Goal: Task Accomplishment & Management: Complete application form

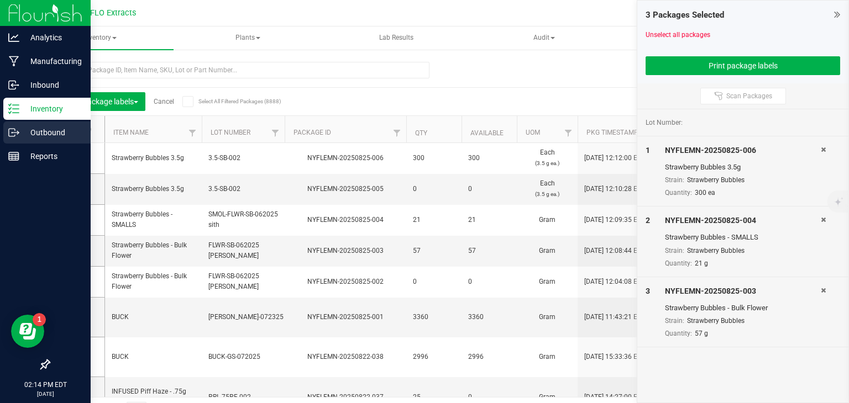
click at [34, 132] on p "Outbound" at bounding box center [52, 132] width 66 height 13
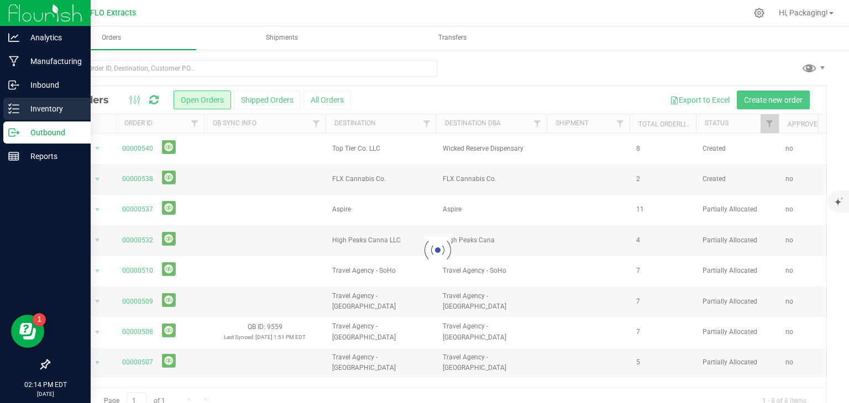
click at [52, 112] on p "Inventory" at bounding box center [52, 108] width 66 height 13
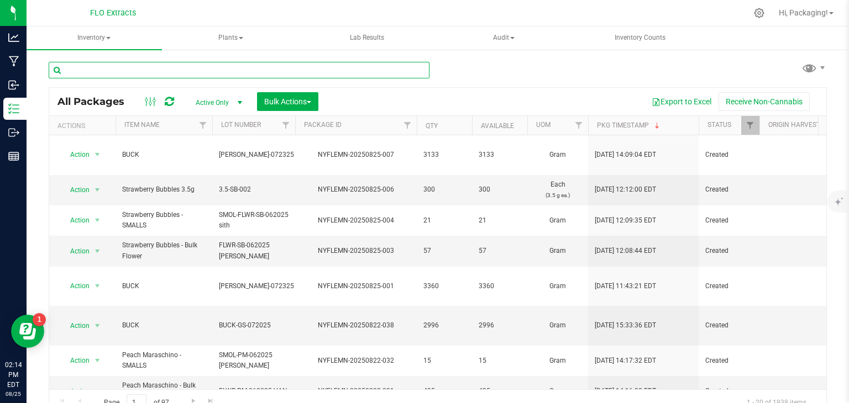
click at [186, 73] on input "text" at bounding box center [239, 70] width 381 height 17
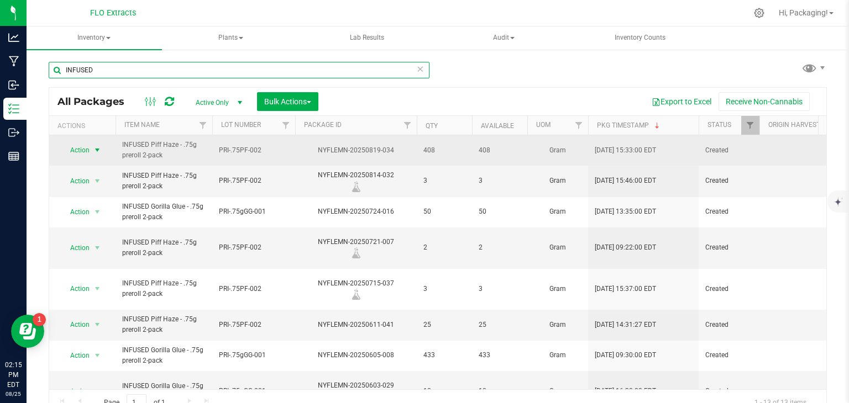
type input "INFUSED"
click at [99, 146] on span "select" at bounding box center [97, 150] width 9 height 9
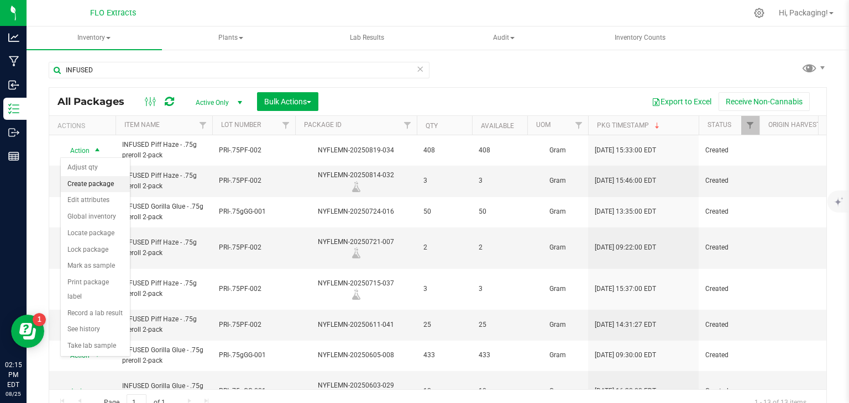
click at [75, 180] on li "Create package" at bounding box center [95, 184] width 69 height 17
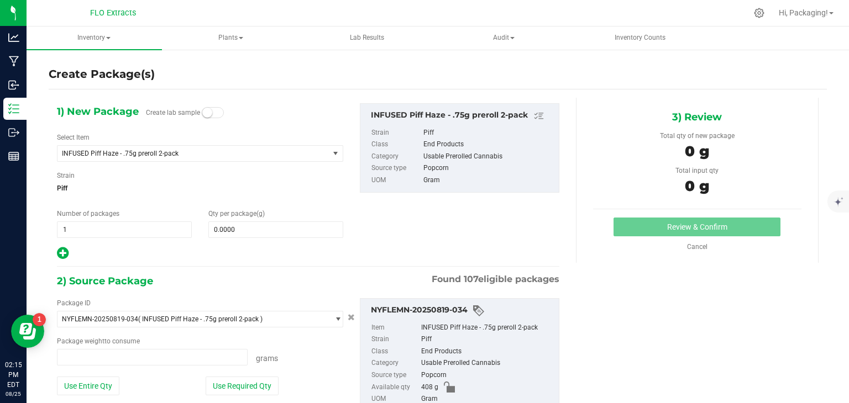
type input "0.0000 g"
click at [93, 231] on span "1 1" at bounding box center [124, 230] width 135 height 17
type input "2"
click at [267, 225] on span "0.0000 0" at bounding box center [275, 230] width 135 height 17
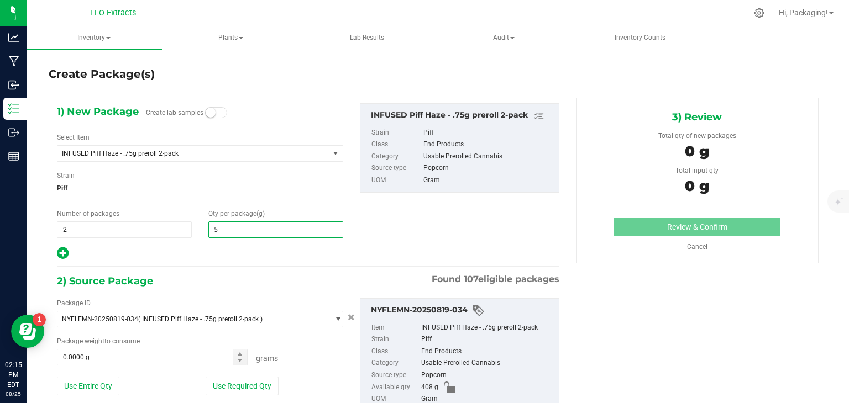
type input "50"
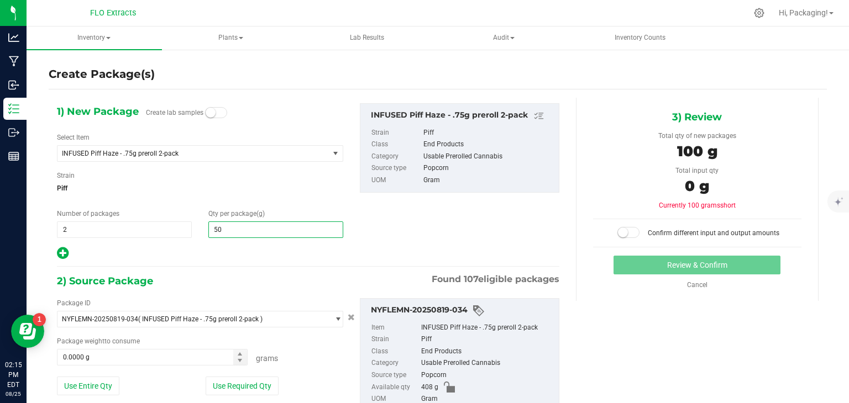
type input "50.0000"
click at [222, 276] on div "2) Source Package Found 107 eligible packages" at bounding box center [308, 281] width 502 height 17
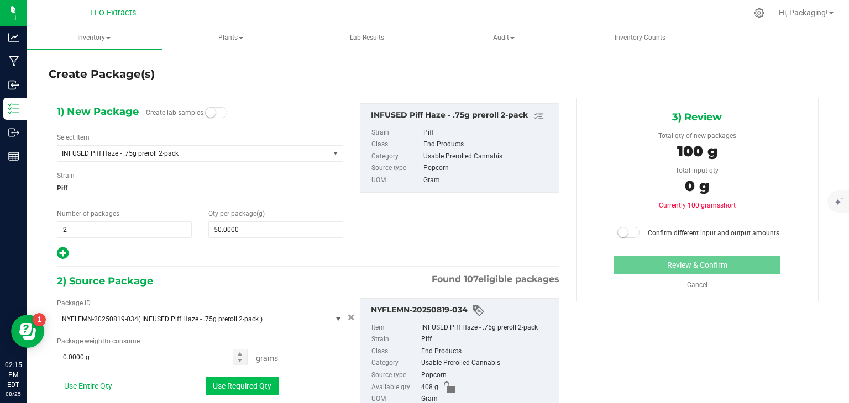
click at [230, 383] on button "Use Required Qty" at bounding box center [242, 386] width 73 height 19
type input "100.0000 g"
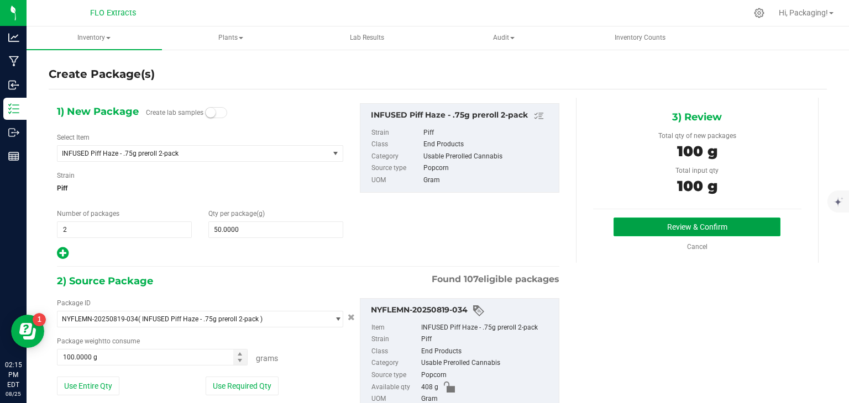
click at [688, 222] on button "Review & Confirm" at bounding box center [696, 227] width 167 height 19
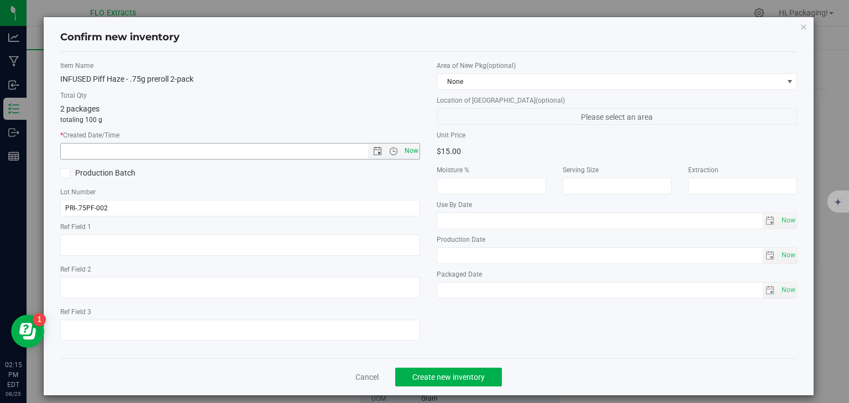
click at [404, 152] on span "Now" at bounding box center [411, 151] width 19 height 16
type input "[DATE] 2:15 PM"
click at [450, 387] on div "Cancel Create new inventory" at bounding box center [428, 377] width 737 height 37
click at [472, 374] on span "Create new inventory" at bounding box center [448, 377] width 72 height 9
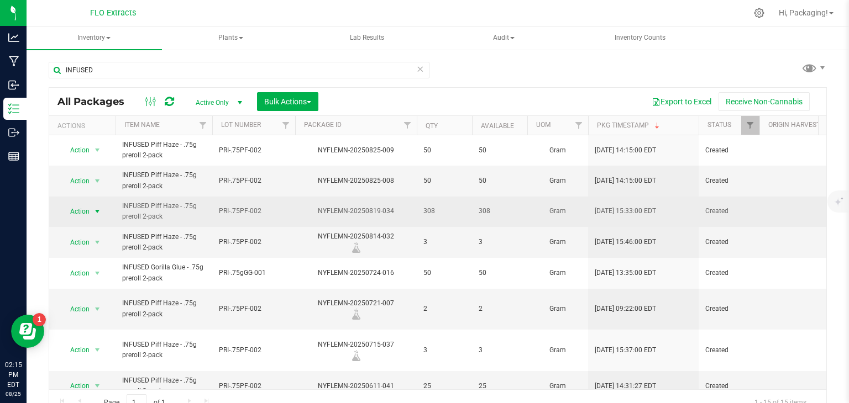
click at [99, 210] on span "select" at bounding box center [97, 211] width 9 height 9
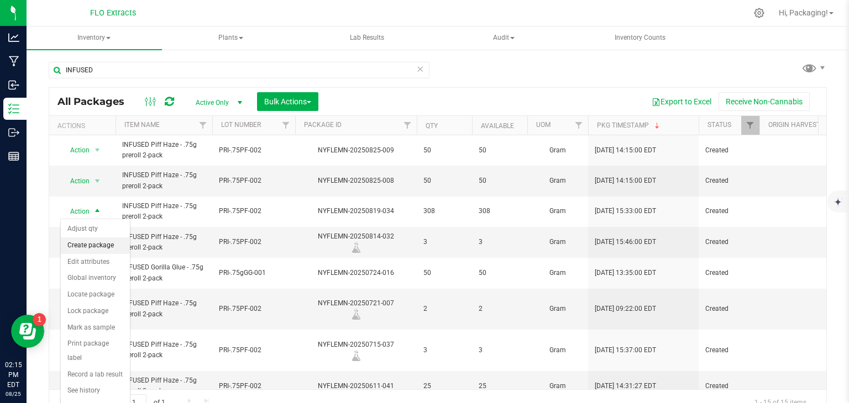
click at [93, 245] on li "Create package" at bounding box center [95, 246] width 69 height 17
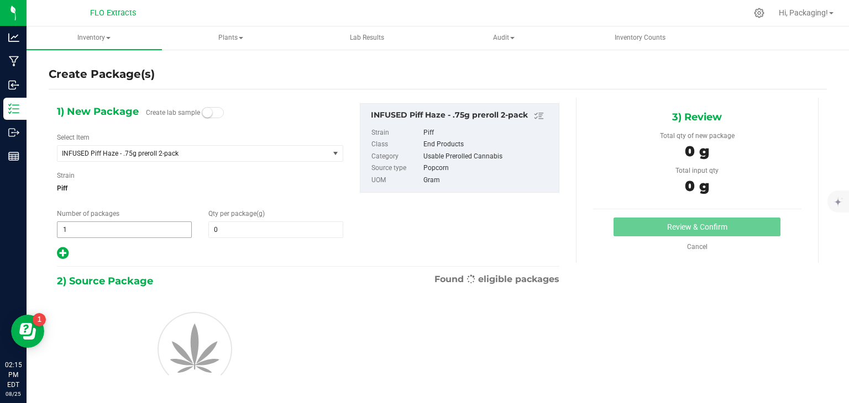
type input "0.0000"
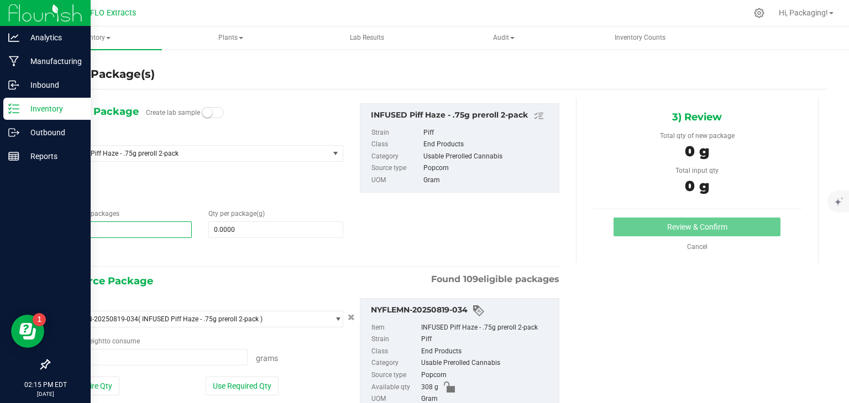
drag, startPoint x: 124, startPoint y: 229, endPoint x: 0, endPoint y: 191, distance: 129.3
click at [0, 191] on div "Analytics Manufacturing Inbound Inventory Outbound Reports 02:15 PM EDT [DATE] …" at bounding box center [424, 201] width 849 height 403
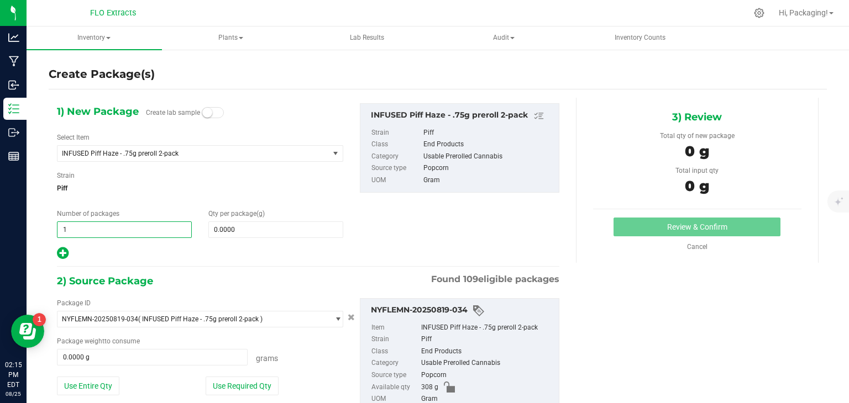
type input "2"
click at [256, 230] on input "0.0000" at bounding box center [276, 229] width 134 height 15
type input "2"
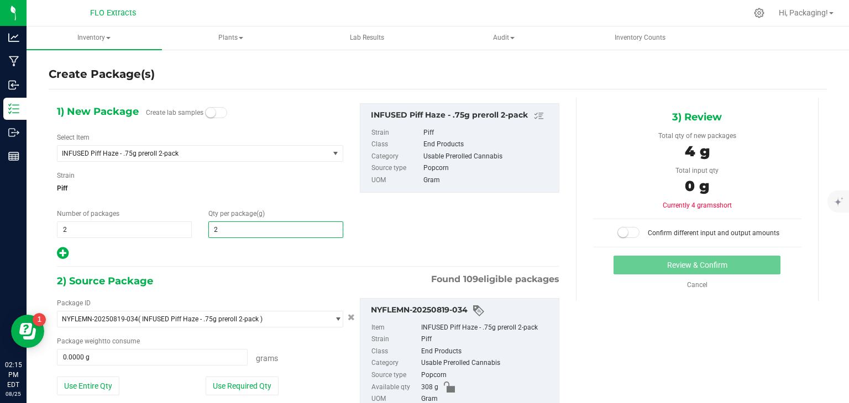
type input "25"
click at [264, 193] on span "Piff" at bounding box center [200, 188] width 286 height 17
type input "25.0000"
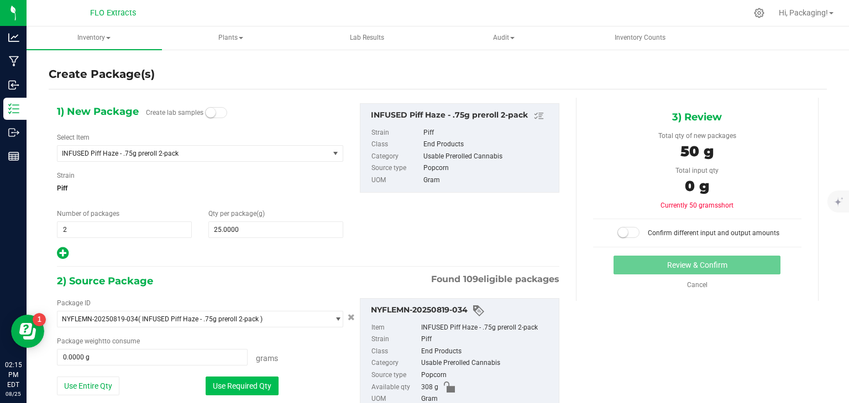
click at [235, 394] on button "Use Required Qty" at bounding box center [242, 386] width 73 height 19
type input "50.0000 g"
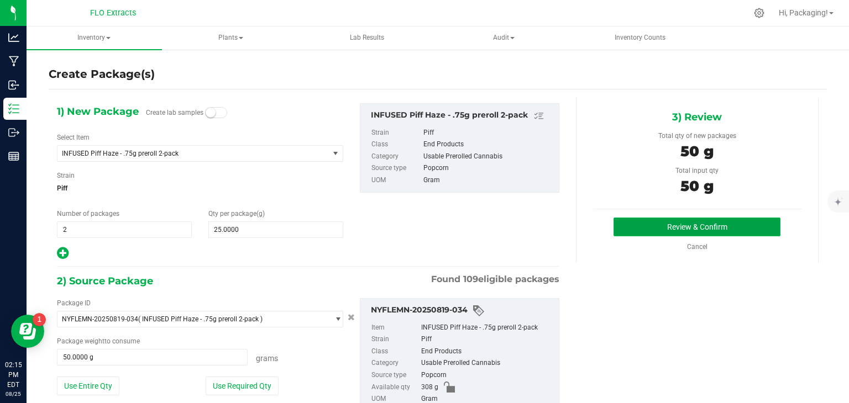
click at [703, 222] on button "Review & Confirm" at bounding box center [696, 227] width 167 height 19
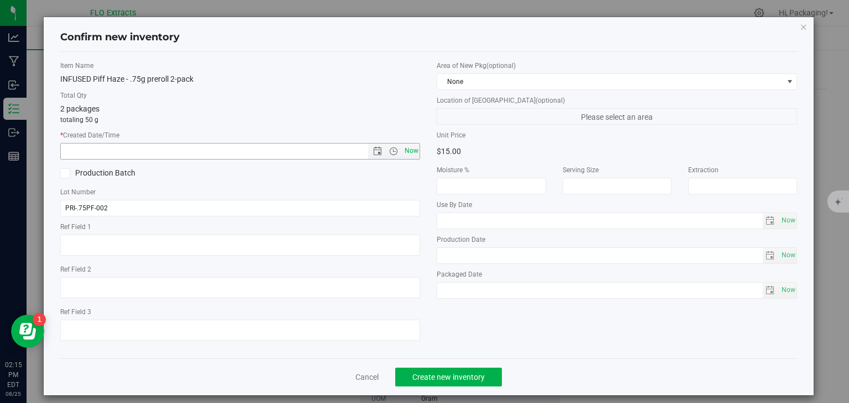
click at [402, 151] on span "Now" at bounding box center [411, 151] width 19 height 16
type input "[DATE] 2:15 PM"
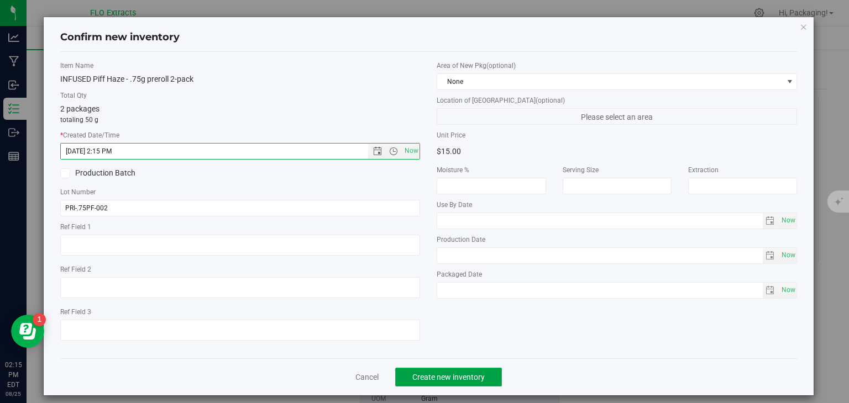
click at [420, 382] on button "Create new inventory" at bounding box center [448, 377] width 107 height 19
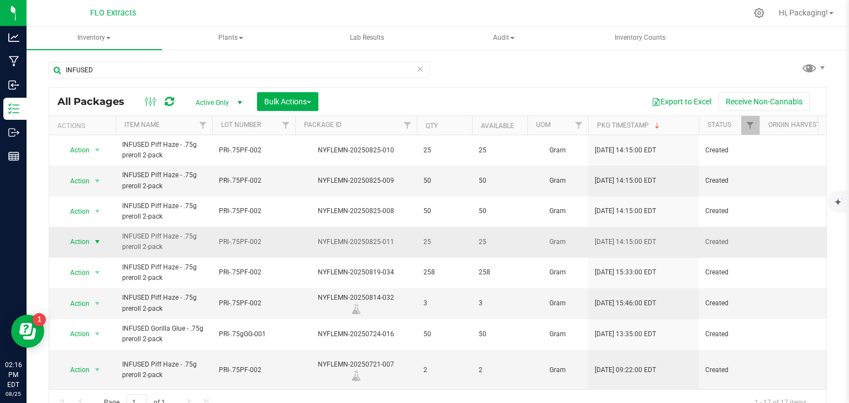
click at [96, 242] on span "select" at bounding box center [97, 242] width 9 height 9
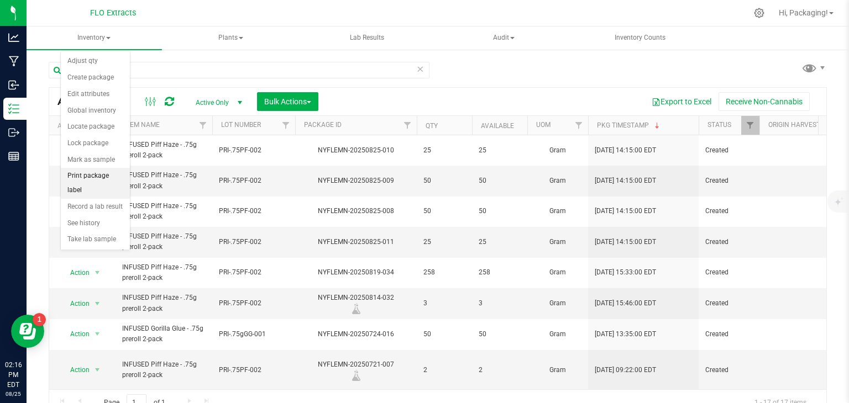
click at [82, 172] on li "Print package label" at bounding box center [95, 183] width 69 height 30
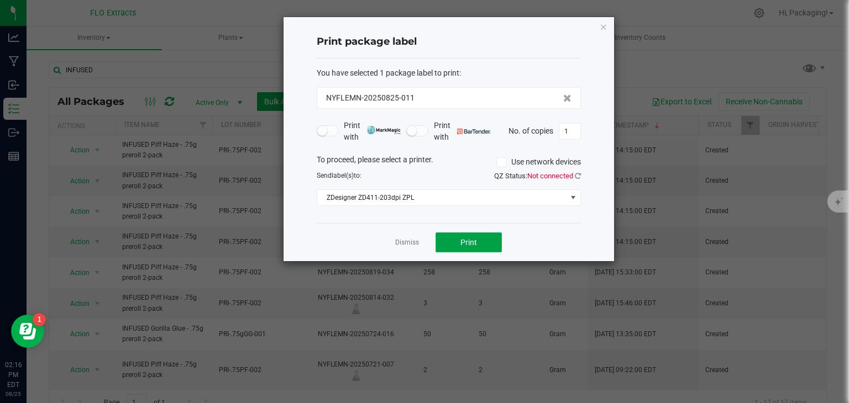
click at [473, 239] on span "Print" at bounding box center [468, 242] width 17 height 9
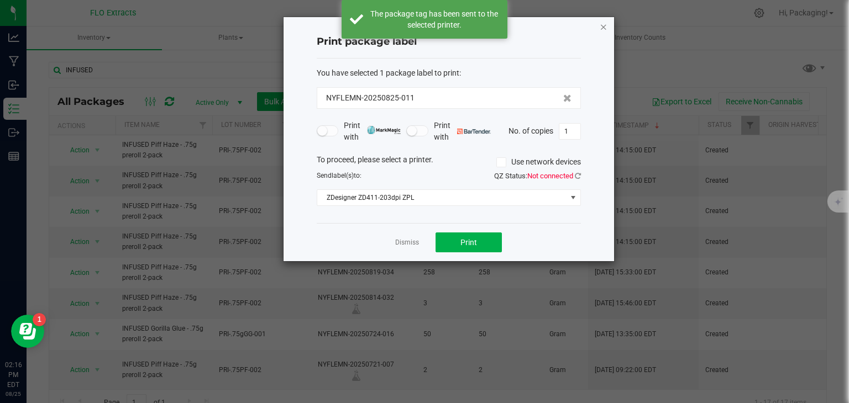
click at [603, 29] on icon "button" at bounding box center [603, 26] width 8 height 13
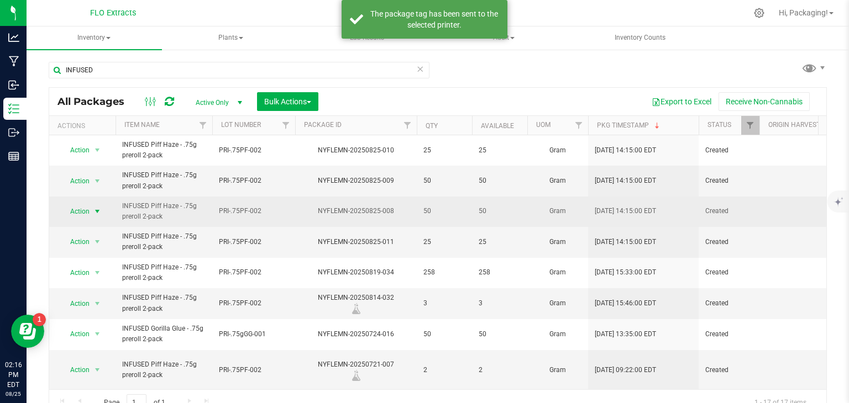
click at [97, 207] on span "select" at bounding box center [97, 211] width 9 height 9
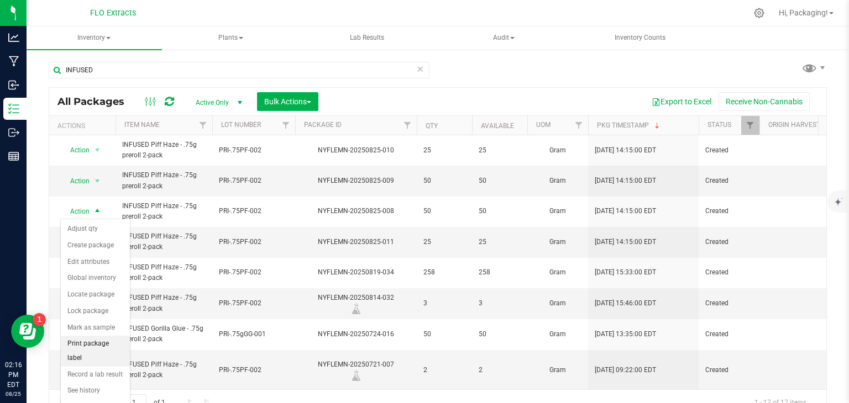
click at [107, 341] on li "Print package label" at bounding box center [95, 351] width 69 height 30
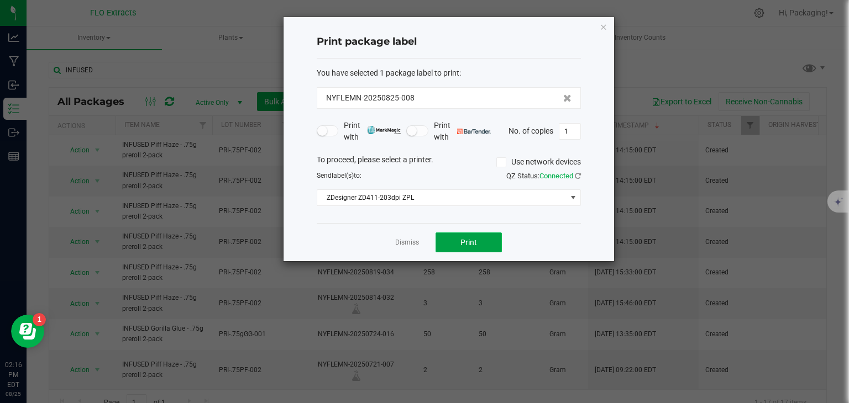
click at [472, 241] on span "Print" at bounding box center [468, 242] width 17 height 9
click at [603, 24] on icon "button" at bounding box center [603, 26] width 8 height 13
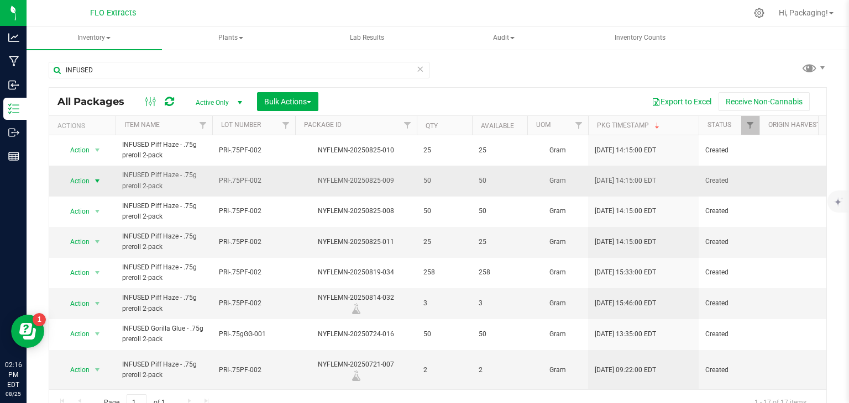
click at [96, 187] on span "select" at bounding box center [98, 180] width 14 height 15
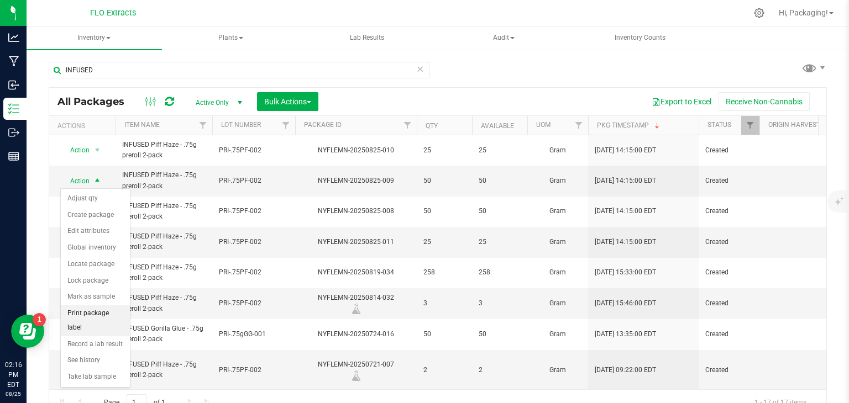
click at [98, 314] on li "Print package label" at bounding box center [95, 321] width 69 height 30
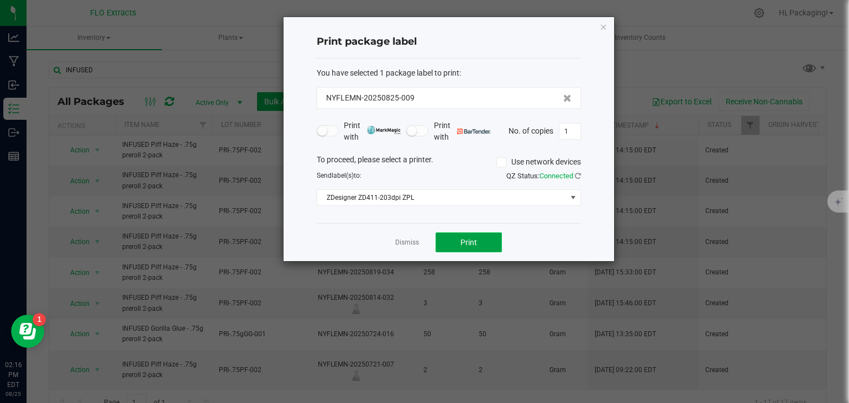
click at [452, 244] on button "Print" at bounding box center [468, 243] width 66 height 20
click at [602, 23] on icon "button" at bounding box center [603, 26] width 8 height 13
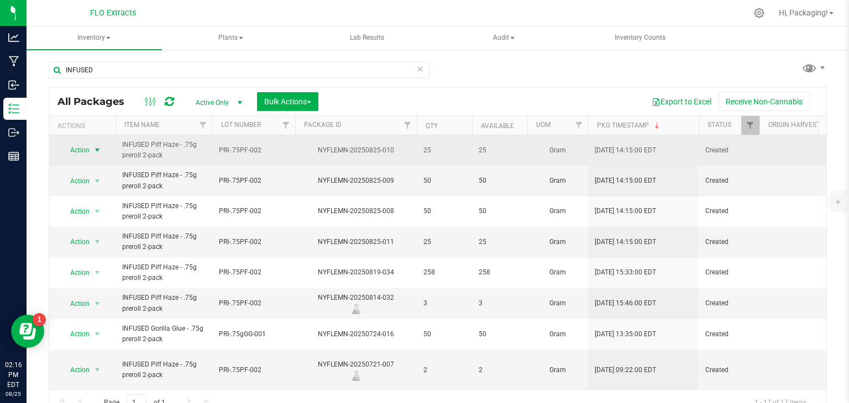
click at [102, 146] on span "select" at bounding box center [97, 150] width 9 height 9
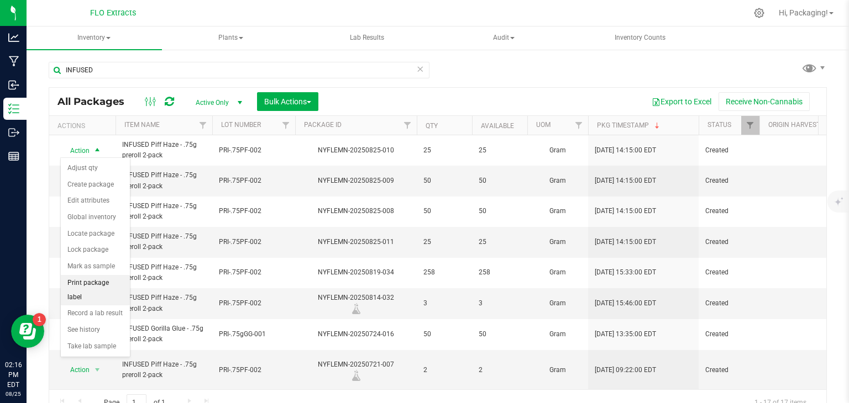
click at [83, 286] on li "Print package label" at bounding box center [95, 290] width 69 height 30
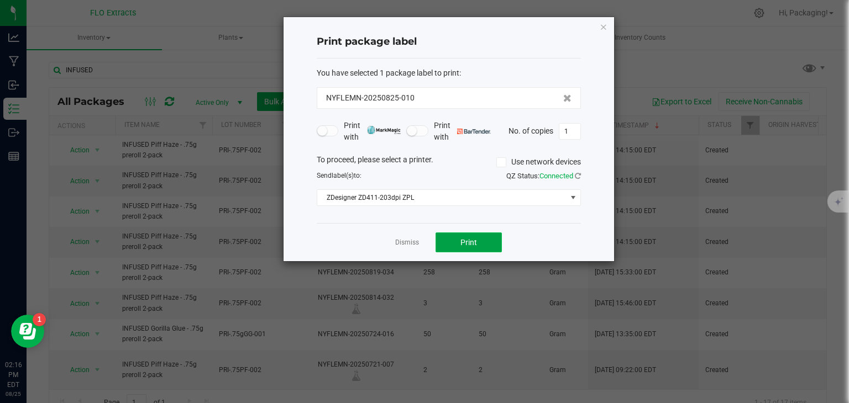
click at [476, 236] on button "Print" at bounding box center [468, 243] width 66 height 20
click at [601, 25] on icon "button" at bounding box center [603, 26] width 8 height 13
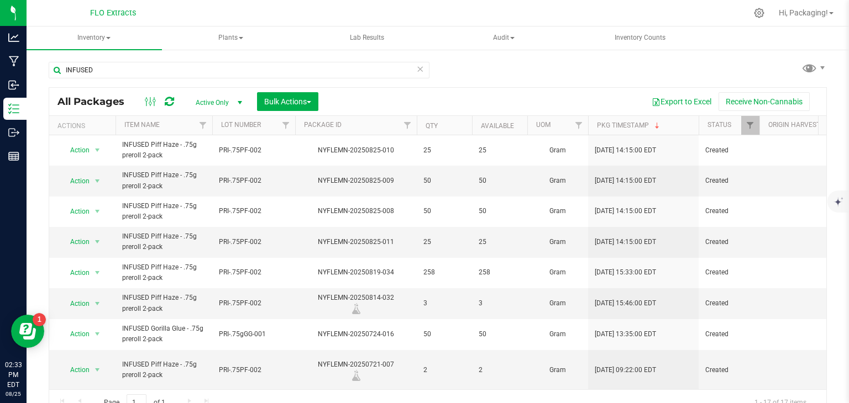
click at [416, 72] on icon at bounding box center [420, 68] width 8 height 13
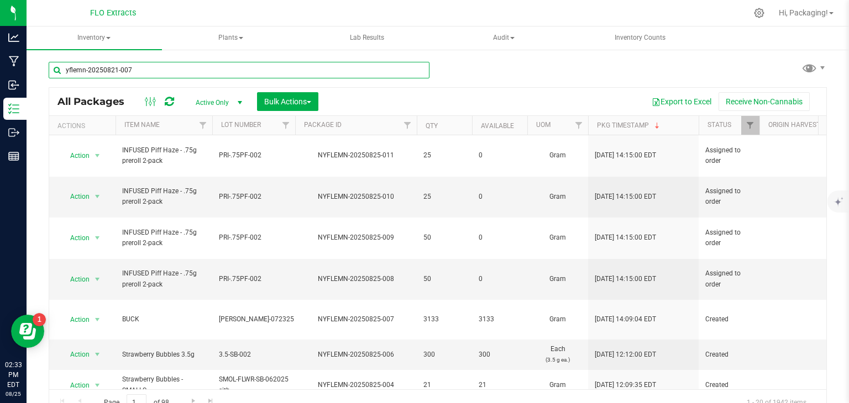
type input "yflemn-20250821-007"
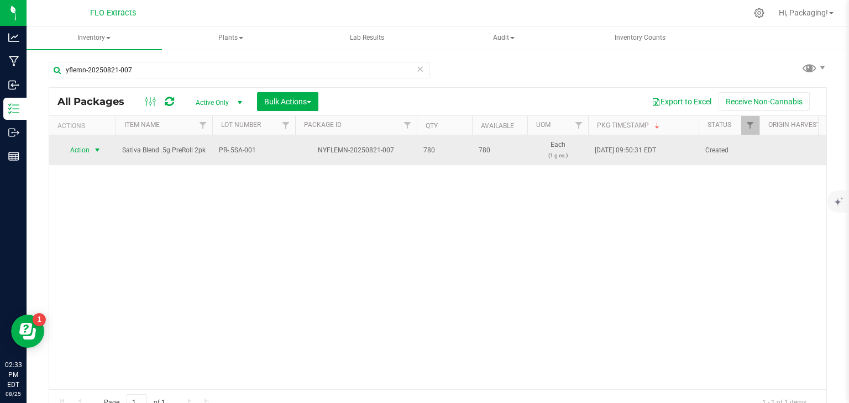
click at [93, 150] on span "select" at bounding box center [97, 150] width 9 height 9
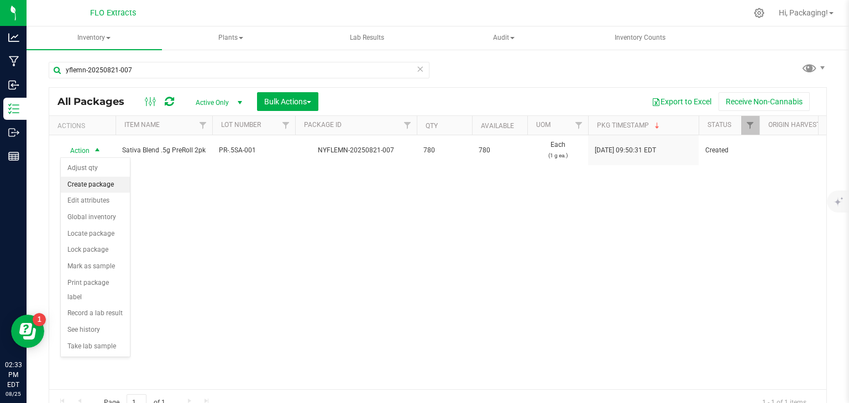
click at [86, 188] on li "Create package" at bounding box center [95, 185] width 69 height 17
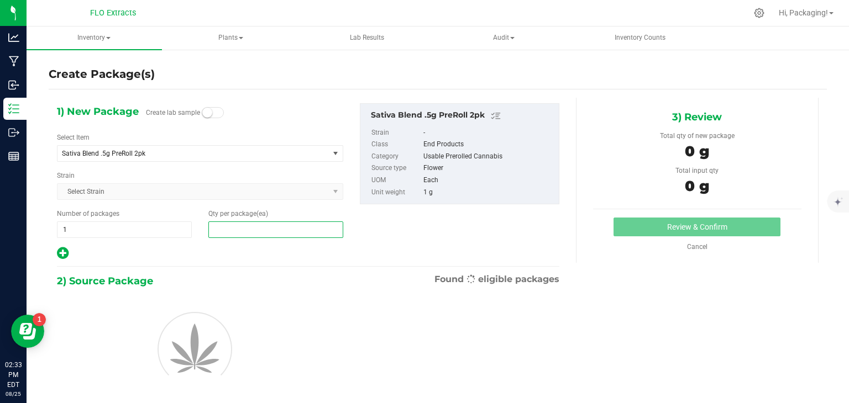
drag, startPoint x: 304, startPoint y: 264, endPoint x: 192, endPoint y: 244, distance: 113.9
click at [192, 244] on div "Create Package(s) 1) New Package Create lab sample Select Item Sativa Blend .5g…" at bounding box center [438, 221] width 778 height 323
click at [272, 230] on input "text" at bounding box center [276, 229] width 134 height 15
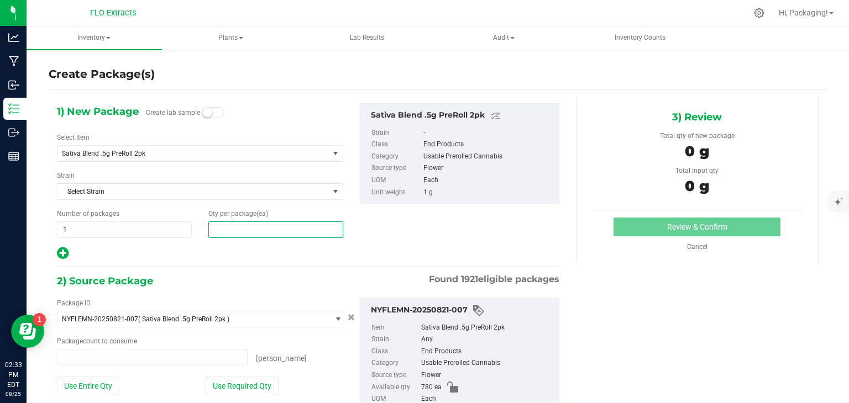
type input "0 ea"
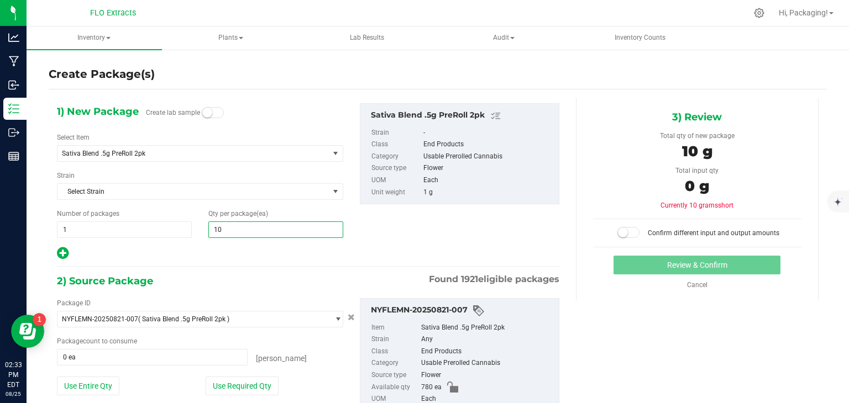
type input "100"
click at [242, 262] on div "1) New Package Create lab sample Select Item Sativa Blend .5g PreRoll 2pk Apple…" at bounding box center [308, 278] width 519 height 361
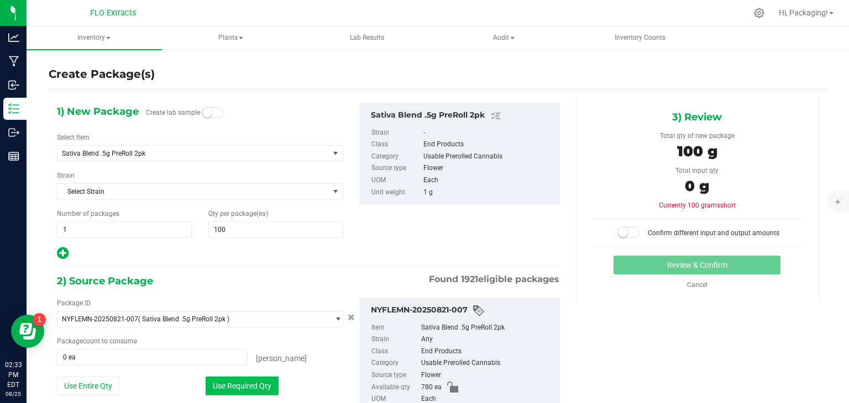
click at [230, 385] on button "Use Required Qty" at bounding box center [242, 386] width 73 height 19
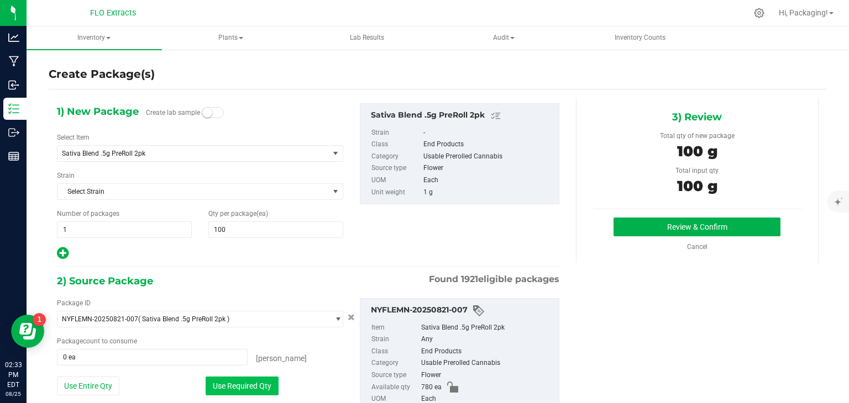
type input "100 ea"
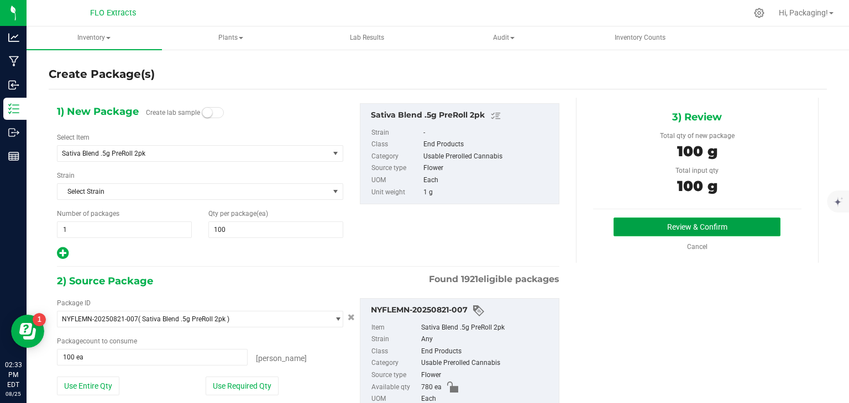
click at [661, 227] on button "Review & Confirm" at bounding box center [696, 227] width 167 height 19
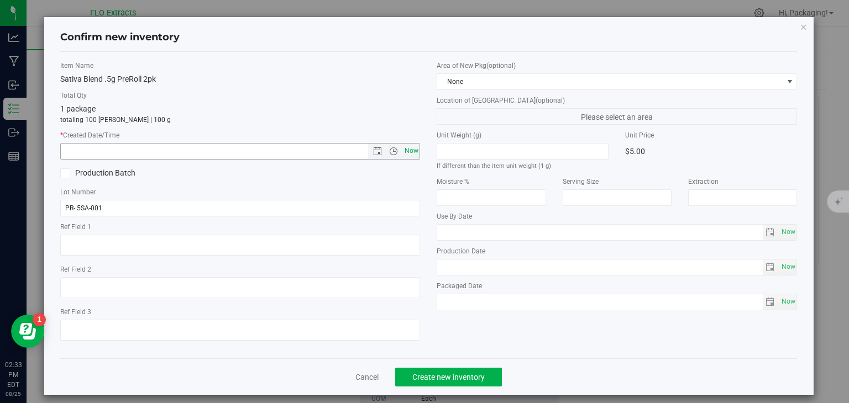
click at [409, 152] on span "Now" at bounding box center [411, 151] width 19 height 16
type input "[DATE] 2:33 PM"
click at [409, 152] on span "Now" at bounding box center [411, 151] width 19 height 16
click at [420, 373] on span "Create new inventory" at bounding box center [448, 377] width 72 height 9
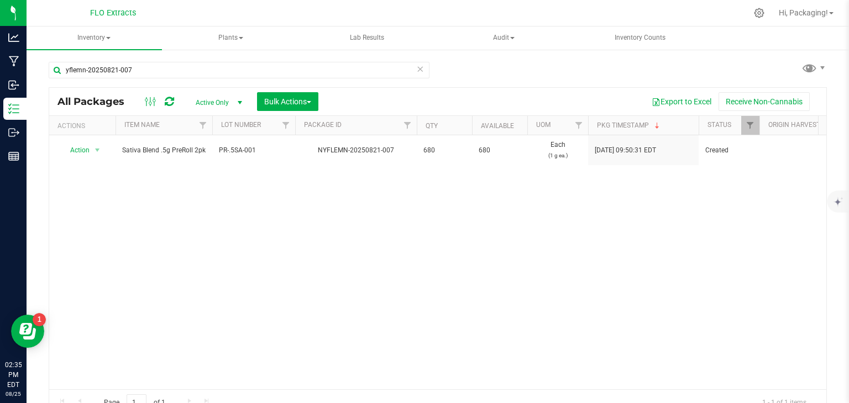
click at [416, 69] on icon at bounding box center [420, 68] width 8 height 13
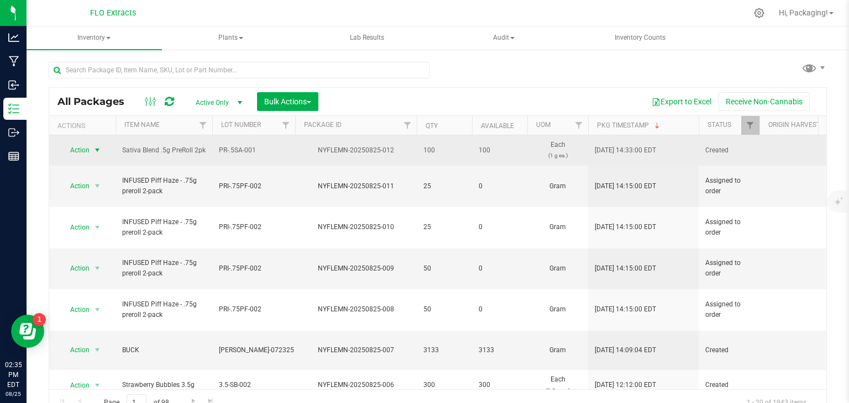
click at [99, 152] on span "select" at bounding box center [97, 150] width 9 height 9
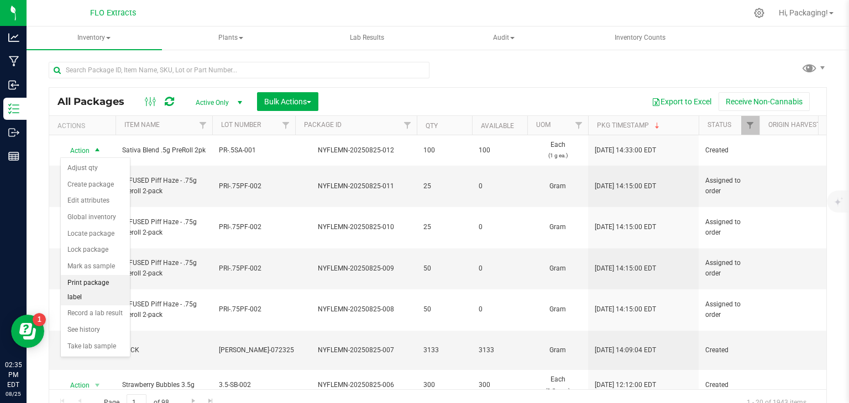
click at [112, 281] on li "Print package label" at bounding box center [95, 290] width 69 height 30
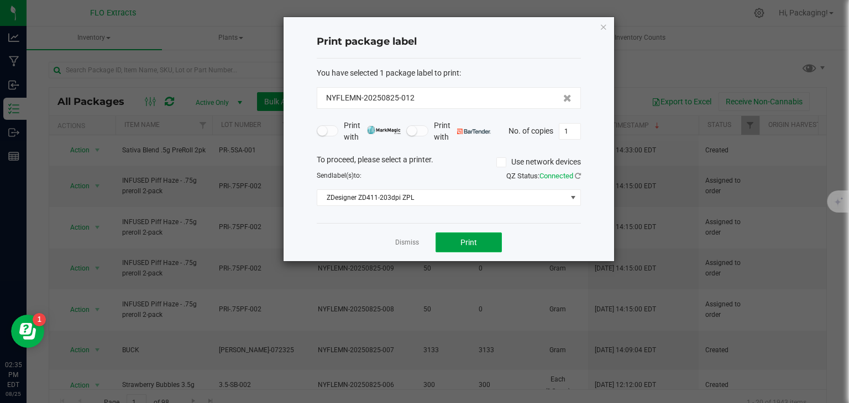
click at [458, 237] on button "Print" at bounding box center [468, 243] width 66 height 20
click at [602, 23] on icon "button" at bounding box center [603, 26] width 8 height 13
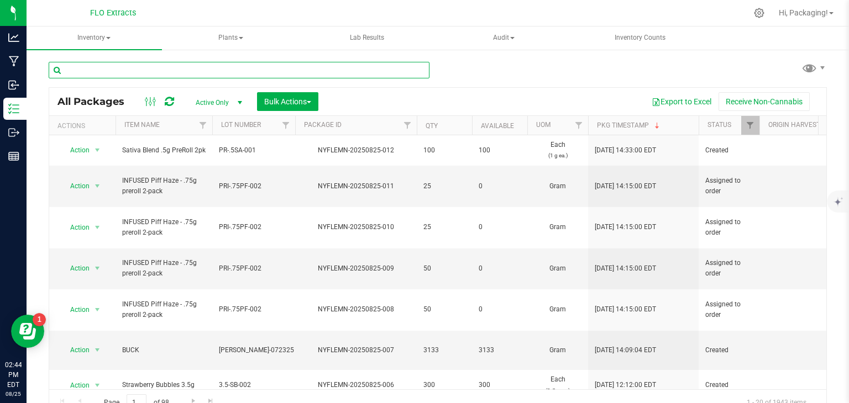
click at [391, 76] on input "text" at bounding box center [239, 70] width 381 height 17
type input "nyflemn-20250731-007"
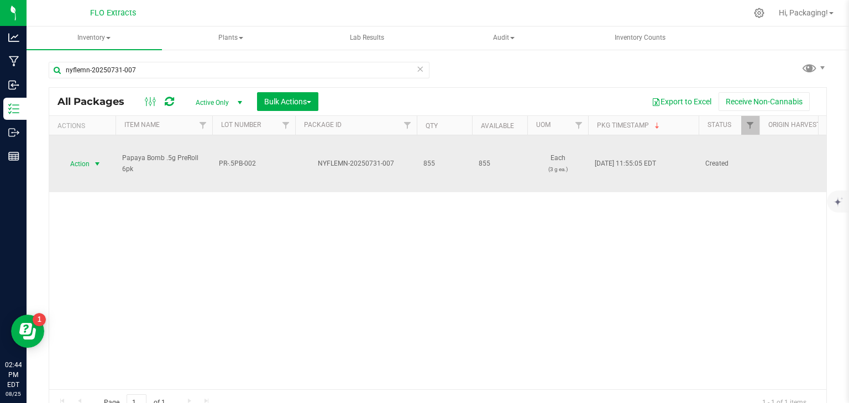
click at [98, 162] on span "select" at bounding box center [97, 164] width 9 height 9
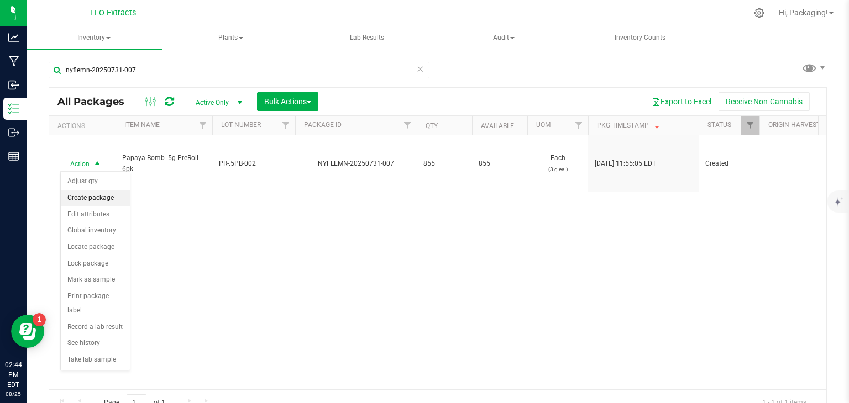
click at [88, 198] on li "Create package" at bounding box center [95, 198] width 69 height 17
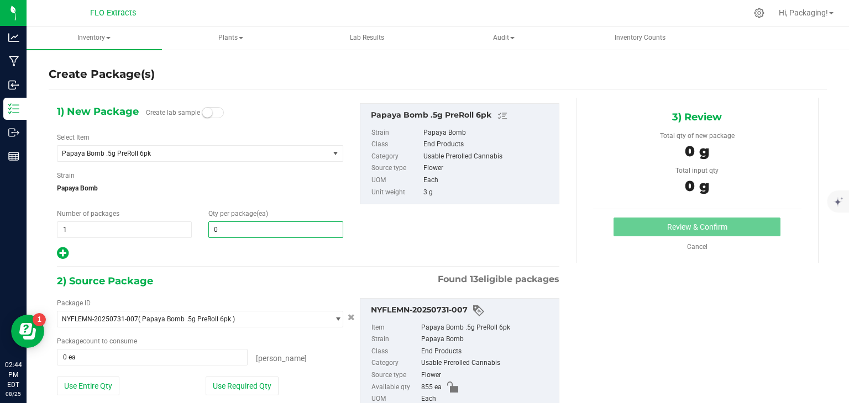
click at [257, 226] on span "0 0" at bounding box center [275, 230] width 135 height 17
type input "45"
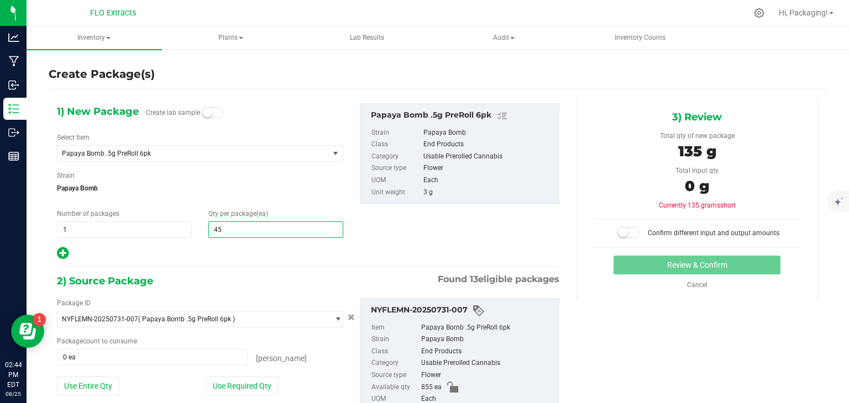
type input "45"
click at [220, 258] on div at bounding box center [200, 253] width 286 height 14
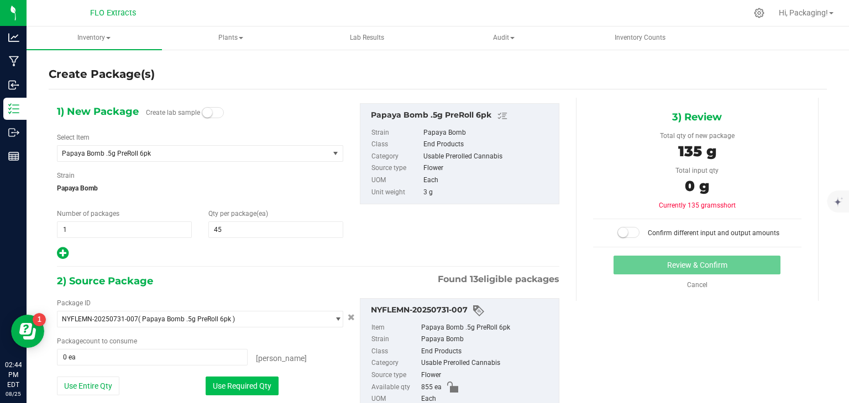
click at [230, 378] on button "Use Required Qty" at bounding box center [242, 386] width 73 height 19
type input "45 ea"
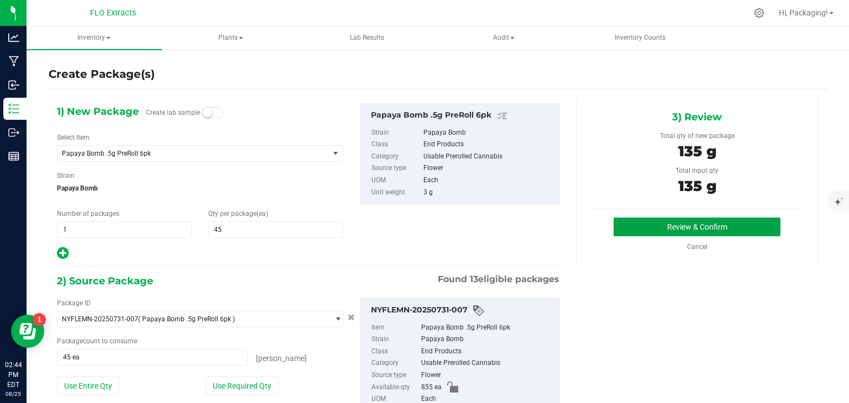
click at [675, 229] on button "Review & Confirm" at bounding box center [696, 227] width 167 height 19
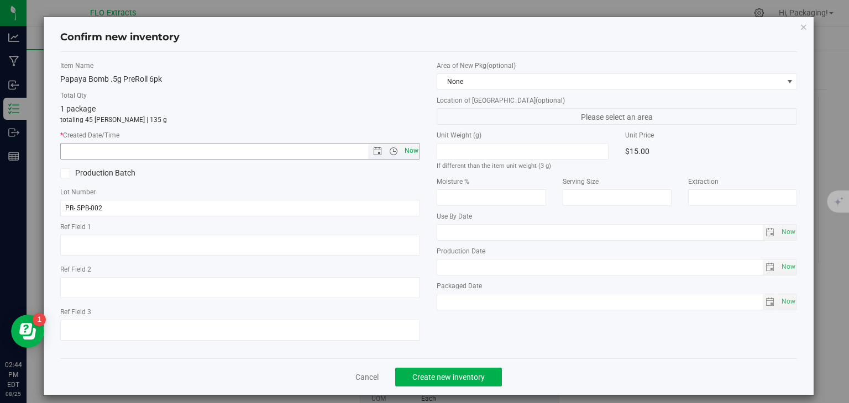
click at [405, 149] on span "Now" at bounding box center [411, 151] width 19 height 16
type input "[DATE] 2:44 PM"
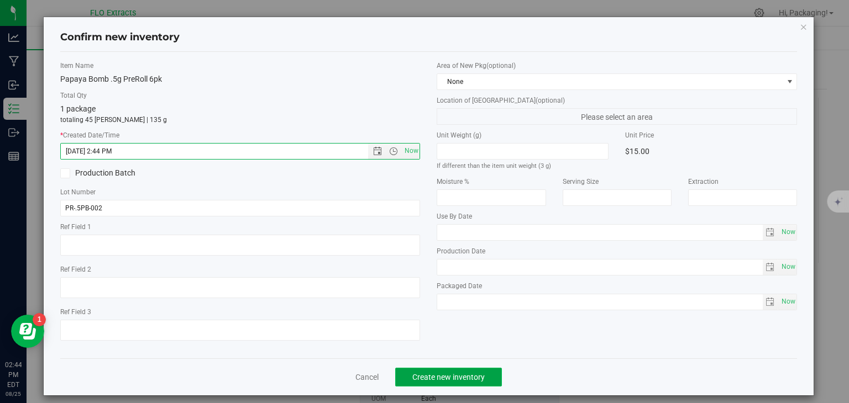
click at [435, 375] on span "Create new inventory" at bounding box center [448, 377] width 72 height 9
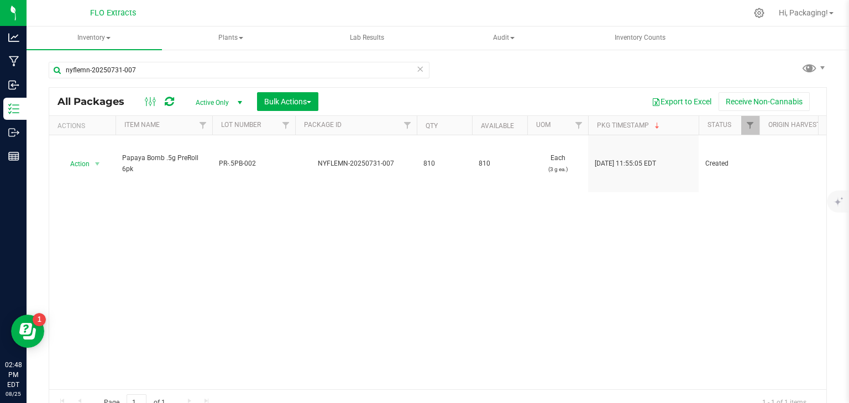
click at [417, 67] on icon at bounding box center [420, 68] width 8 height 13
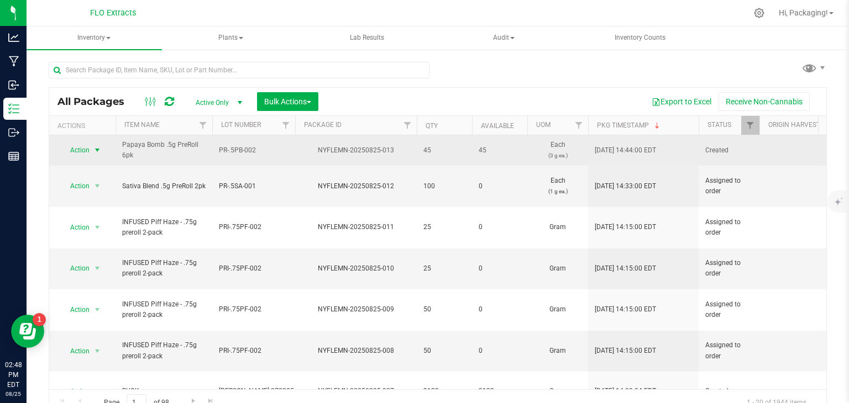
click at [98, 146] on span "select" at bounding box center [97, 150] width 9 height 9
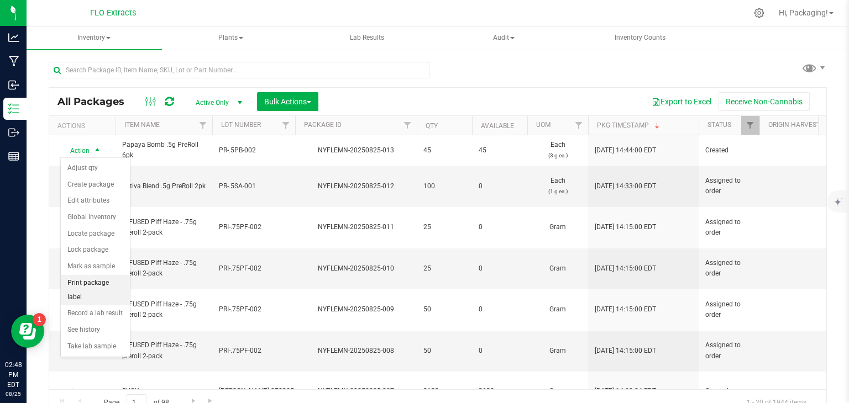
click at [82, 275] on li "Print package label" at bounding box center [95, 290] width 69 height 30
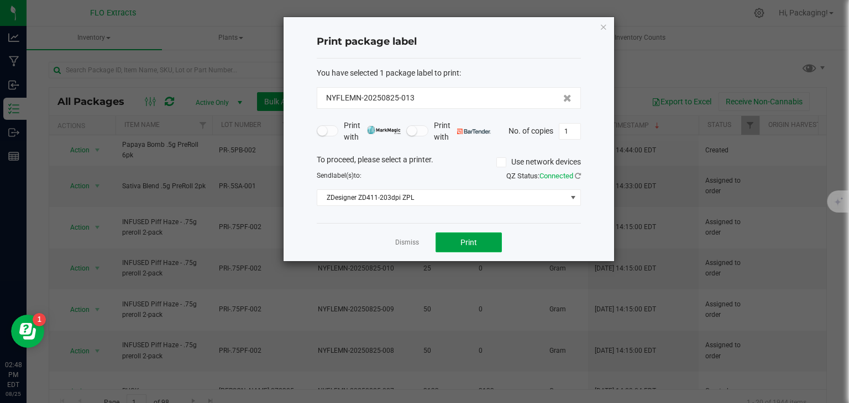
click at [451, 245] on button "Print" at bounding box center [468, 243] width 66 height 20
click at [599, 25] on icon "button" at bounding box center [603, 26] width 8 height 13
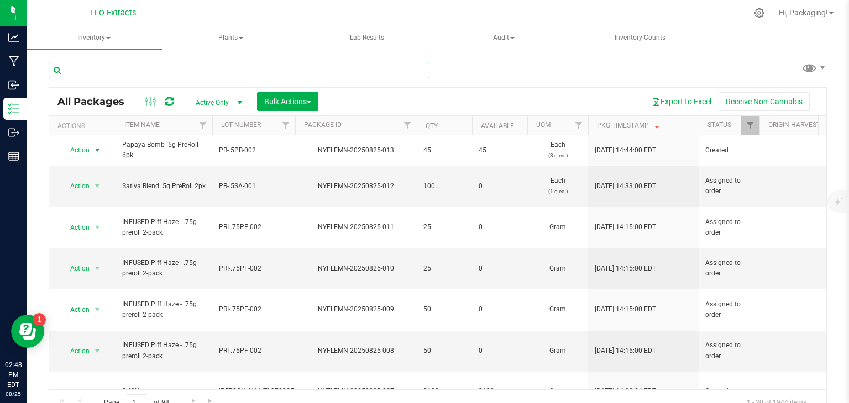
click at [168, 76] on input "text" at bounding box center [239, 70] width 381 height 17
type input "nyflemn-20250703-017"
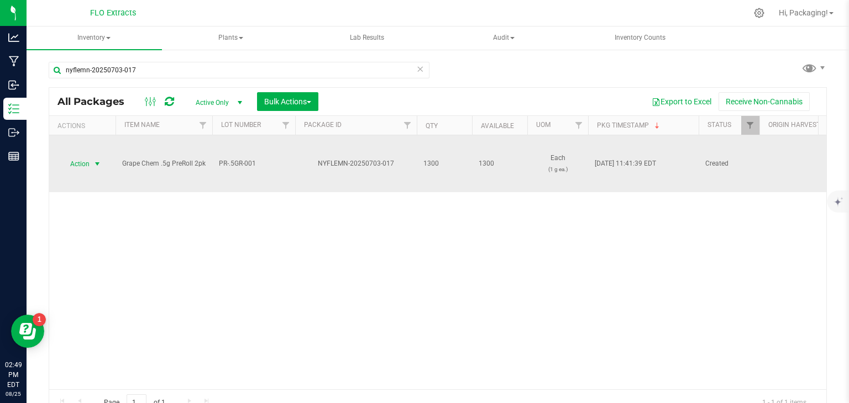
click at [103, 166] on span "select" at bounding box center [98, 163] width 14 height 15
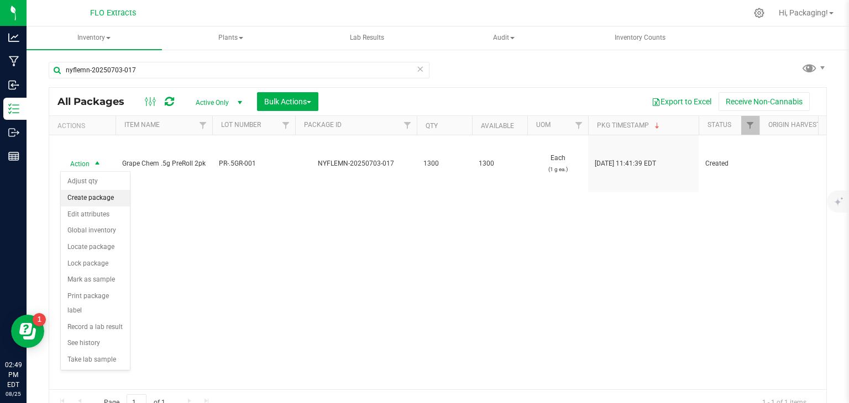
click at [92, 193] on li "Create package" at bounding box center [95, 198] width 69 height 17
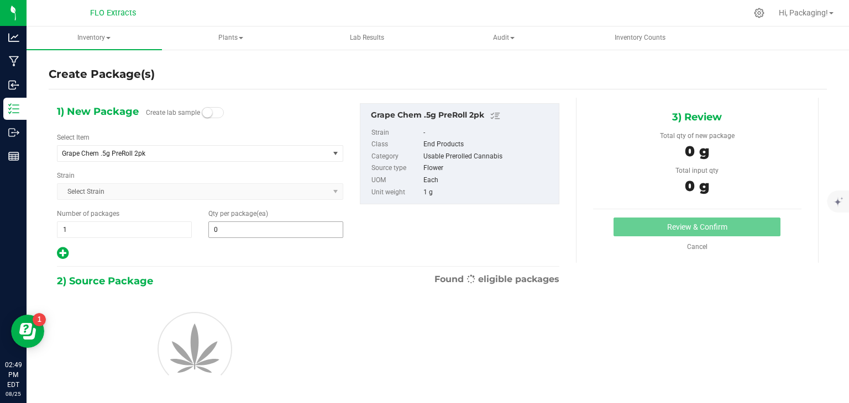
click at [243, 223] on input "0" at bounding box center [276, 229] width 134 height 15
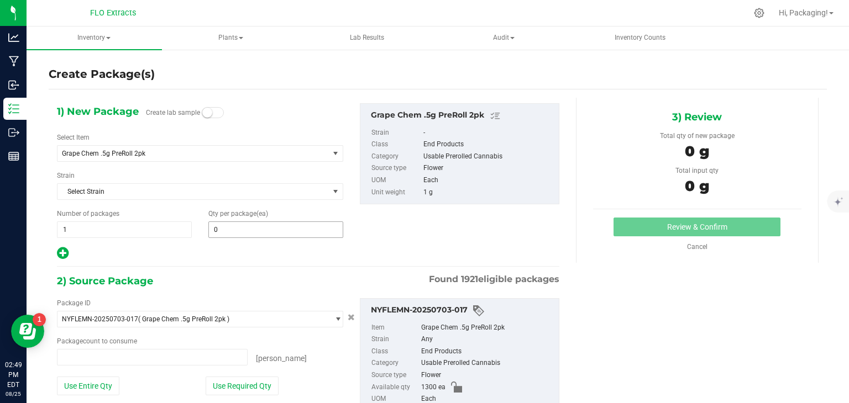
type input "0 ea"
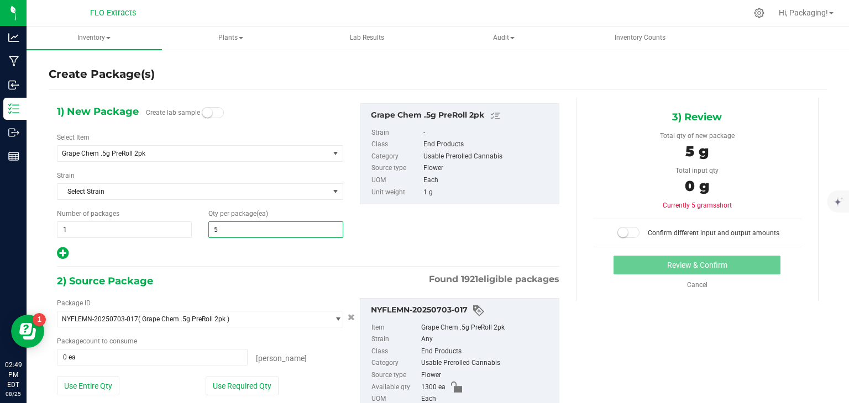
type input "50"
click at [217, 247] on div at bounding box center [200, 253] width 286 height 14
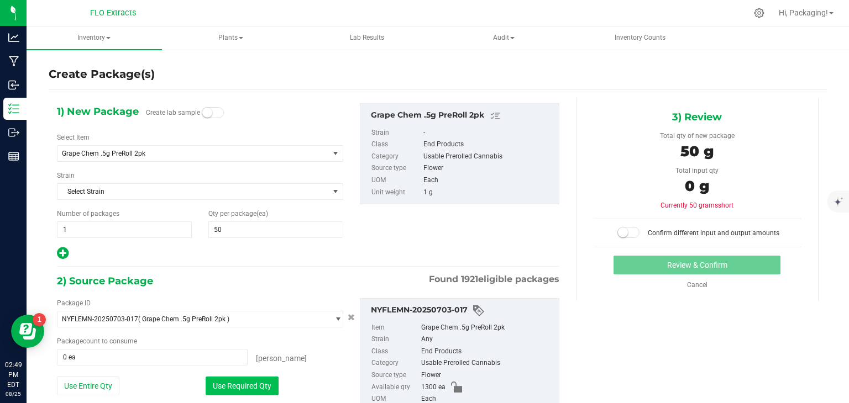
click at [236, 383] on button "Use Required Qty" at bounding box center [242, 386] width 73 height 19
type input "50 ea"
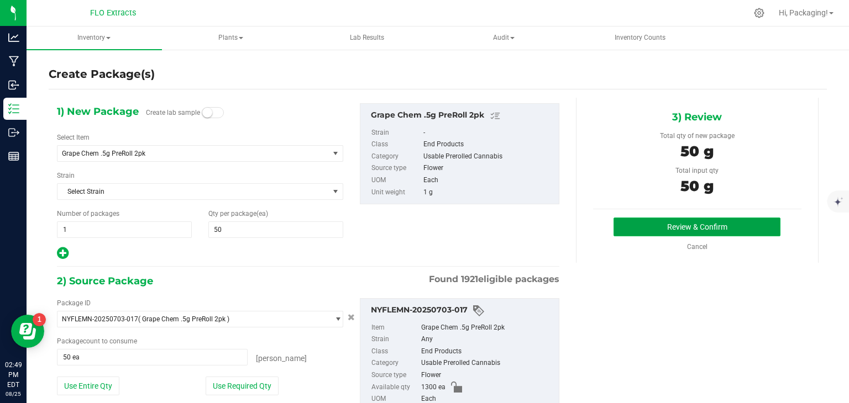
click at [708, 225] on button "Review & Confirm" at bounding box center [696, 227] width 167 height 19
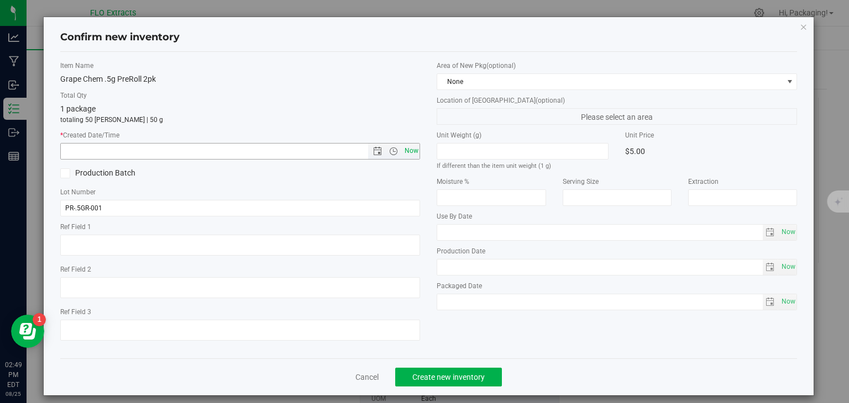
click at [402, 154] on span "Now" at bounding box center [411, 151] width 19 height 16
type input "[DATE] 2:49 PM"
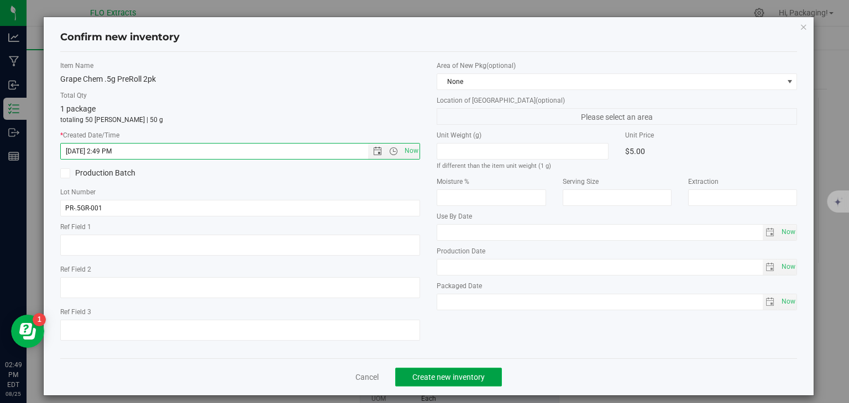
click at [419, 376] on span "Create new inventory" at bounding box center [448, 377] width 72 height 9
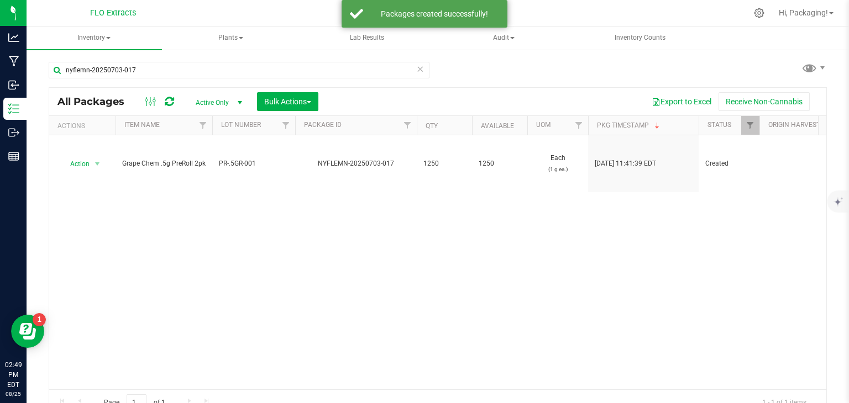
click at [416, 72] on icon at bounding box center [420, 68] width 8 height 13
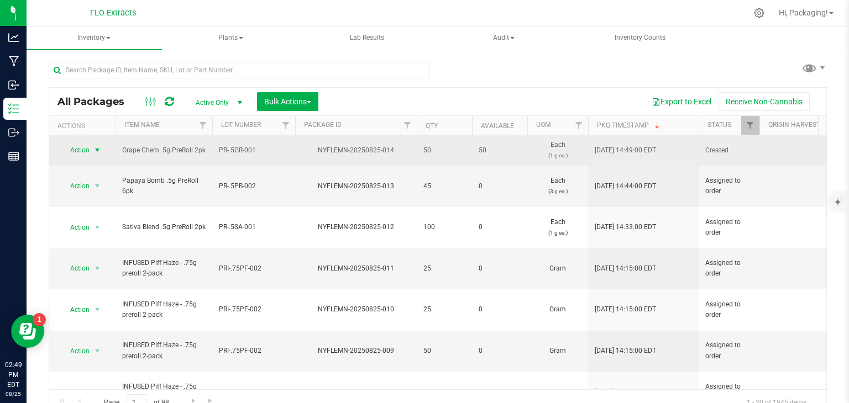
click at [93, 151] on span "select" at bounding box center [97, 150] width 9 height 9
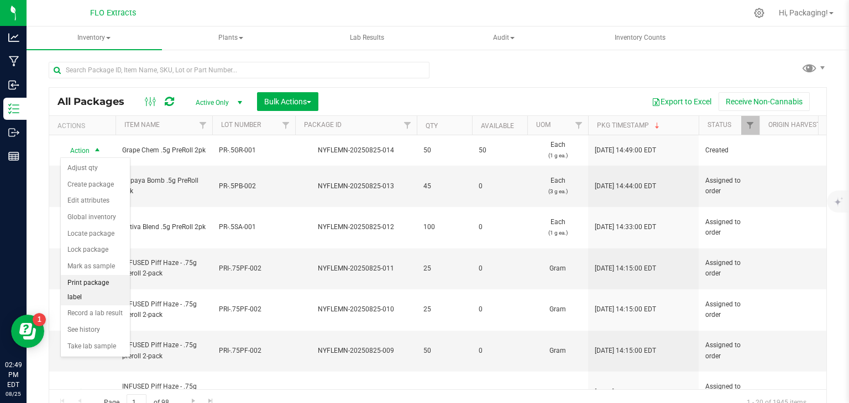
click at [94, 283] on li "Print package label" at bounding box center [95, 290] width 69 height 30
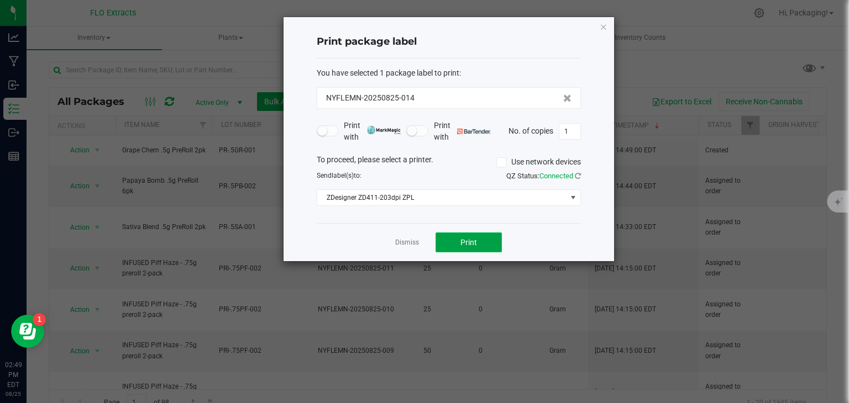
click at [478, 245] on button "Print" at bounding box center [468, 243] width 66 height 20
click at [600, 24] on icon "button" at bounding box center [603, 26] width 8 height 13
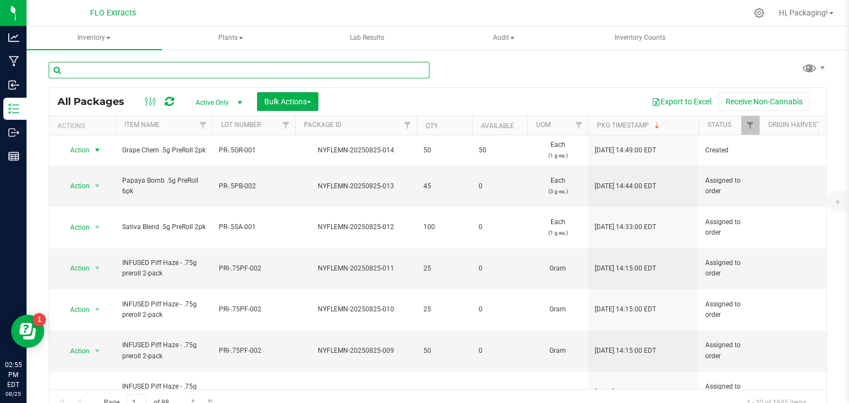
click at [268, 69] on input "text" at bounding box center [239, 70] width 381 height 17
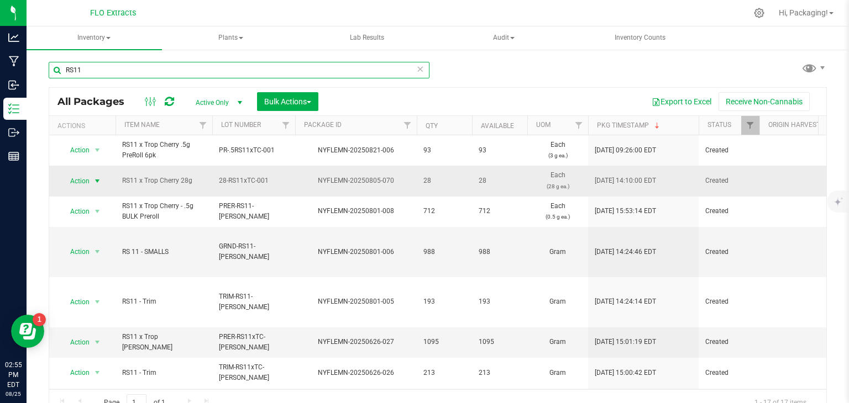
type input "RS11"
click at [93, 183] on span "select" at bounding box center [97, 181] width 9 height 9
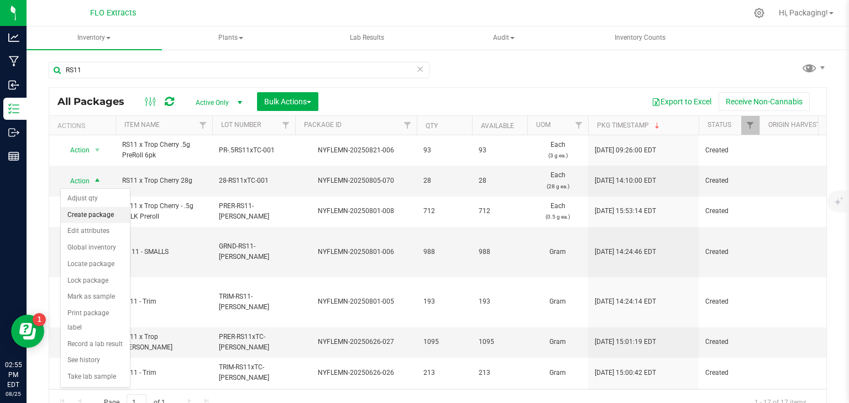
click at [97, 215] on li "Create package" at bounding box center [95, 215] width 69 height 17
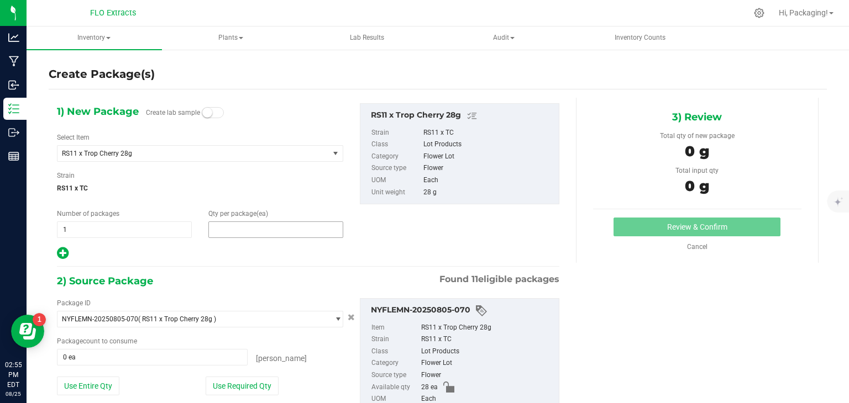
click at [235, 227] on span at bounding box center [275, 230] width 135 height 17
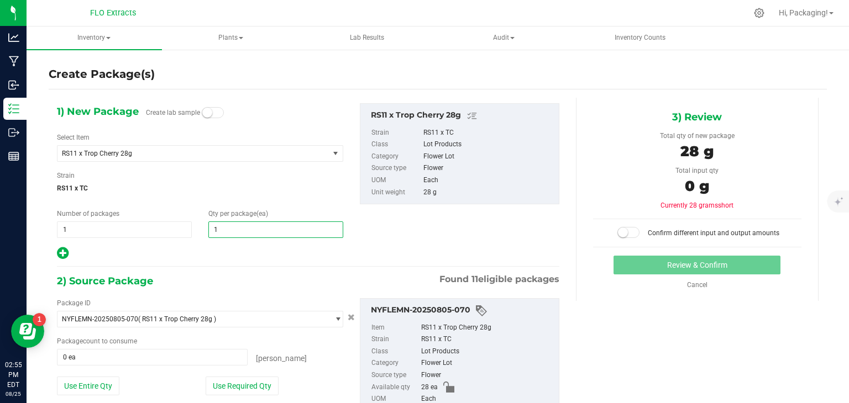
type input "10"
click at [224, 268] on div "1) New Package Create lab sample Select Item RS11 x Trop Cherry 28g Apple Jack …" at bounding box center [308, 278] width 519 height 361
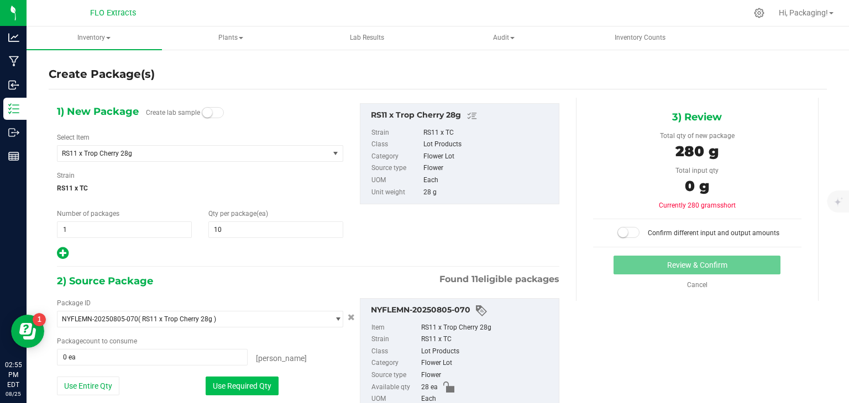
click at [242, 390] on button "Use Required Qty" at bounding box center [242, 386] width 73 height 19
type input "10 ea"
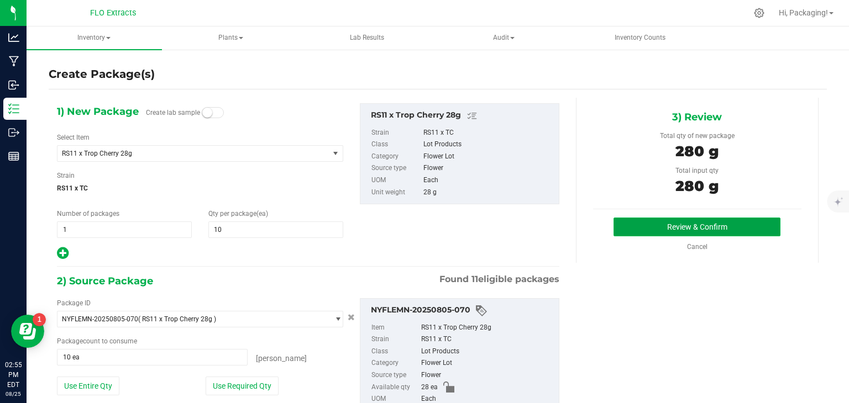
click at [722, 223] on button "Review & Confirm" at bounding box center [696, 227] width 167 height 19
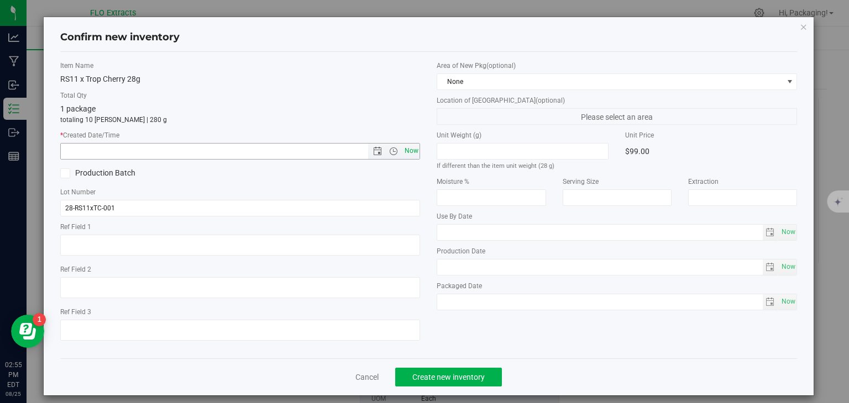
click at [410, 158] on span "Now" at bounding box center [411, 151] width 19 height 16
type input "[DATE] 2:55 PM"
click at [427, 375] on span "Create new inventory" at bounding box center [448, 377] width 72 height 9
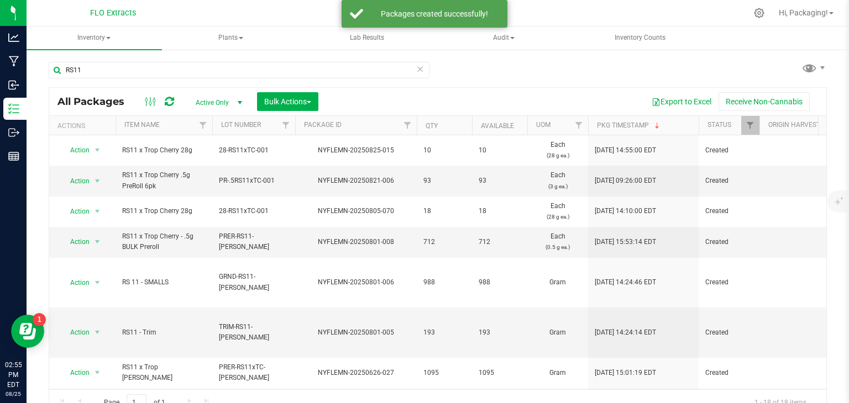
click at [416, 70] on icon at bounding box center [420, 68] width 8 height 13
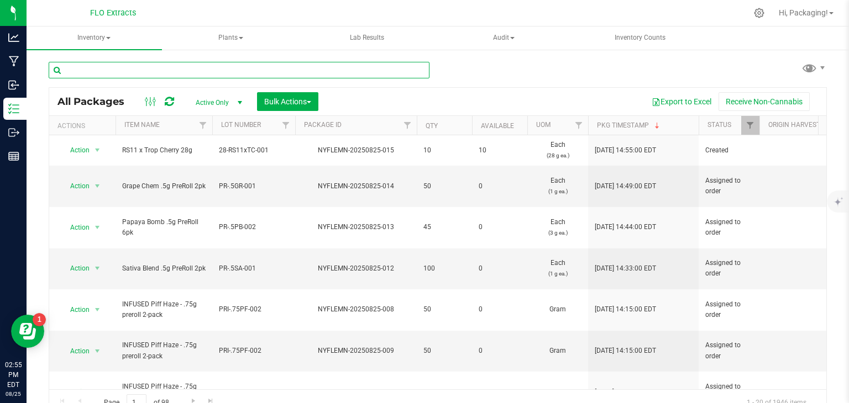
click at [314, 67] on input "text" at bounding box center [239, 70] width 381 height 17
type input "t"
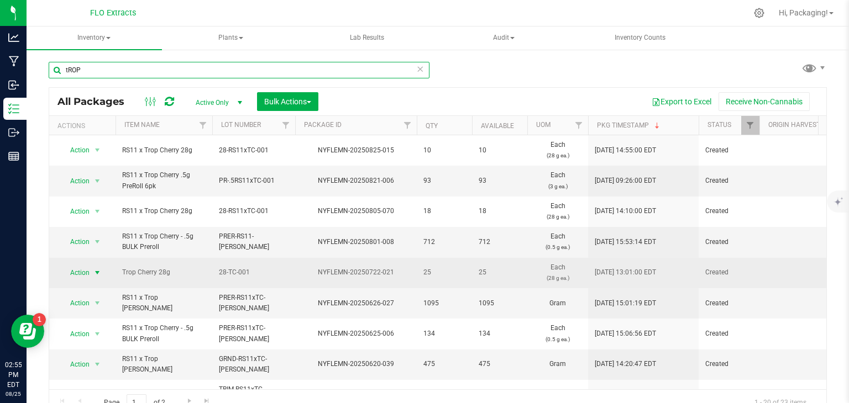
type input "tROP"
click at [96, 268] on span "select" at bounding box center [97, 272] width 9 height 9
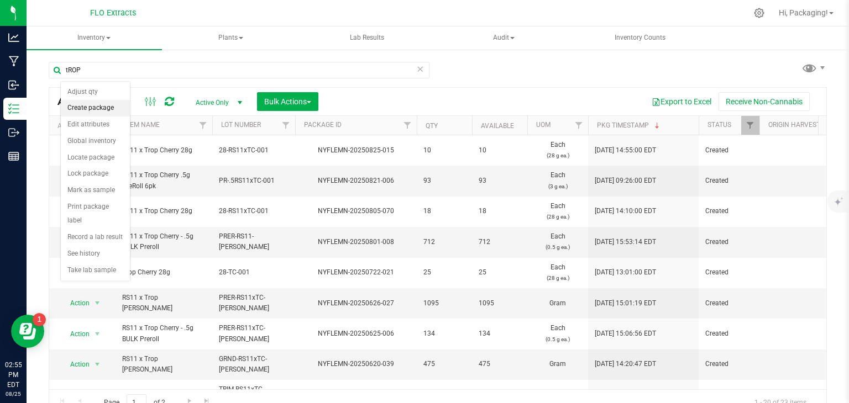
click at [93, 104] on li "Create package" at bounding box center [95, 108] width 69 height 17
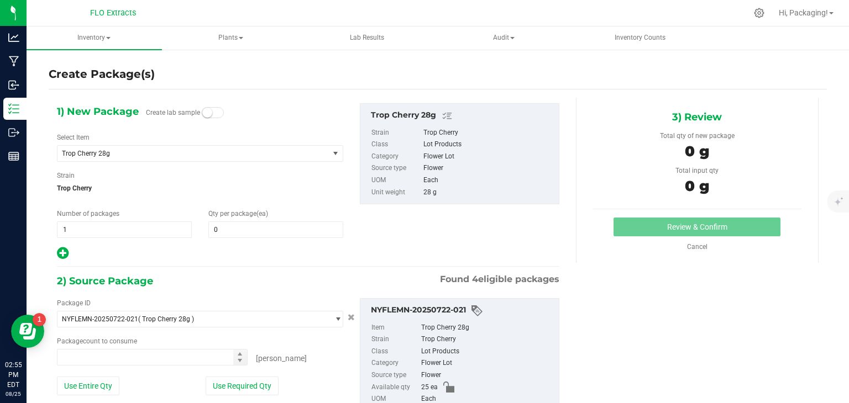
type input "0 ea"
click at [278, 233] on span "0 0" at bounding box center [275, 230] width 135 height 17
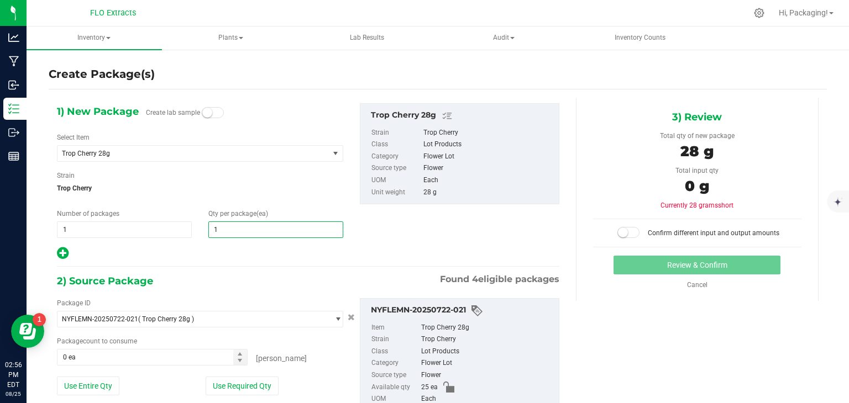
type input "10"
click at [239, 252] on div at bounding box center [200, 253] width 286 height 14
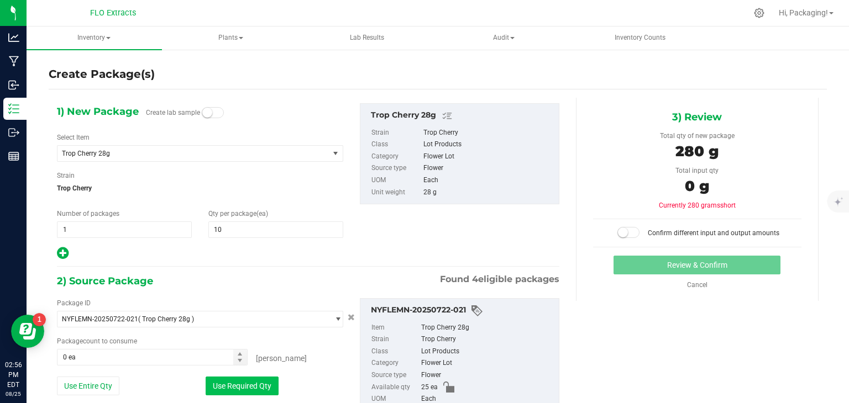
click at [241, 388] on button "Use Required Qty" at bounding box center [242, 386] width 73 height 19
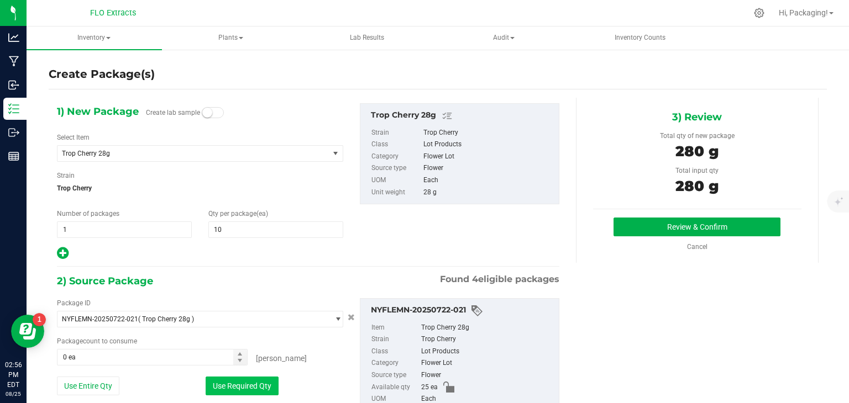
type input "10 ea"
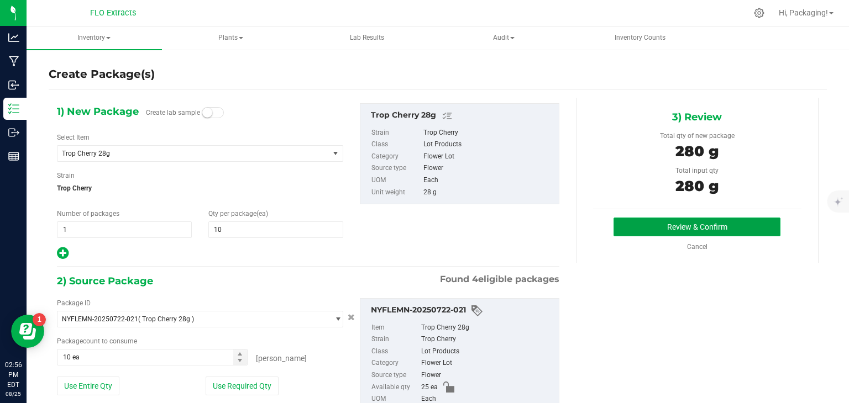
click at [667, 228] on button "Review & Confirm" at bounding box center [696, 227] width 167 height 19
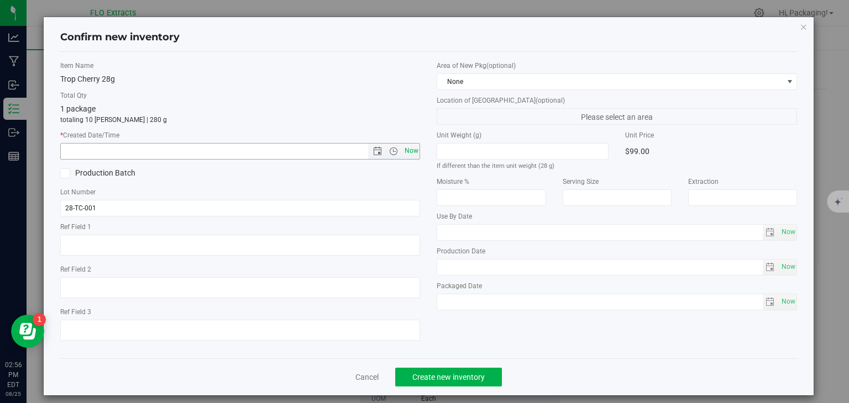
click at [413, 149] on span "Now" at bounding box center [411, 151] width 19 height 16
type input "[DATE] 2:56 PM"
click at [426, 374] on span "Create new inventory" at bounding box center [448, 377] width 72 height 9
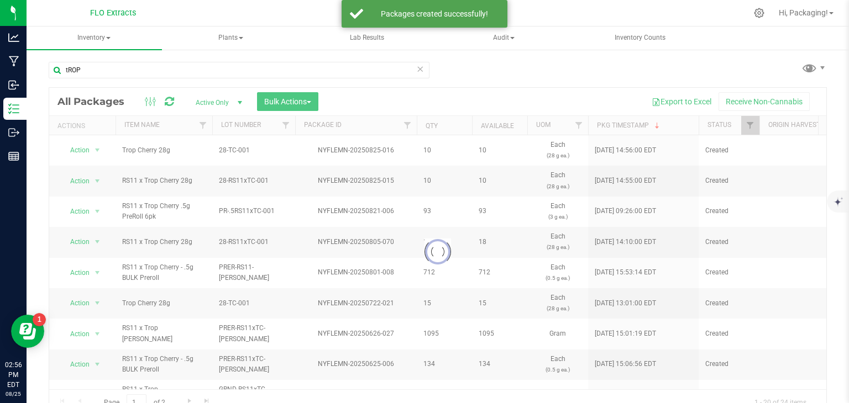
click at [416, 71] on icon at bounding box center [420, 68] width 8 height 13
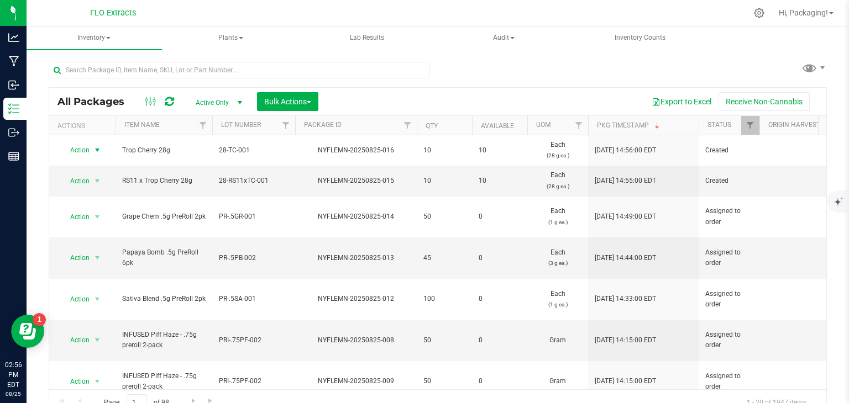
click at [97, 146] on span "select" at bounding box center [97, 150] width 9 height 9
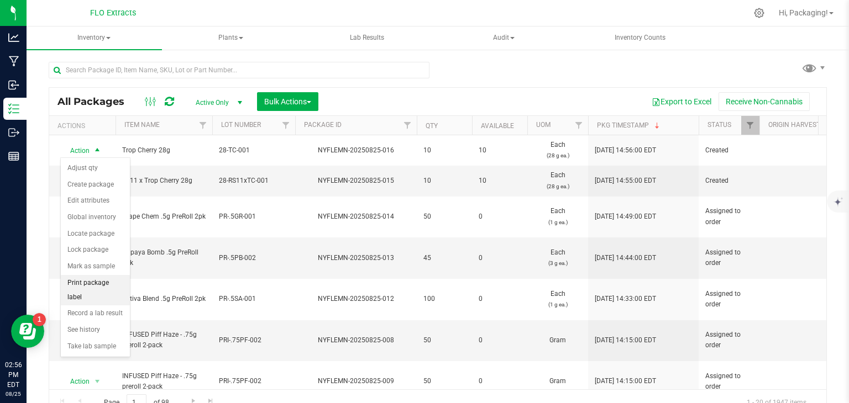
click at [99, 278] on li "Print package label" at bounding box center [95, 290] width 69 height 30
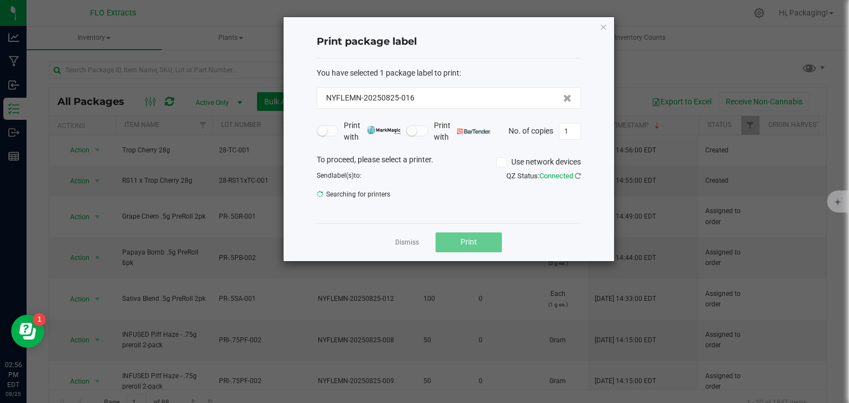
click button "button" at bounding box center [603, 26] width 8 height 13
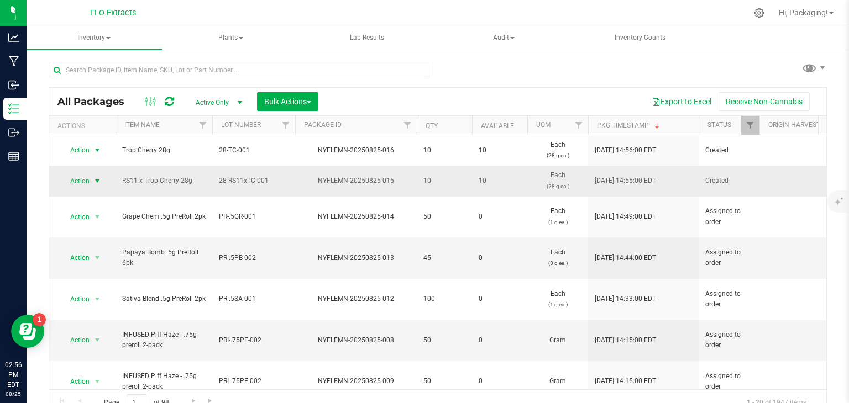
click at [98, 181] on span "select" at bounding box center [97, 181] width 9 height 9
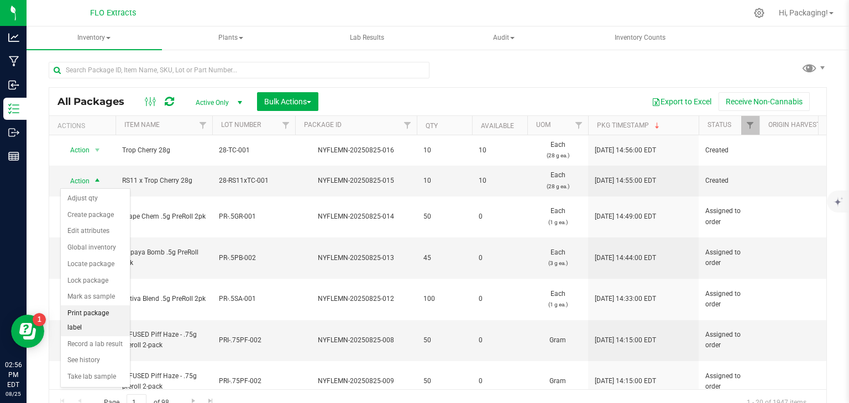
click at [94, 311] on li "Print package label" at bounding box center [95, 321] width 69 height 30
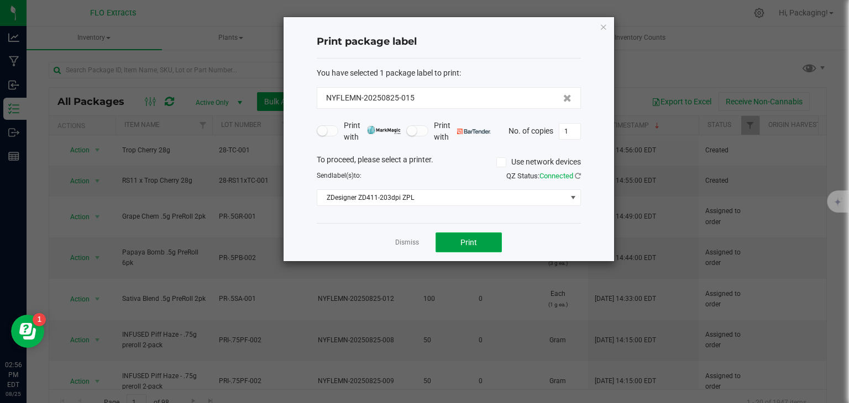
click at [454, 237] on button "Print" at bounding box center [468, 243] width 66 height 20
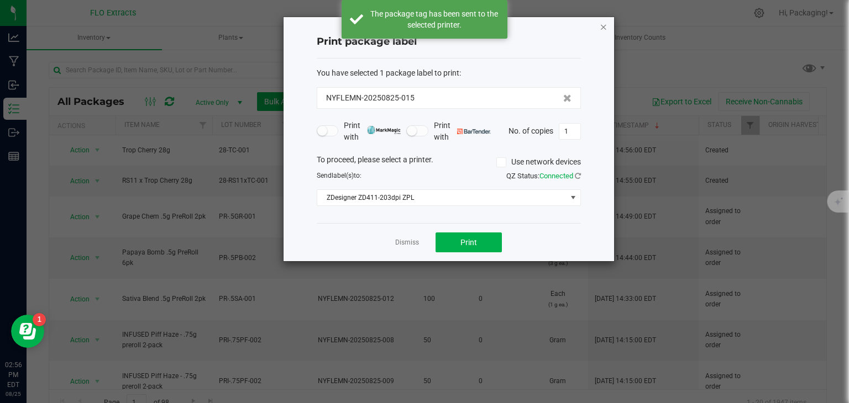
click at [605, 28] on icon "button" at bounding box center [603, 26] width 8 height 13
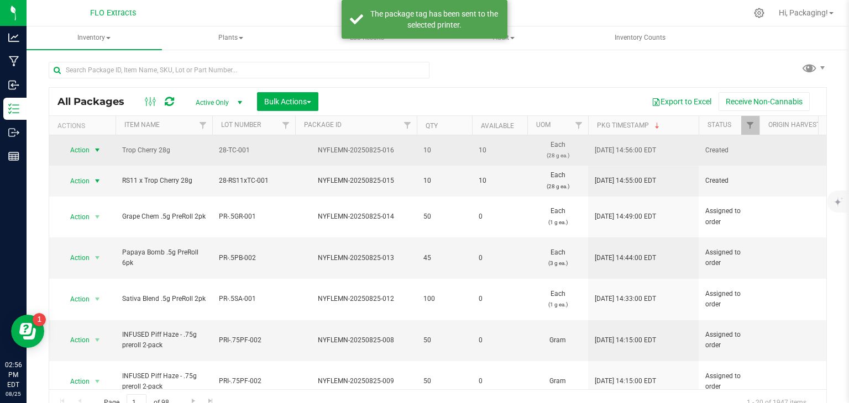
click at [97, 149] on span "select" at bounding box center [97, 150] width 9 height 9
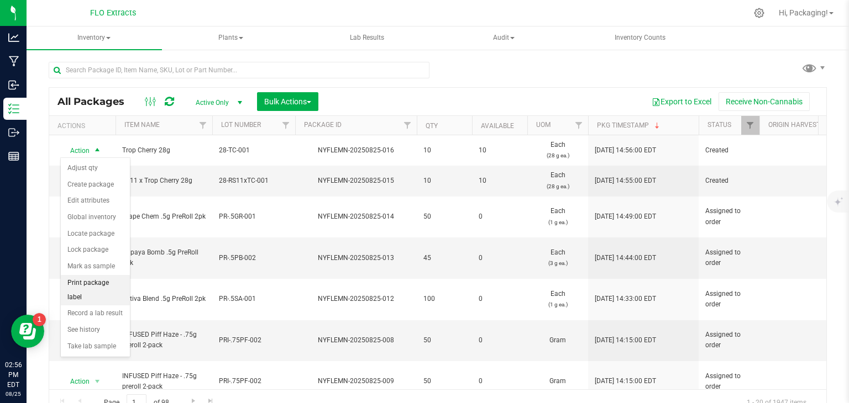
click at [97, 280] on li "Print package label" at bounding box center [95, 290] width 69 height 30
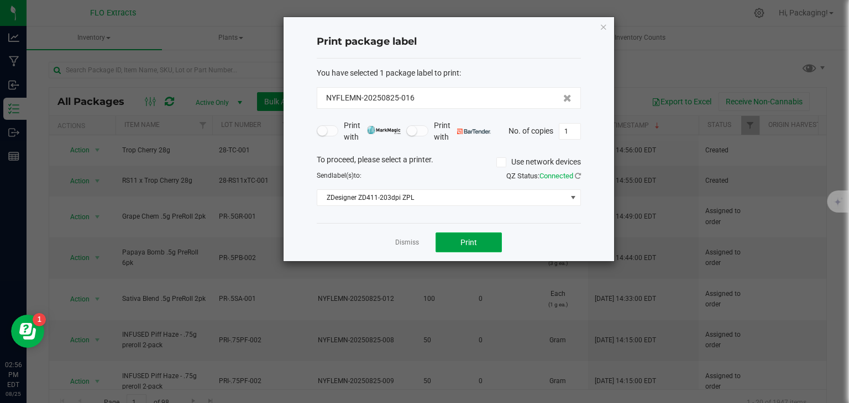
click at [471, 238] on span "Print" at bounding box center [468, 242] width 17 height 9
click at [599, 25] on icon "button" at bounding box center [603, 26] width 8 height 13
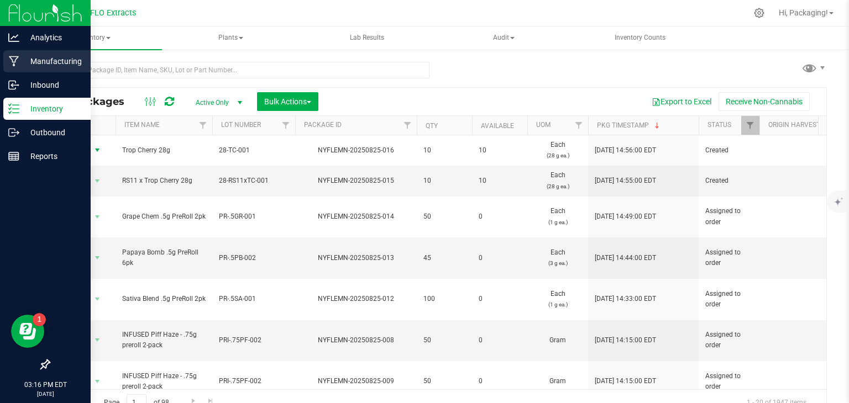
click at [42, 65] on p "Manufacturing" at bounding box center [52, 61] width 66 height 13
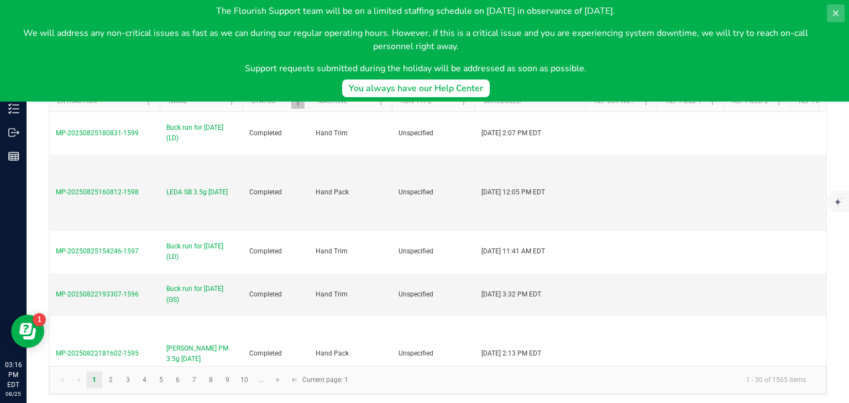
click at [837, 11] on icon at bounding box center [836, 13] width 6 height 6
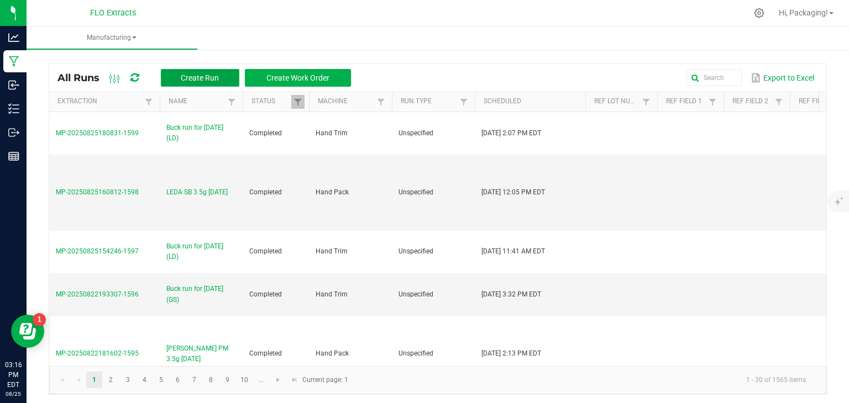
click at [206, 81] on span "Create Run" at bounding box center [200, 77] width 38 height 9
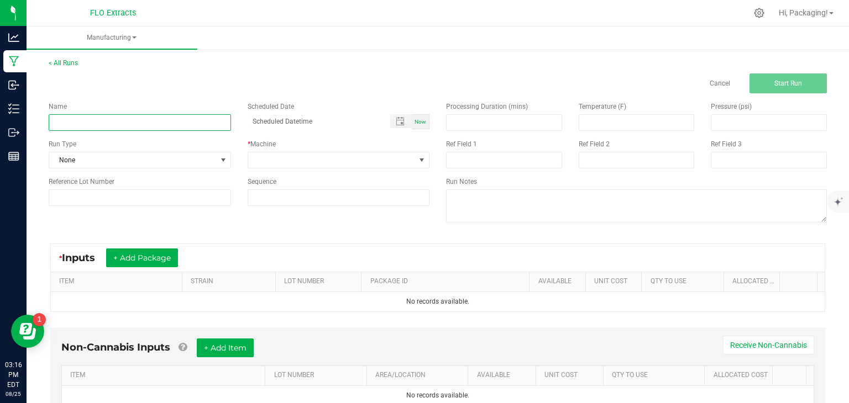
click at [71, 122] on input at bounding box center [140, 122] width 182 height 17
type input "LEDA WT 3.5g [DATE]"
click at [414, 122] on span "Now" at bounding box center [420, 122] width 12 height 6
type input "[DATE] 3:16 PM"
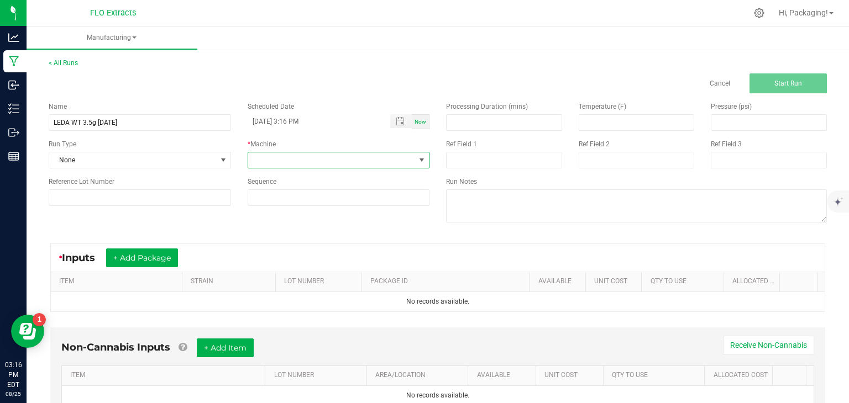
click at [417, 160] on span at bounding box center [421, 160] width 9 height 9
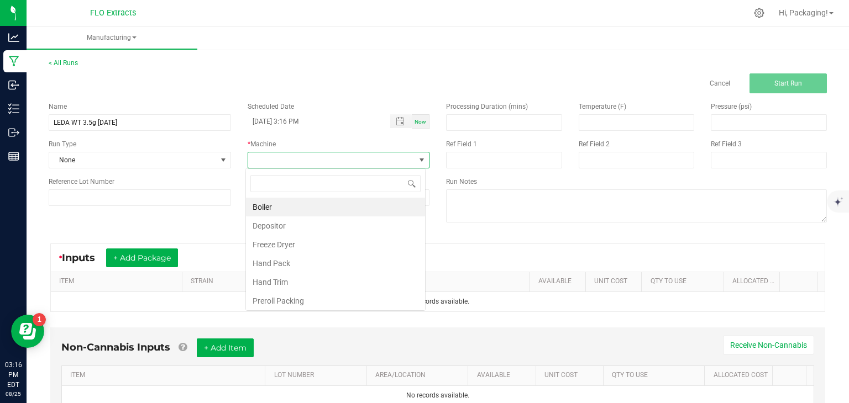
scroll to position [16, 180]
click at [330, 263] on li "Hand Pack" at bounding box center [335, 263] width 179 height 19
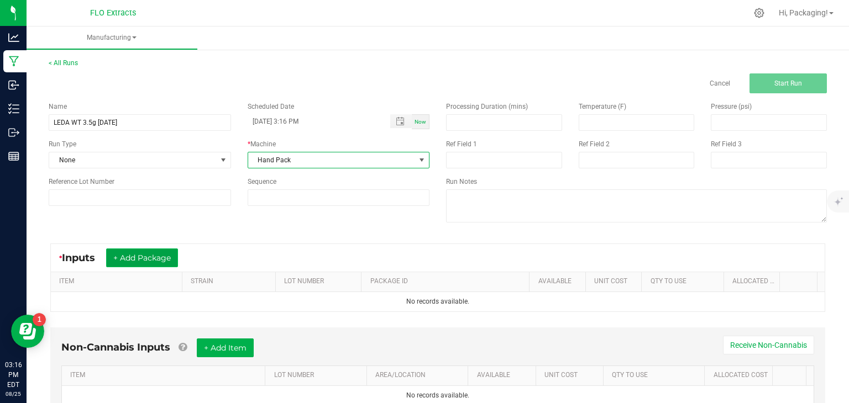
click at [171, 261] on button "+ Add Package" at bounding box center [142, 258] width 72 height 19
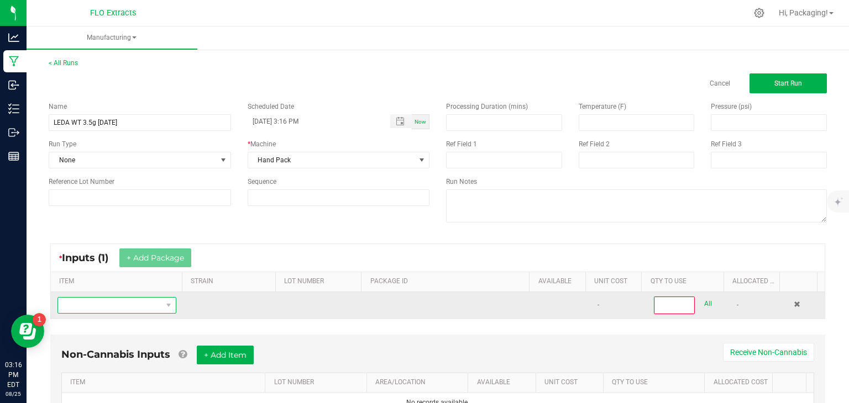
click at [132, 302] on span "NO DATA FOUND" at bounding box center [110, 305] width 104 height 15
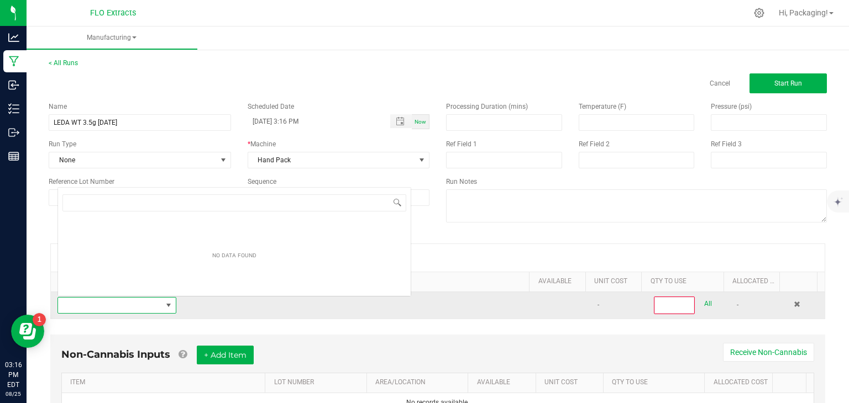
scroll to position [16, 114]
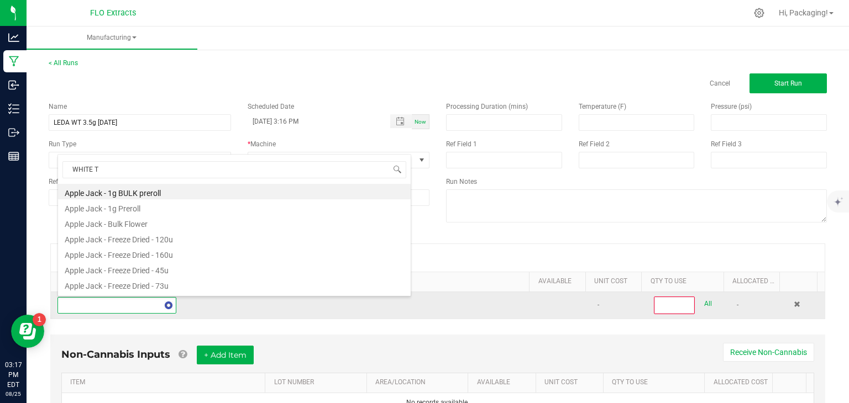
type input "WHITE TR"
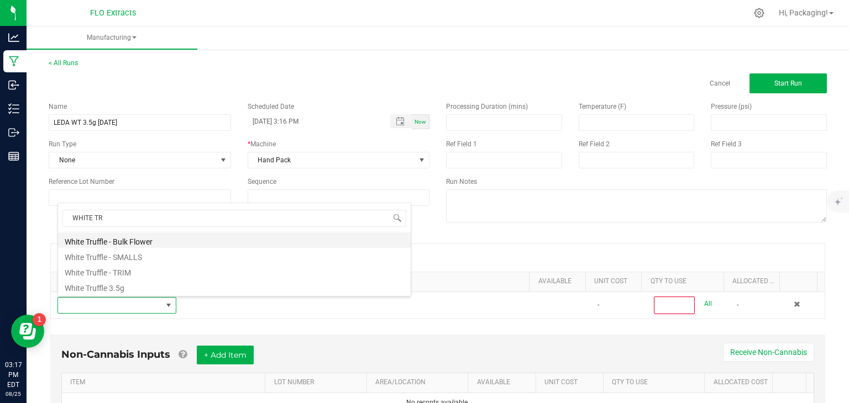
click at [149, 239] on li "White Truffle - Bulk Flower" at bounding box center [234, 240] width 352 height 15
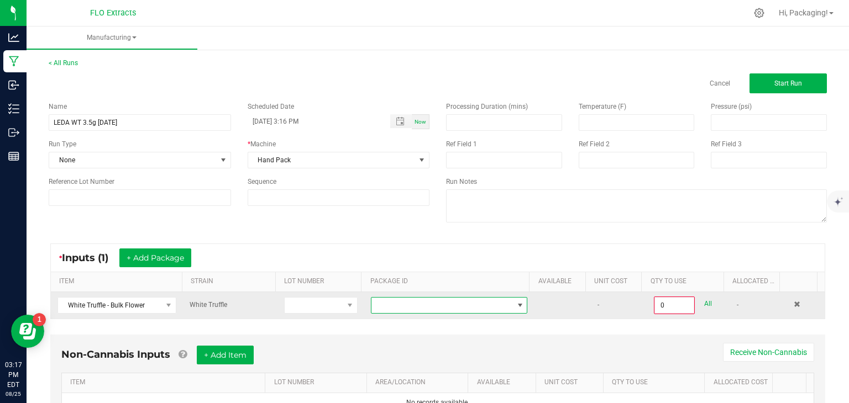
click at [515, 305] on span at bounding box center [519, 305] width 9 height 9
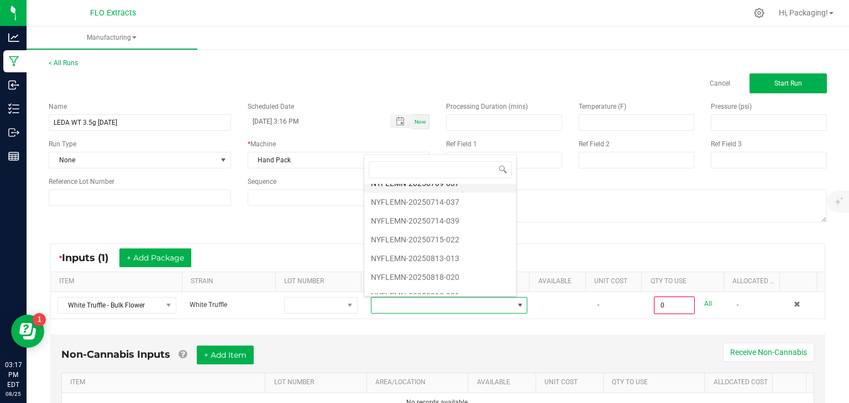
scroll to position [52, 0]
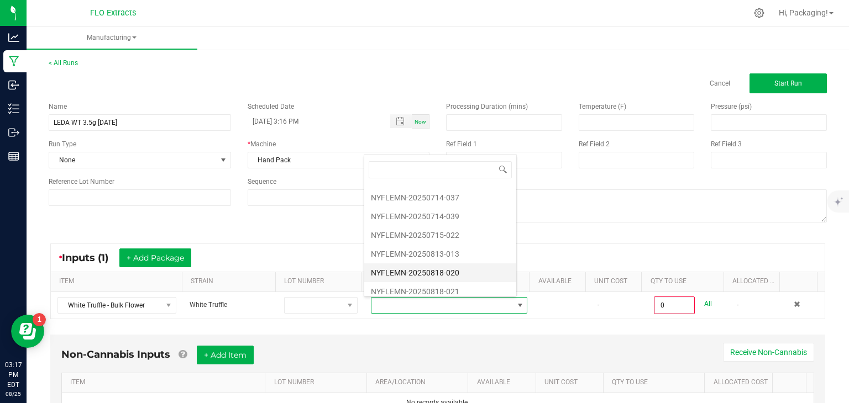
click at [452, 271] on li "NYFLEMN-20250818-020" at bounding box center [440, 273] width 152 height 19
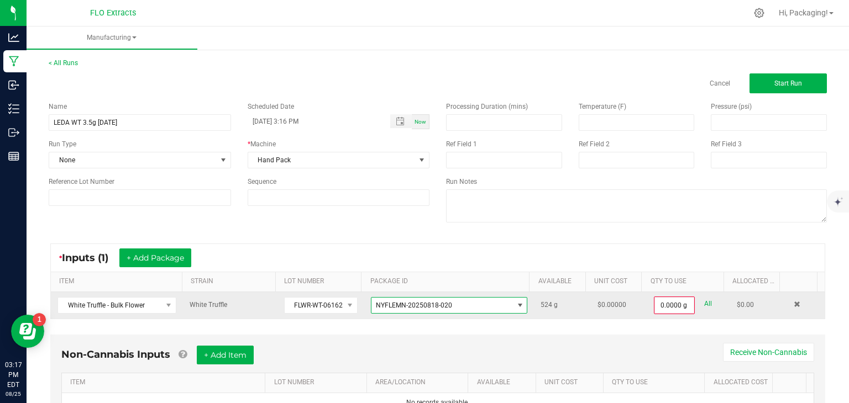
click at [704, 300] on link "All" at bounding box center [708, 304] width 8 height 15
type input "524.0000 g"
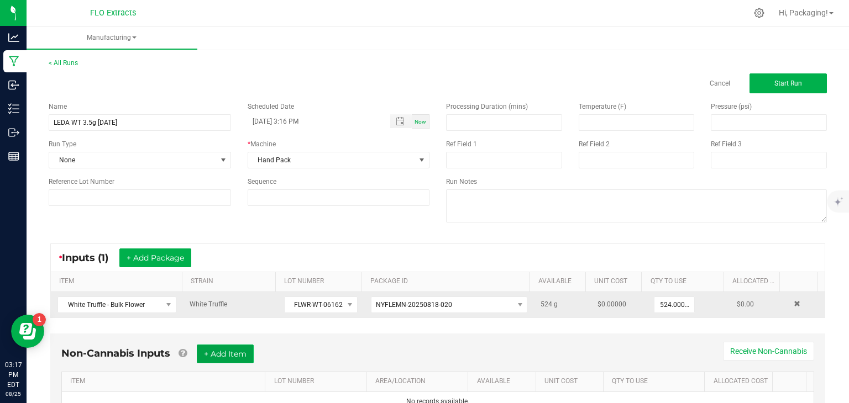
click at [248, 351] on button "+ Add Item" at bounding box center [225, 354] width 57 height 19
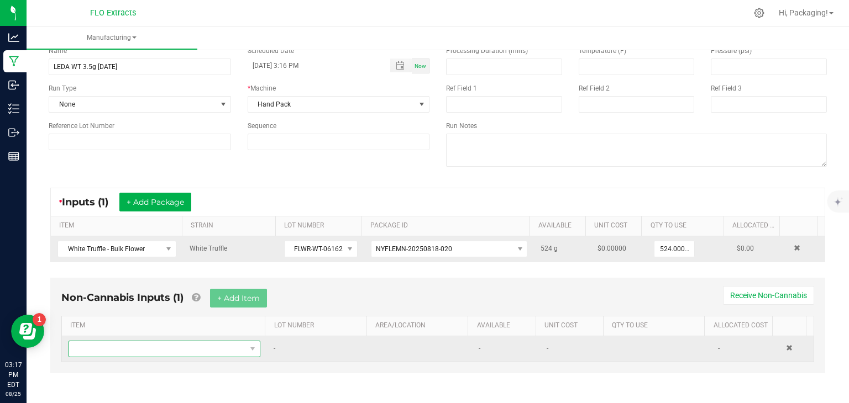
click at [246, 345] on span "NO DATA FOUND" at bounding box center [253, 348] width 14 height 15
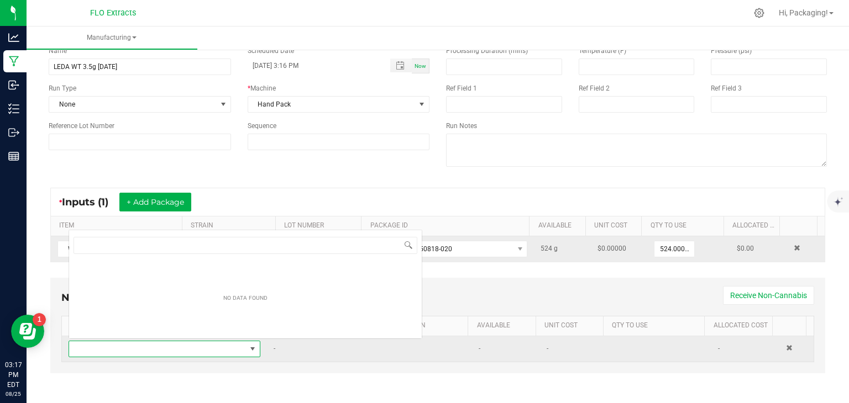
scroll to position [16, 185]
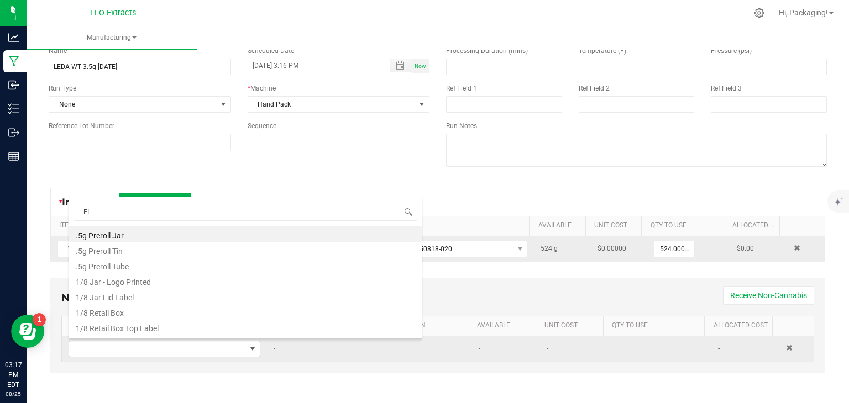
type input "EIG"
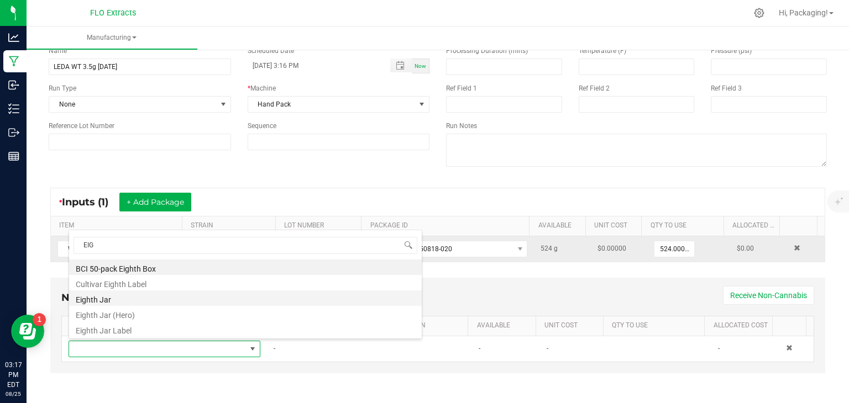
click at [141, 297] on li "Eighth Jar" at bounding box center [245, 298] width 352 height 15
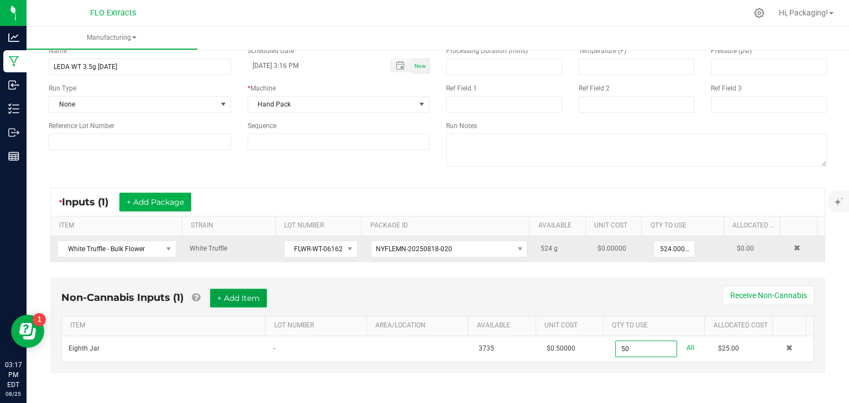
type input "50 ea"
click at [248, 299] on button "+ Add Item" at bounding box center [238, 298] width 57 height 19
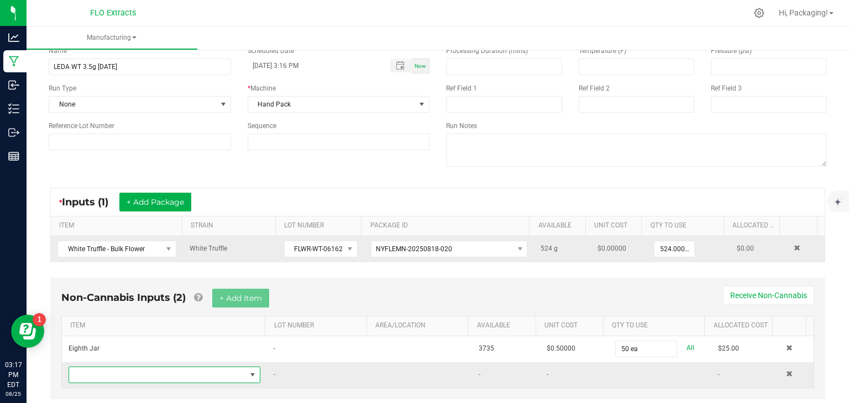
click at [248, 372] on span "NO DATA FOUND" at bounding box center [252, 375] width 9 height 9
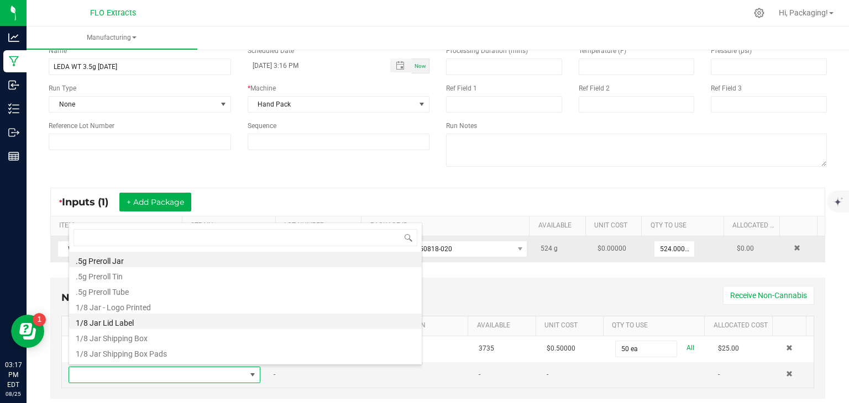
click at [208, 325] on li "1/8 Jar Lid Label" at bounding box center [245, 321] width 352 height 15
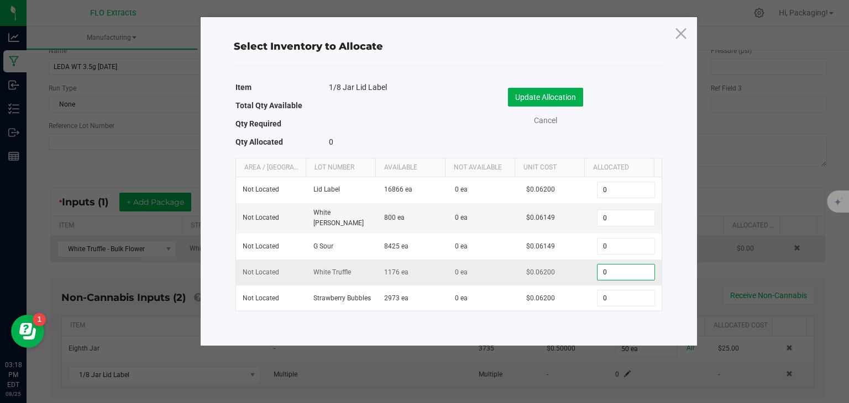
click at [604, 265] on input "0" at bounding box center [625, 272] width 56 height 15
type input "50"
click at [564, 92] on button "Update Allocation" at bounding box center [545, 97] width 75 height 19
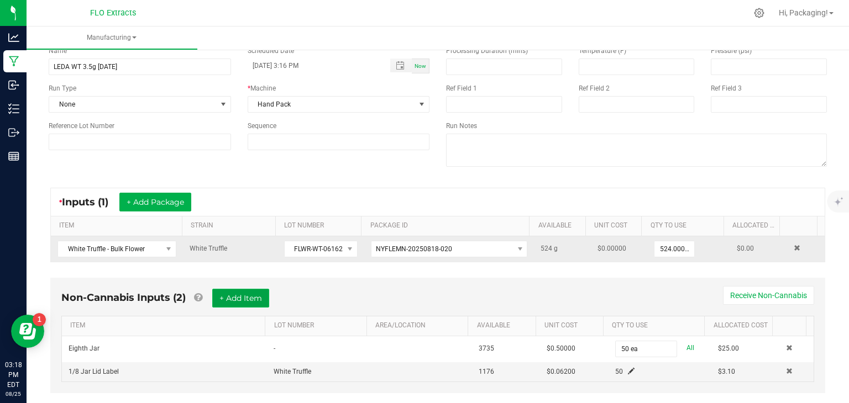
click at [258, 298] on button "+ Add Item" at bounding box center [240, 298] width 57 height 19
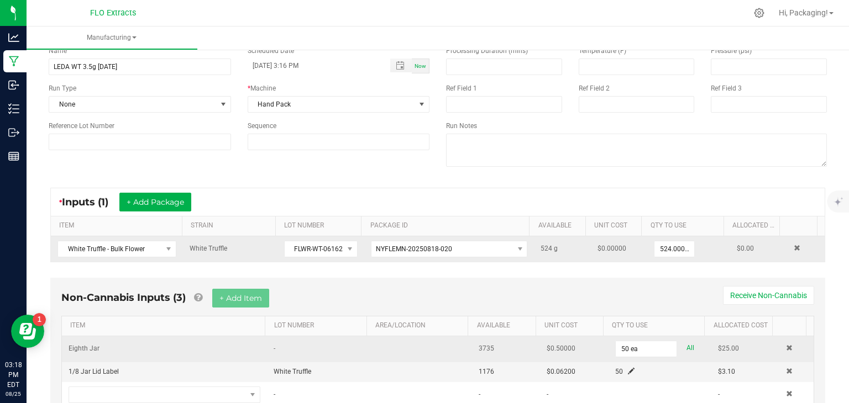
scroll to position [102, 0]
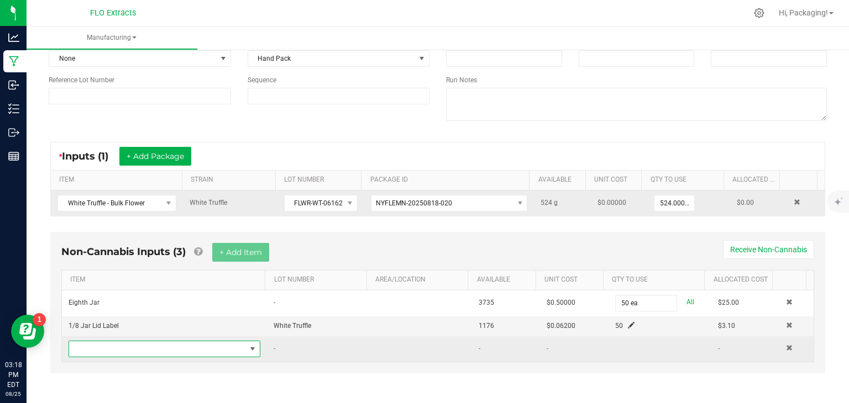
click at [248, 345] on span "NO DATA FOUND" at bounding box center [252, 349] width 9 height 9
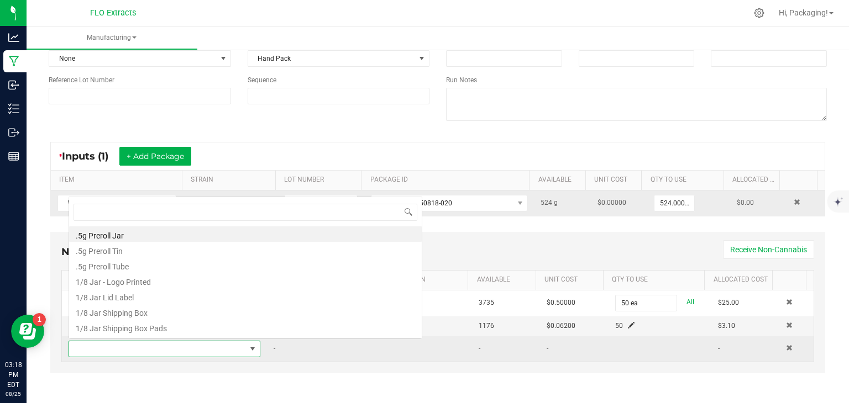
scroll to position [16, 185]
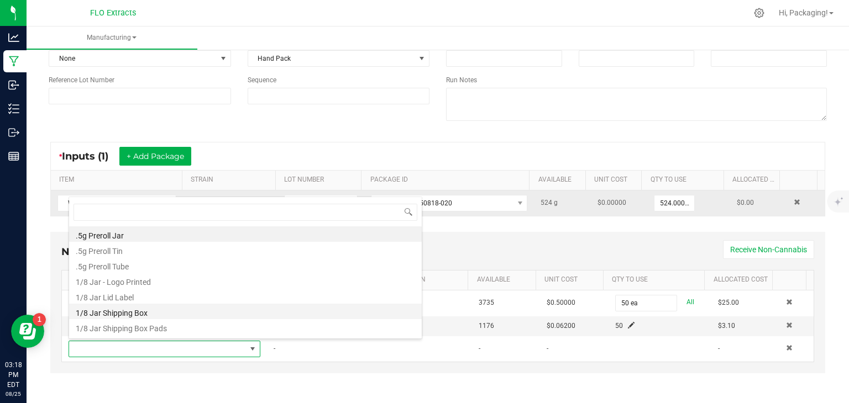
click at [212, 310] on li "1/8 Jar Shipping Box" at bounding box center [245, 311] width 352 height 15
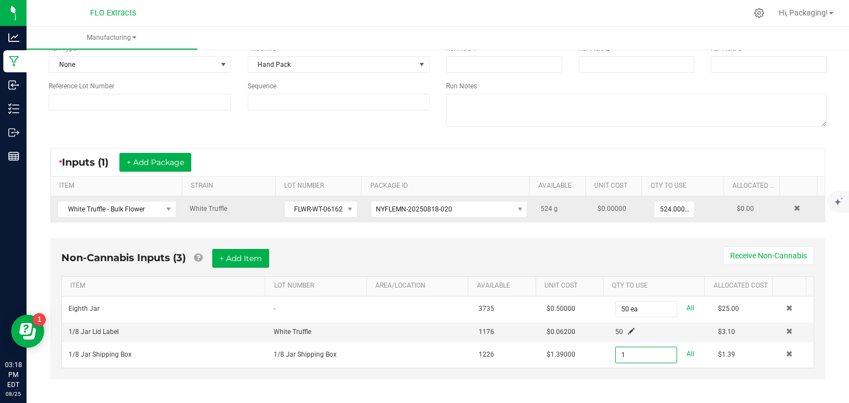
scroll to position [102, 0]
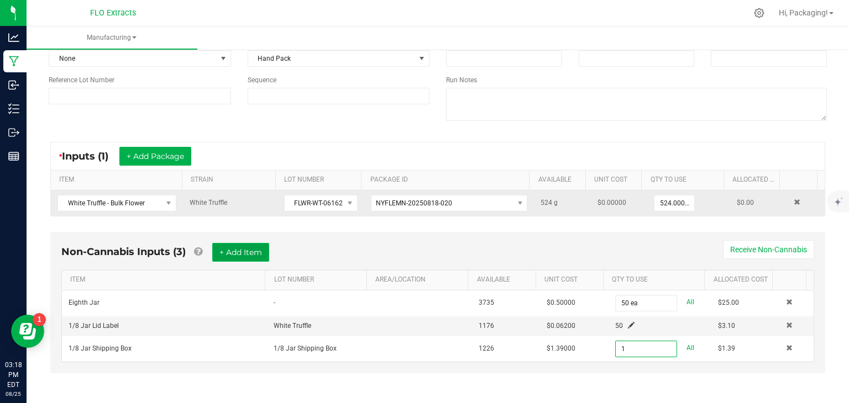
type input "1 ea"
click at [231, 250] on button "+ Add Item" at bounding box center [240, 252] width 57 height 19
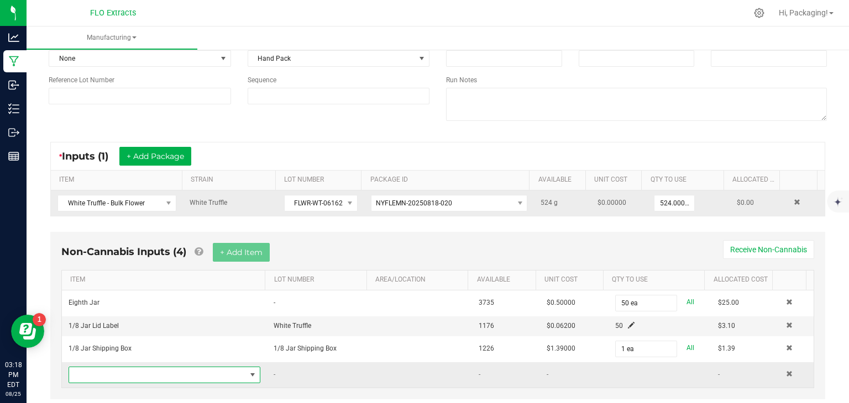
click at [249, 373] on span "NO DATA FOUND" at bounding box center [252, 375] width 9 height 9
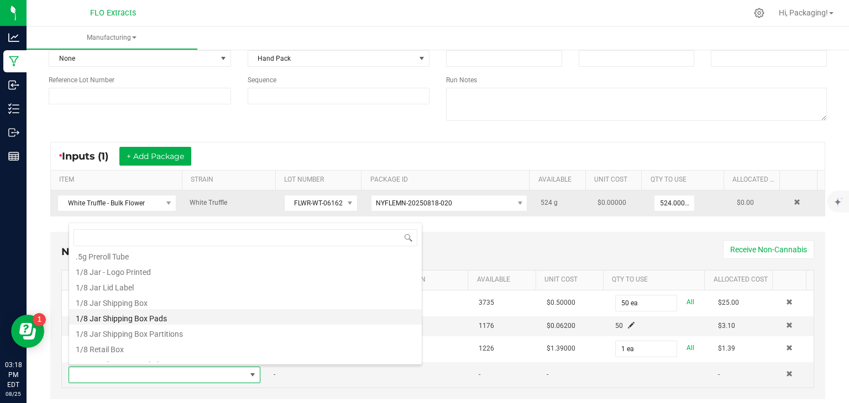
scroll to position [35, 0]
click at [240, 349] on li "1/8 Retail Box" at bounding box center [245, 347] width 352 height 15
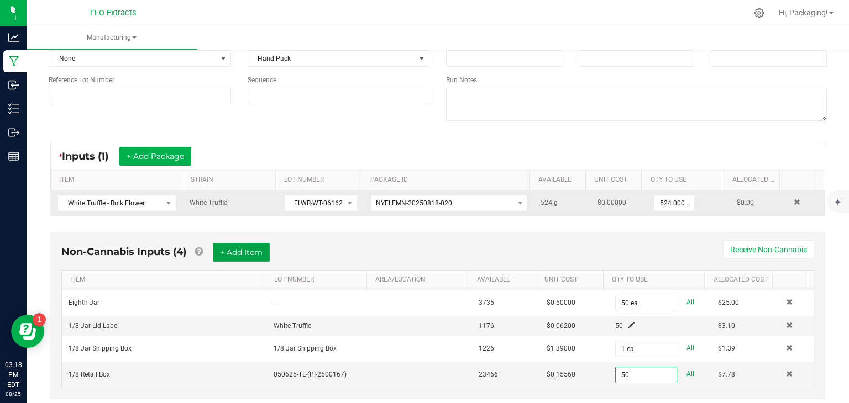
type input "50 ea"
click at [241, 255] on button "+ Add Item" at bounding box center [241, 252] width 57 height 19
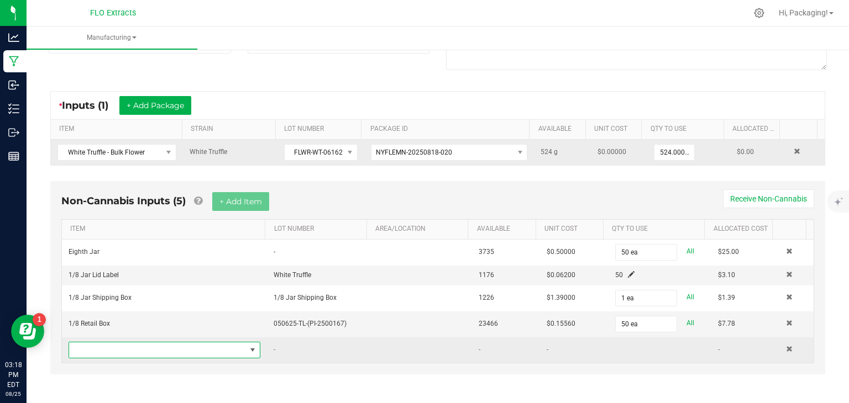
click at [248, 346] on span "NO DATA FOUND" at bounding box center [252, 350] width 9 height 9
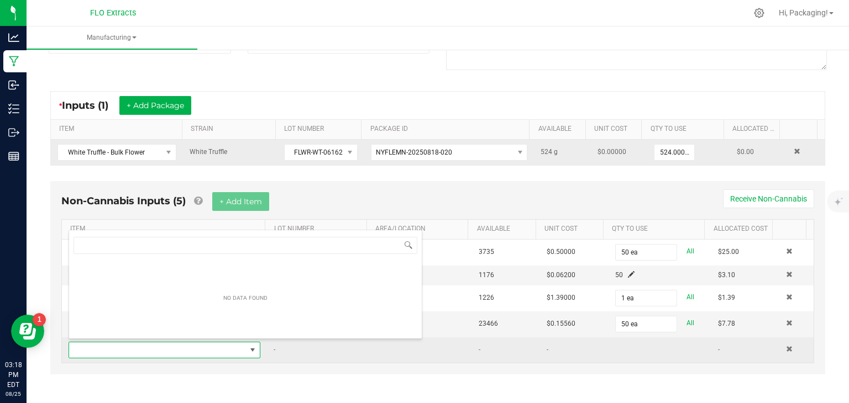
scroll to position [16, 185]
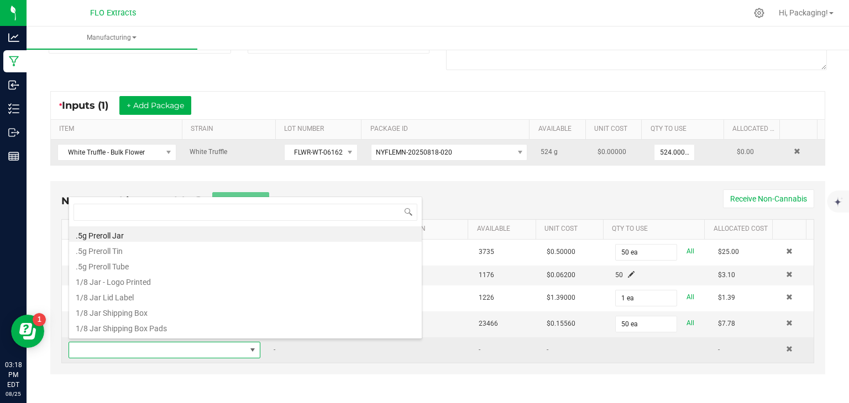
click at [248, 346] on span at bounding box center [252, 350] width 9 height 9
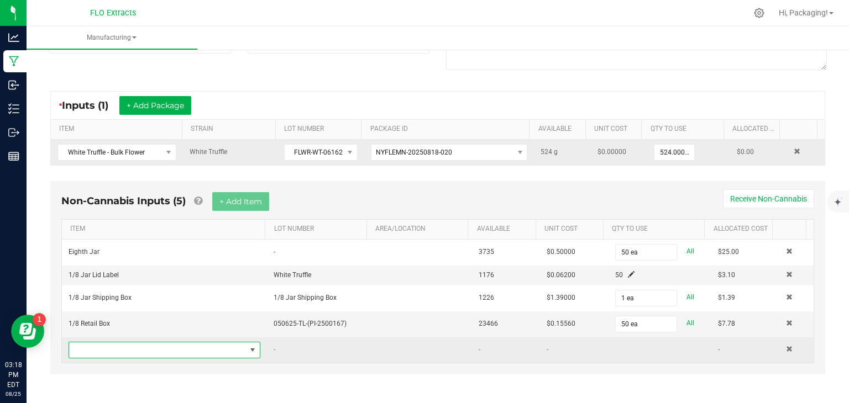
click at [248, 347] on span "NO DATA FOUND" at bounding box center [252, 350] width 9 height 9
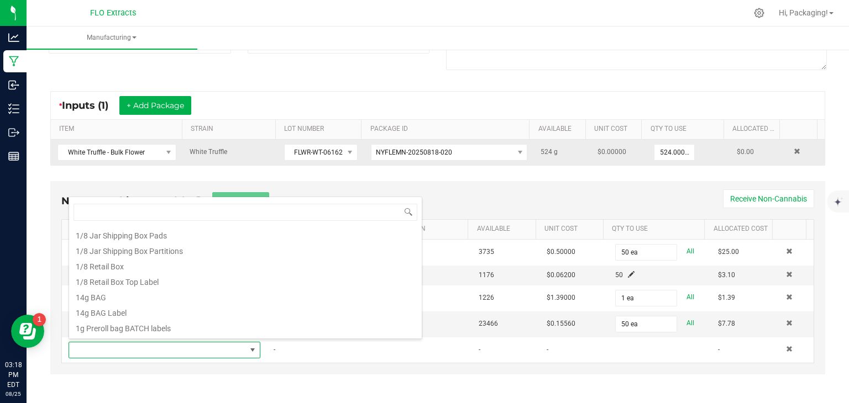
scroll to position [94, 0]
click at [176, 281] on li "1/8 Retail Box Top Label" at bounding box center [245, 279] width 352 height 15
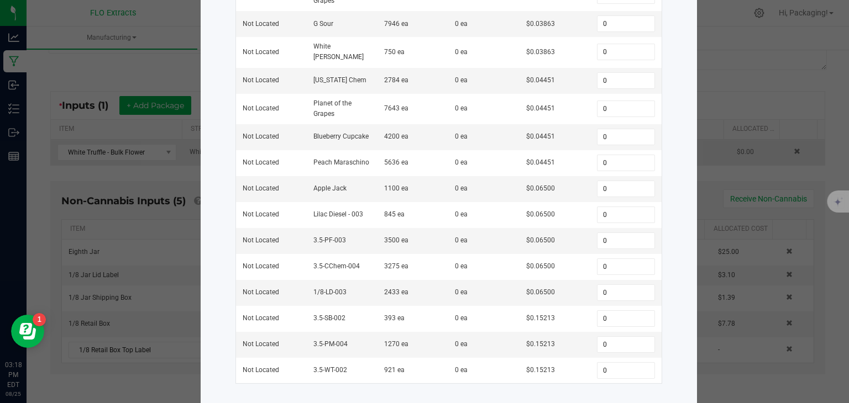
scroll to position [407, 0]
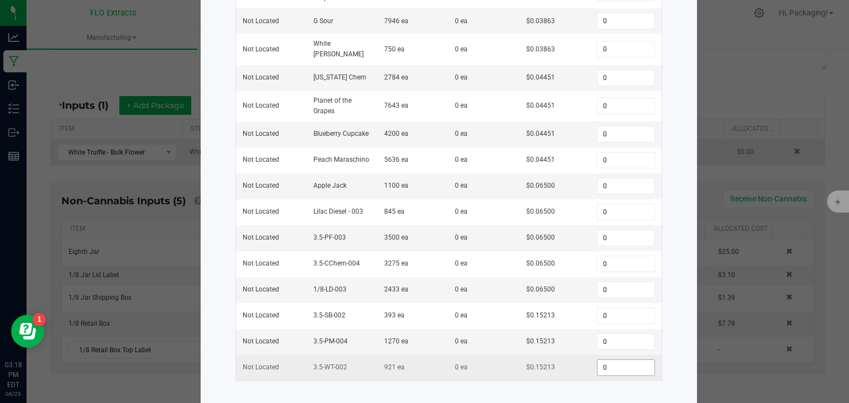
click at [605, 360] on input "0" at bounding box center [625, 367] width 56 height 15
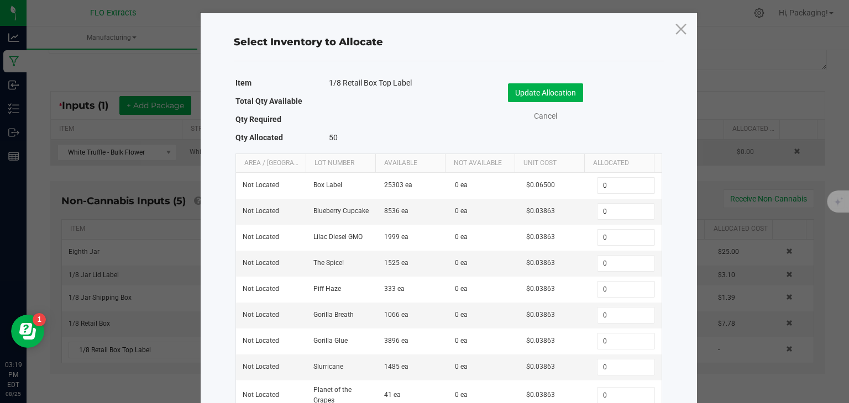
scroll to position [0, 0]
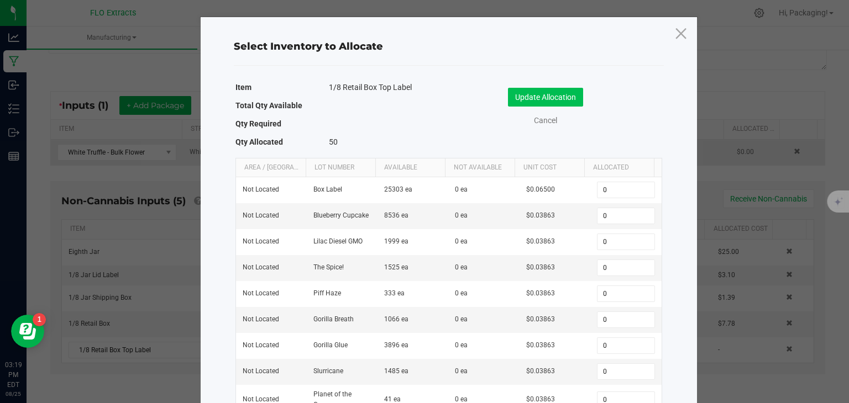
type input "50"
click at [556, 98] on button "Update Allocation" at bounding box center [545, 97] width 75 height 19
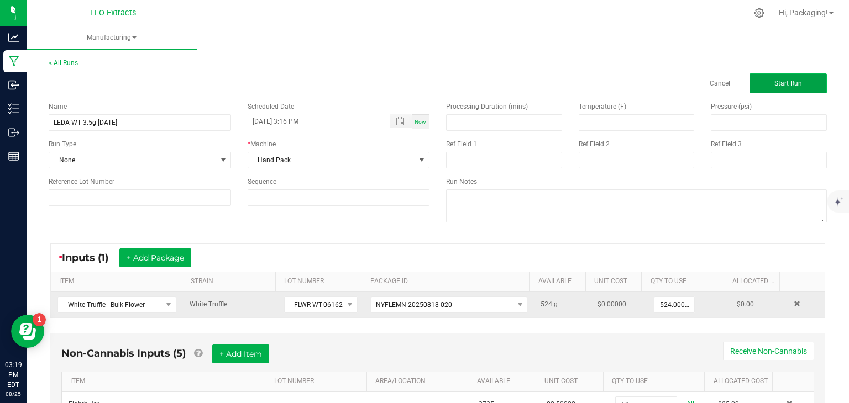
click at [776, 82] on span "Start Run" at bounding box center [788, 84] width 28 height 8
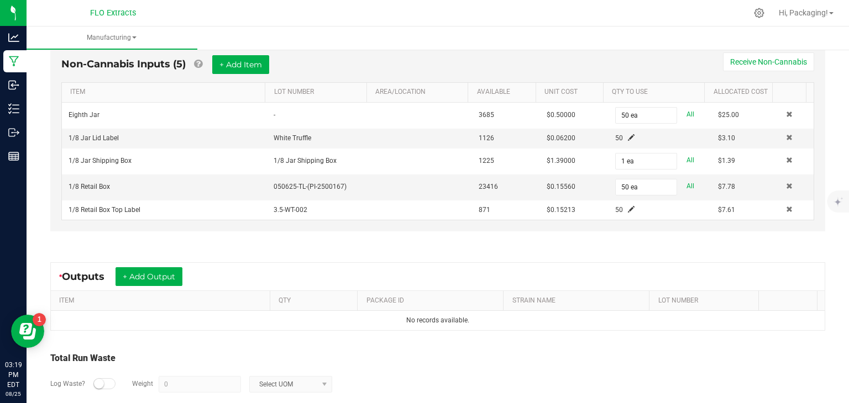
scroll to position [364, 0]
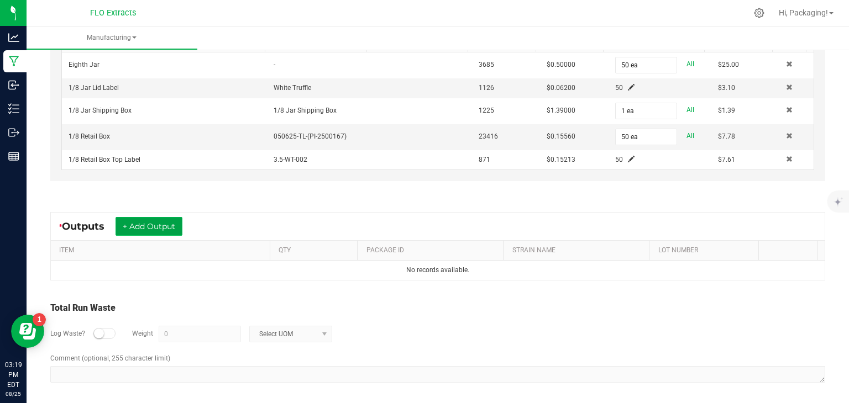
click at [146, 225] on button "+ Add Output" at bounding box center [148, 226] width 67 height 19
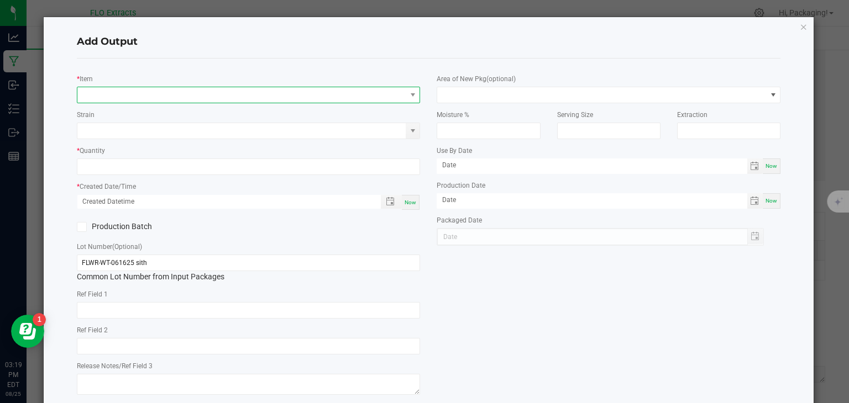
click at [95, 97] on span "NO DATA FOUND" at bounding box center [241, 94] width 329 height 15
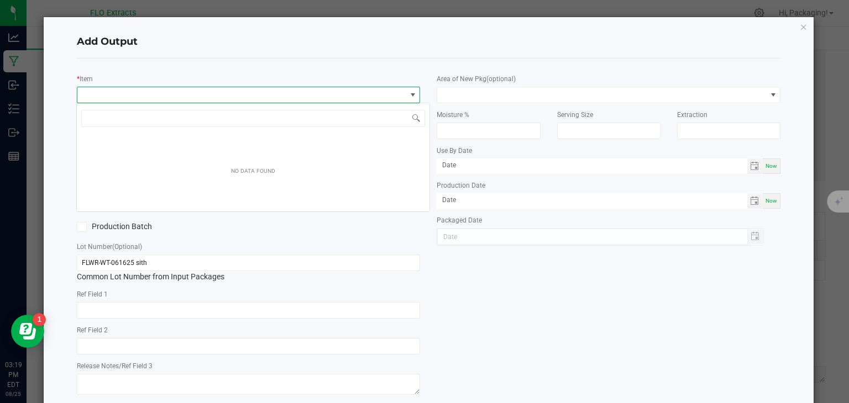
scroll to position [16, 340]
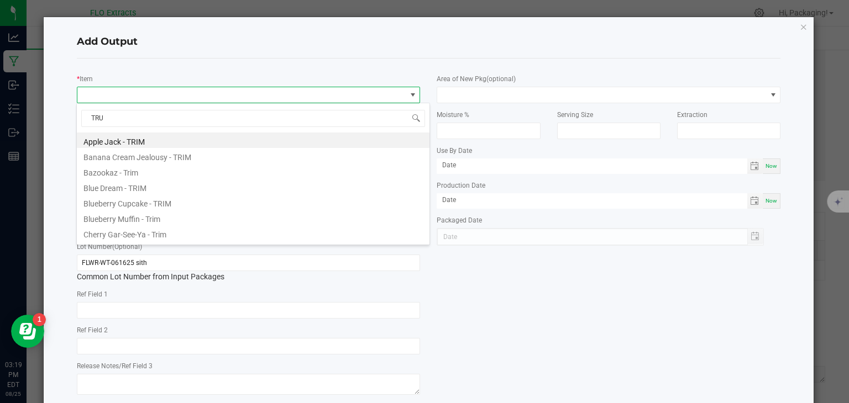
type input "TRUF"
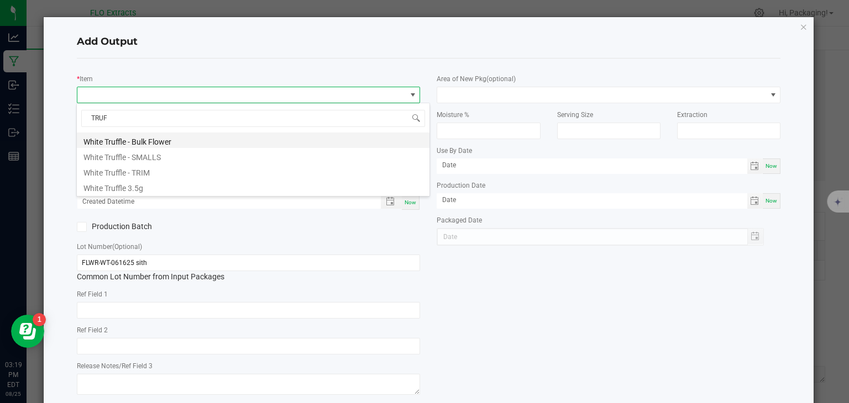
click at [133, 144] on li "White Truffle - Bulk Flower" at bounding box center [253, 140] width 352 height 15
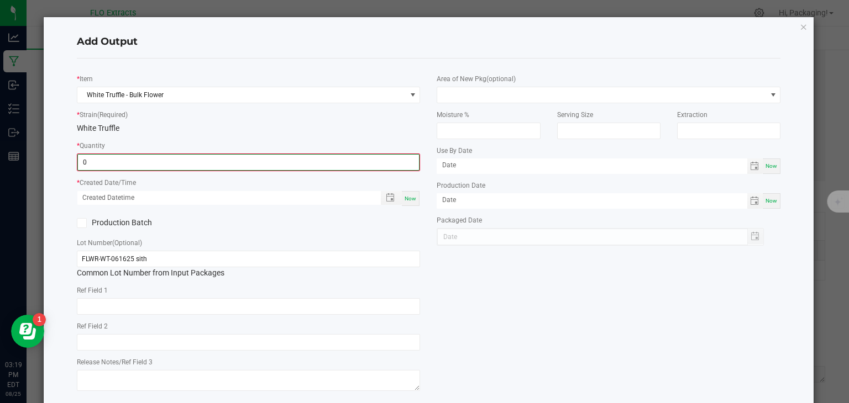
click at [129, 156] on input "0" at bounding box center [248, 162] width 341 height 15
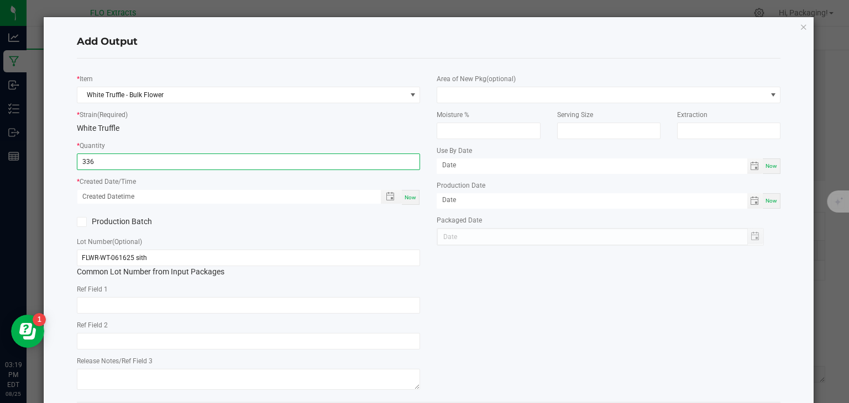
type input "336.0000 g"
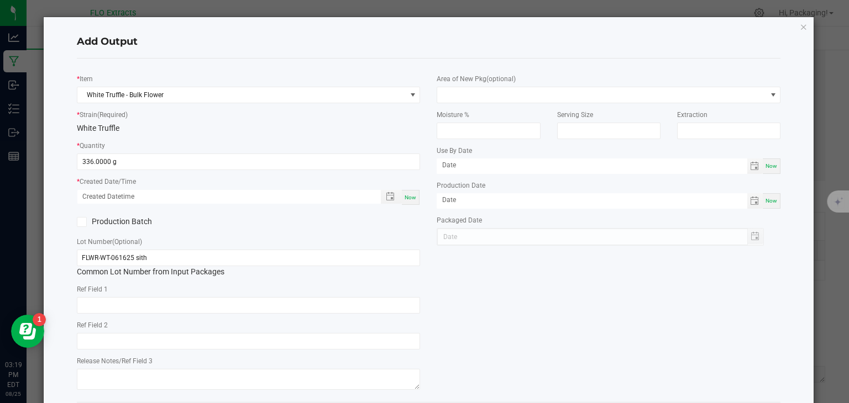
click at [402, 193] on div "Now" at bounding box center [411, 197] width 18 height 15
type input "[DATE] 3:19 PM"
type input "[DATE]"
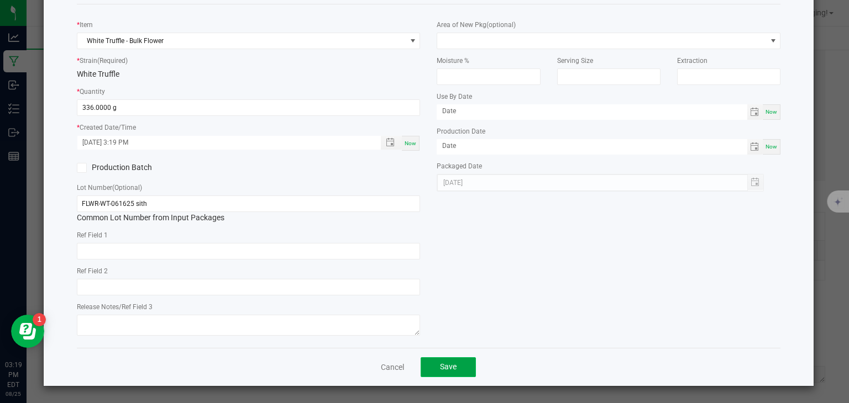
click at [459, 365] on button "Save" at bounding box center [447, 367] width 55 height 20
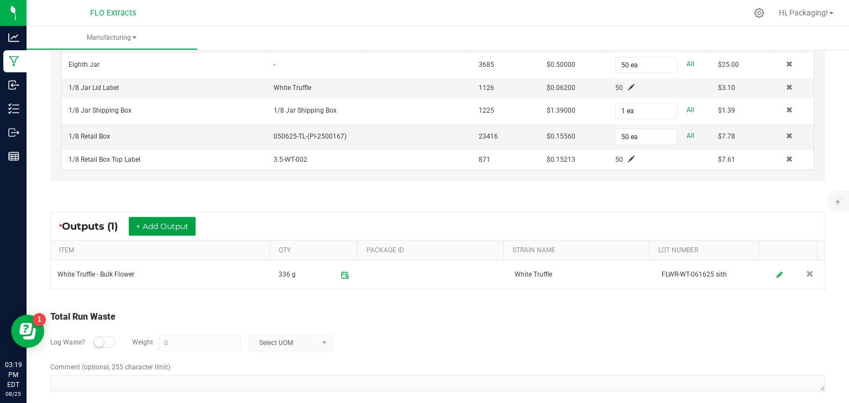
click at [164, 224] on button "+ Add Output" at bounding box center [162, 226] width 67 height 19
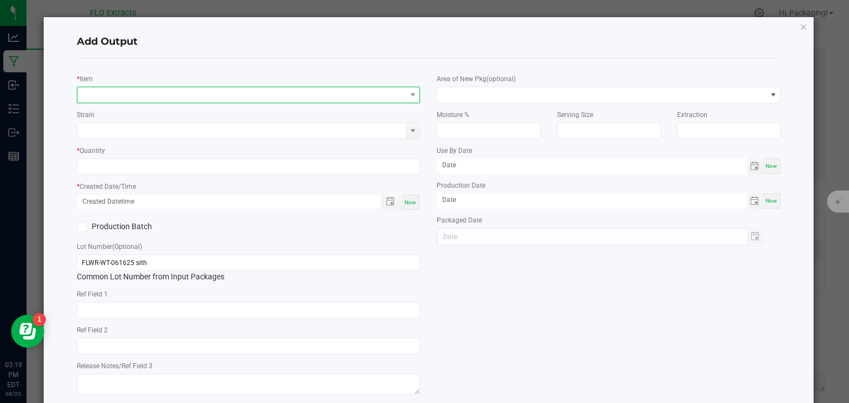
click at [106, 99] on span "NO DATA FOUND" at bounding box center [241, 94] width 329 height 15
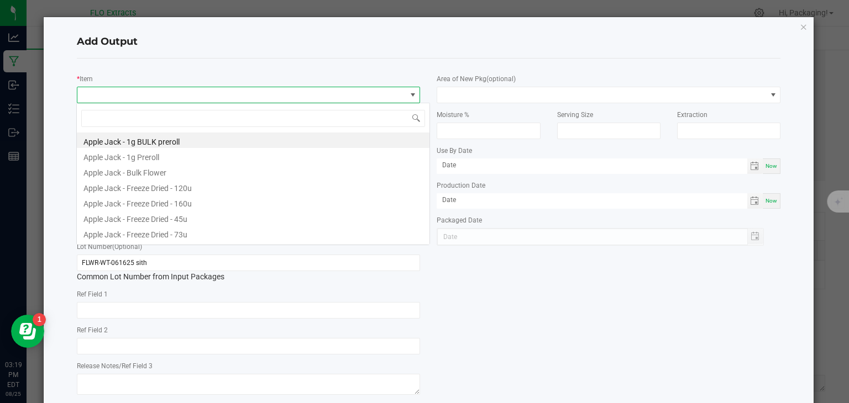
scroll to position [16, 340]
type input "TRUF"
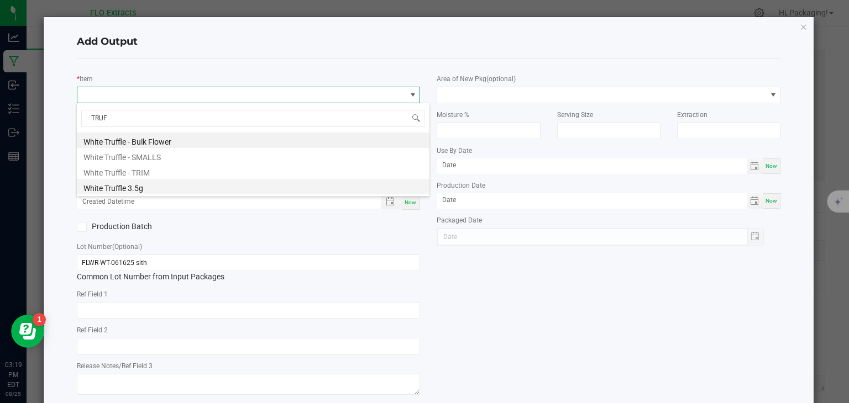
click at [142, 188] on li "White Truffle 3.5g" at bounding box center [253, 186] width 352 height 15
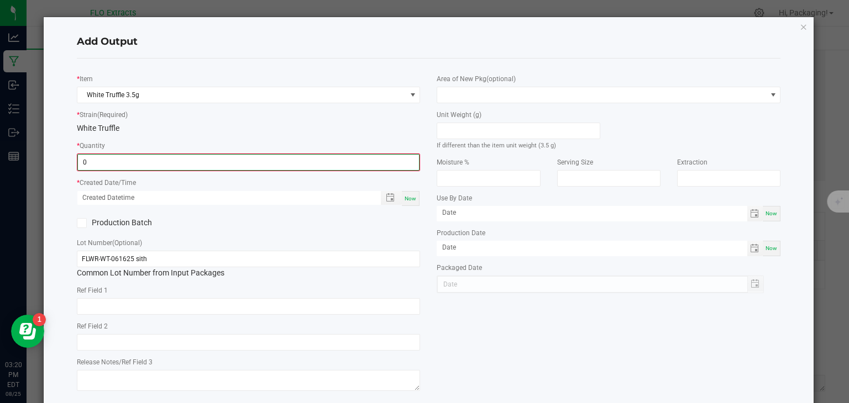
click at [117, 160] on input "0" at bounding box center [248, 162] width 341 height 15
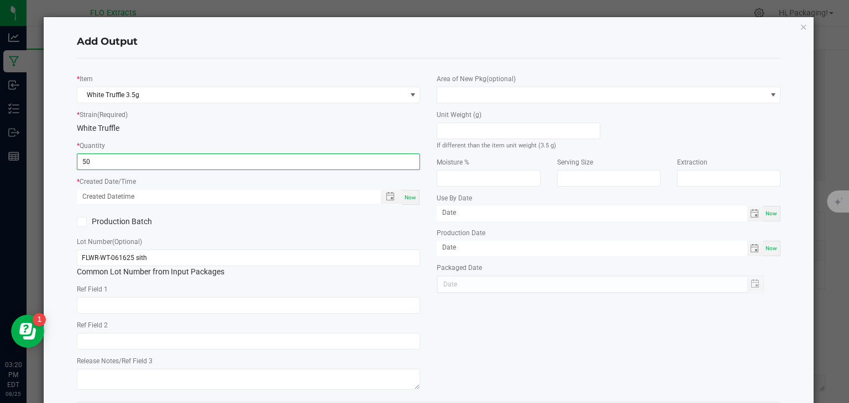
type input "50 ea"
click at [404, 202] on div "Now" at bounding box center [411, 197] width 18 height 15
type input "[DATE] 3:20 PM"
type input "[DATE]"
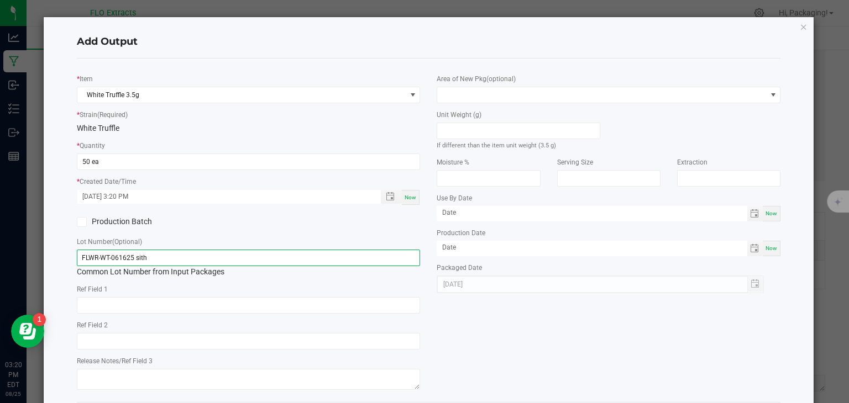
click at [161, 252] on input "FLWR-WT-061625 sith" at bounding box center [249, 258] width 344 height 17
type input "F"
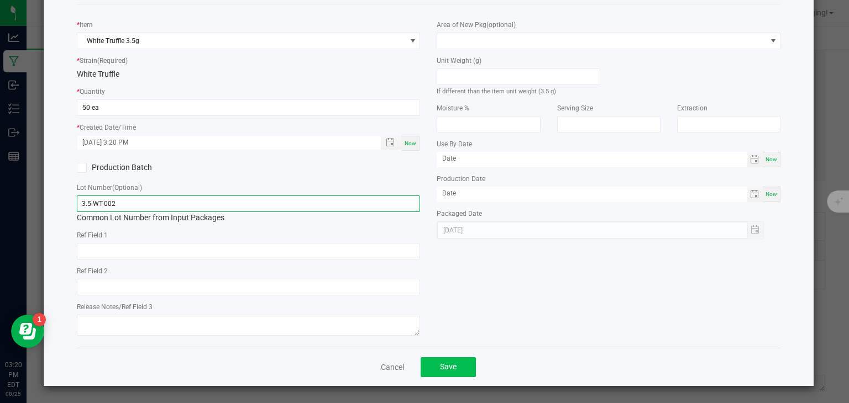
type input "3.5-WT-002"
click at [449, 366] on span "Save" at bounding box center [448, 366] width 17 height 9
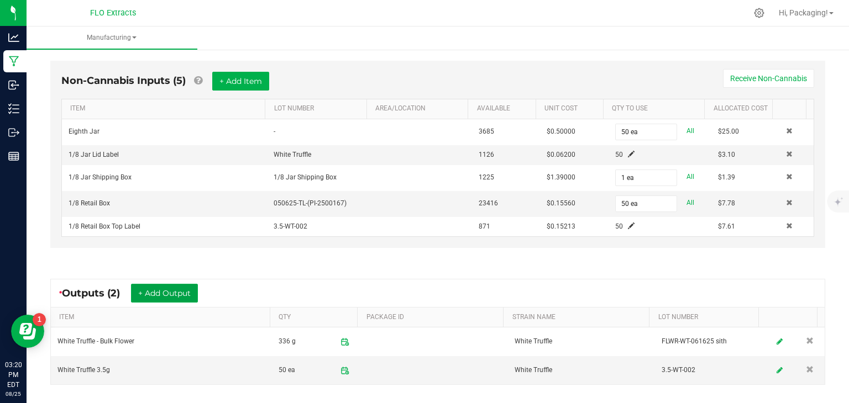
scroll to position [402, 0]
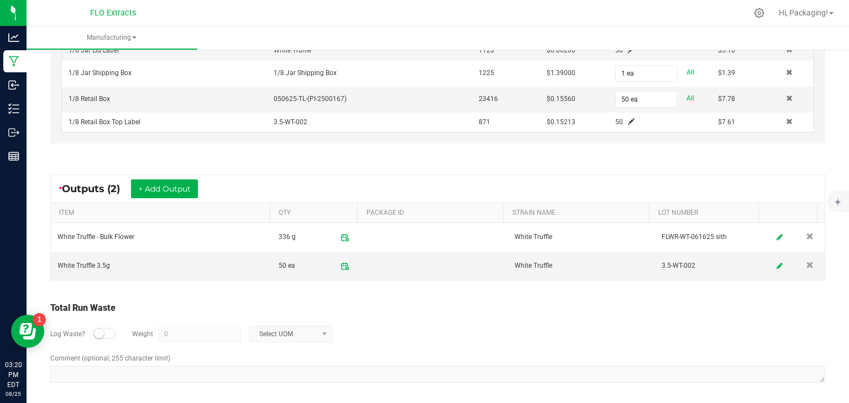
click at [99, 332] on small at bounding box center [99, 334] width 10 height 10
click at [166, 332] on input "0" at bounding box center [199, 333] width 81 height 15
click at [323, 333] on span at bounding box center [324, 334] width 9 height 9
click at [275, 238] on li "Gram" at bounding box center [289, 235] width 82 height 15
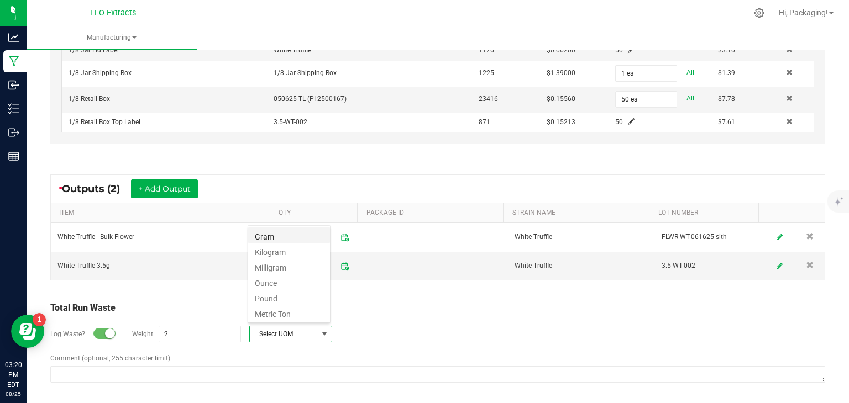
type input "2 g"
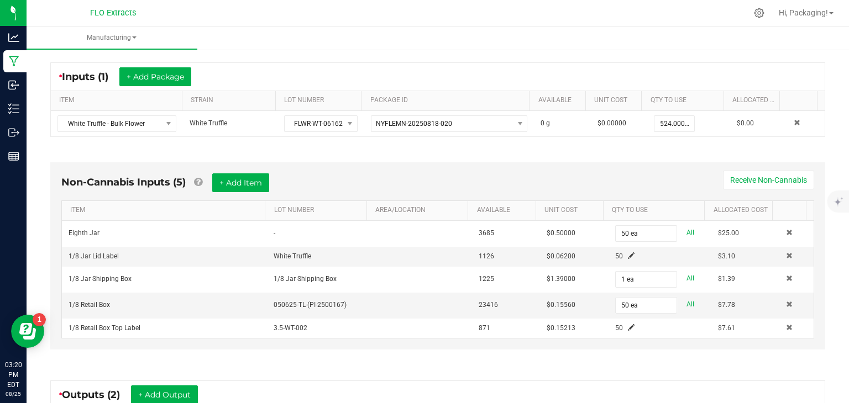
scroll to position [0, 0]
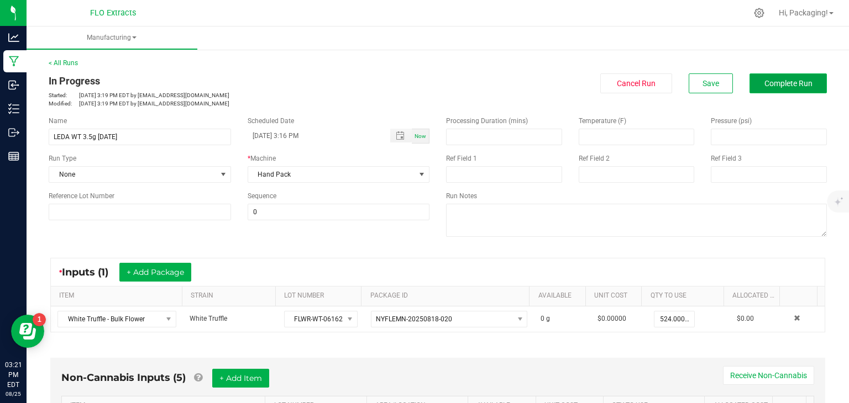
click at [784, 82] on span "Complete Run" at bounding box center [788, 83] width 48 height 9
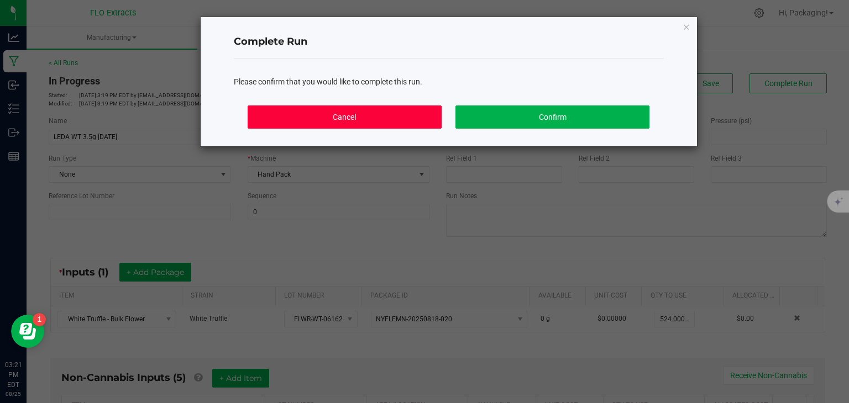
click at [422, 115] on button "Cancel" at bounding box center [343, 117] width 193 height 23
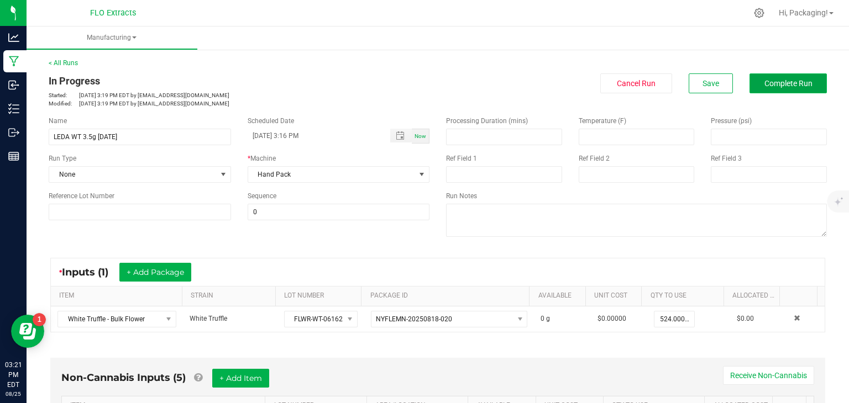
click at [777, 88] on button "Complete Run" at bounding box center [787, 83] width 77 height 20
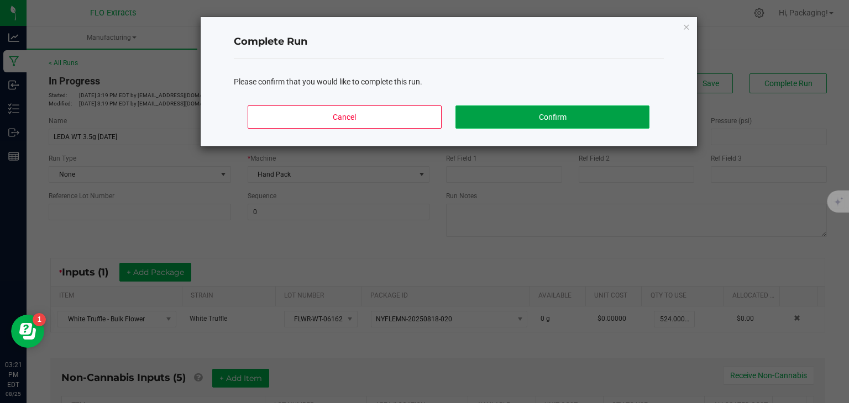
click at [623, 122] on button "Confirm" at bounding box center [551, 117] width 193 height 23
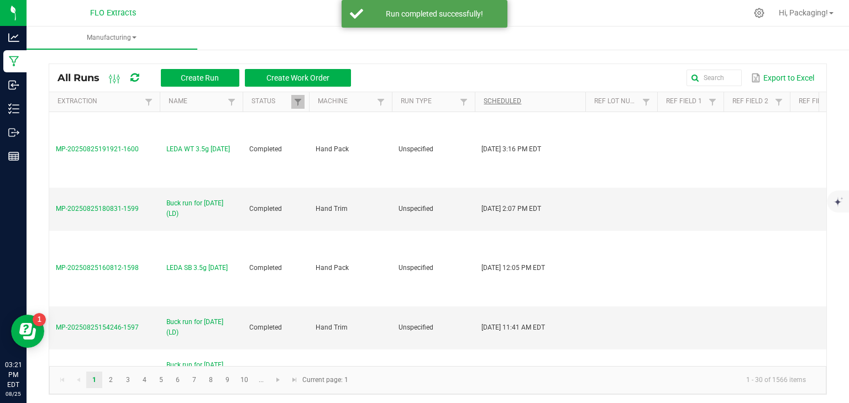
drag, startPoint x: 623, startPoint y: 122, endPoint x: 561, endPoint y: 99, distance: 65.7
click at [561, 99] on div "Extraction Name Status Machine Run Type Scheduled Ref Lot Number Ref Field 1 Re…" at bounding box center [437, 229] width 777 height 274
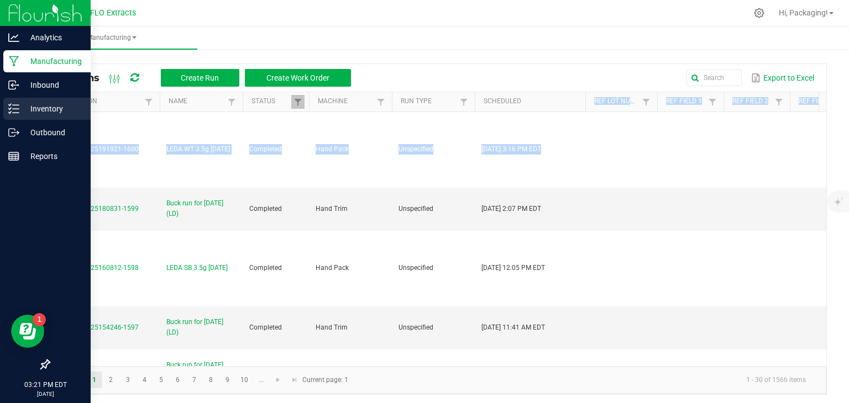
click at [51, 111] on p "Inventory" at bounding box center [52, 108] width 66 height 13
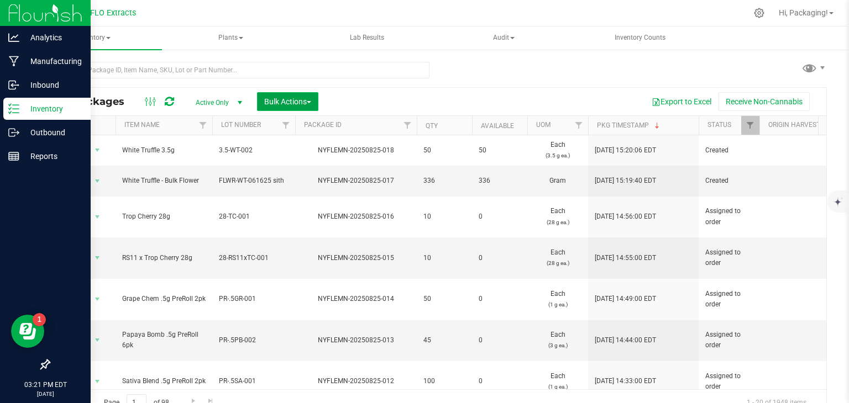
click at [310, 103] on span "button" at bounding box center [309, 102] width 4 height 2
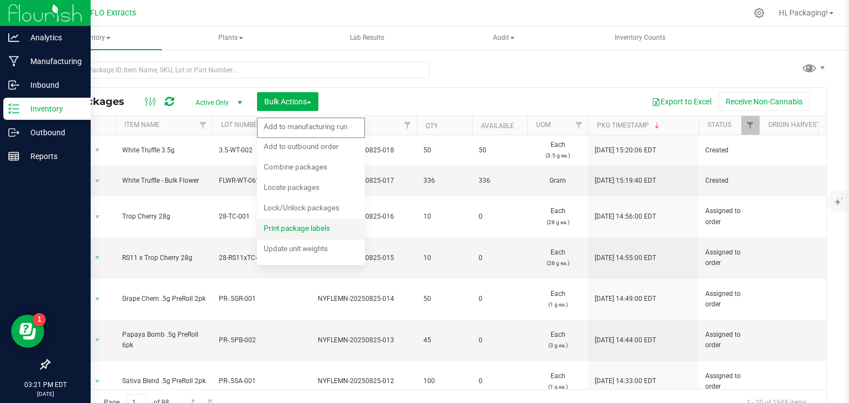
click at [319, 229] on span "Print package labels" at bounding box center [297, 228] width 66 height 9
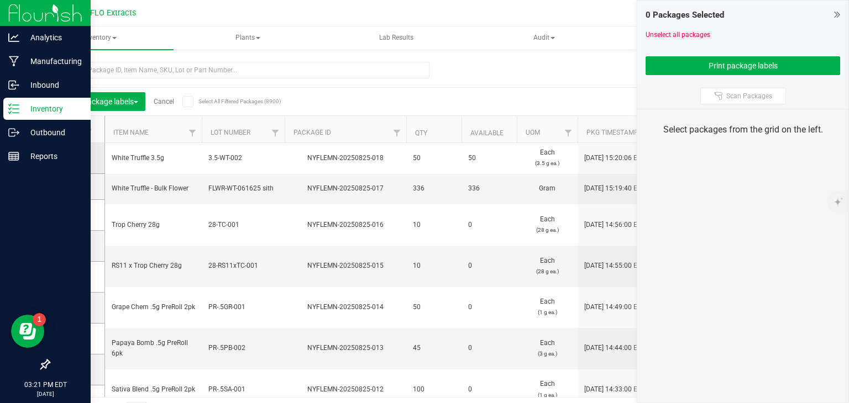
click at [73, 158] on icon at bounding box center [73, 158] width 7 height 0
click at [0, 0] on input "checkbox" at bounding box center [0, 0] width 0 height 0
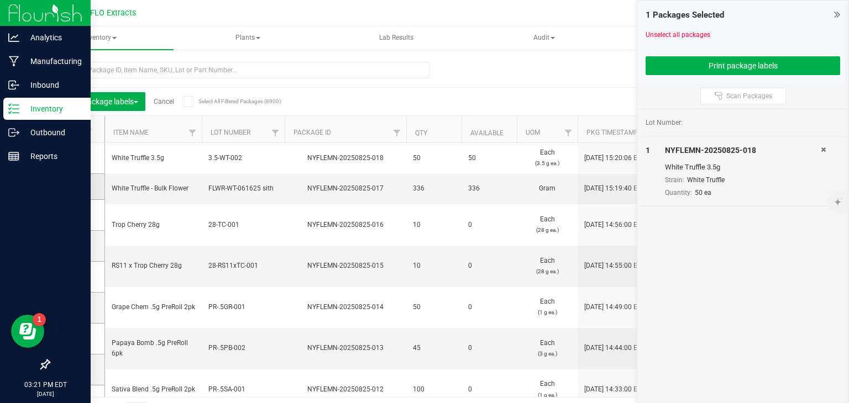
click at [73, 187] on icon at bounding box center [73, 187] width 7 height 0
click at [0, 0] on input "checkbox" at bounding box center [0, 0] width 0 height 0
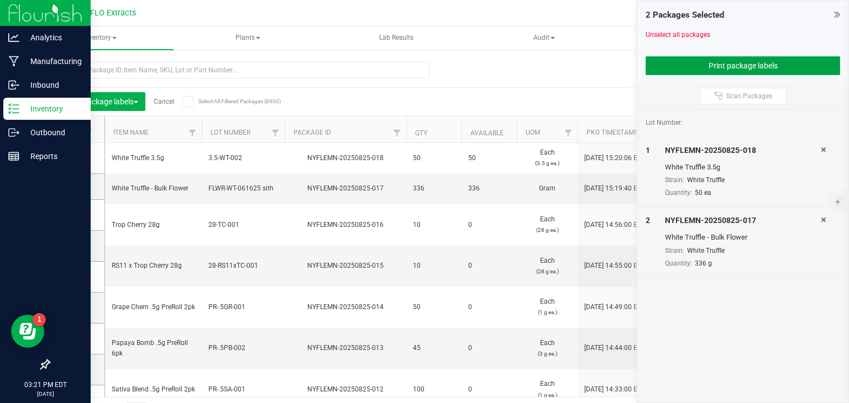
click at [677, 64] on button "Print package labels" at bounding box center [742, 65] width 194 height 19
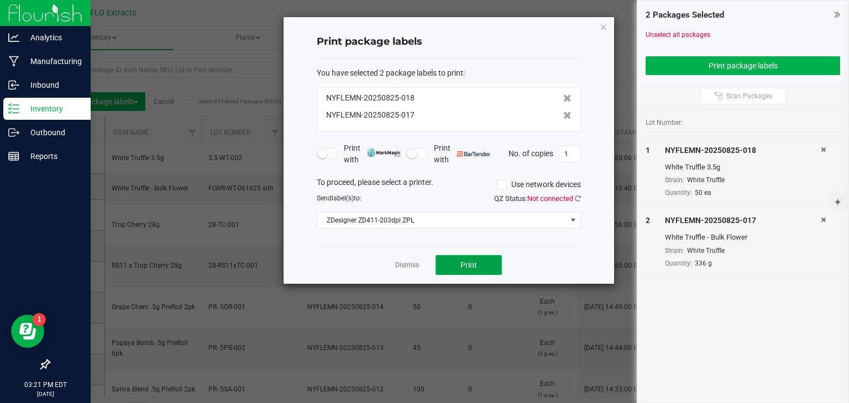
click at [477, 266] on button "Print" at bounding box center [468, 265] width 66 height 20
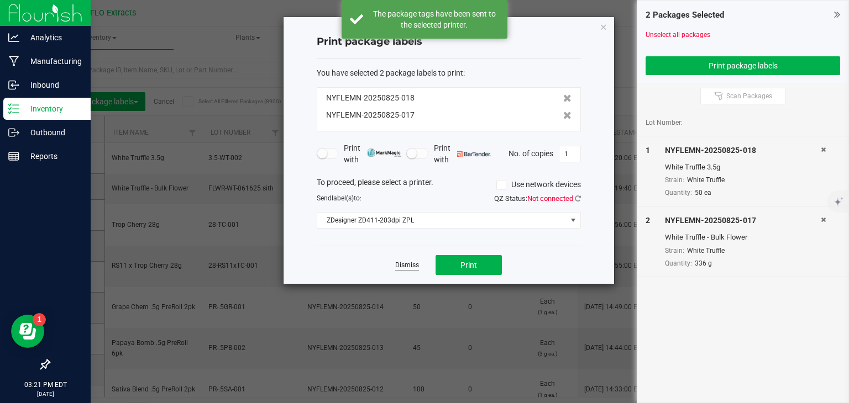
click at [408, 264] on link "Dismiss" at bounding box center [407, 265] width 24 height 9
